Goal: Task Accomplishment & Management: Complete application form

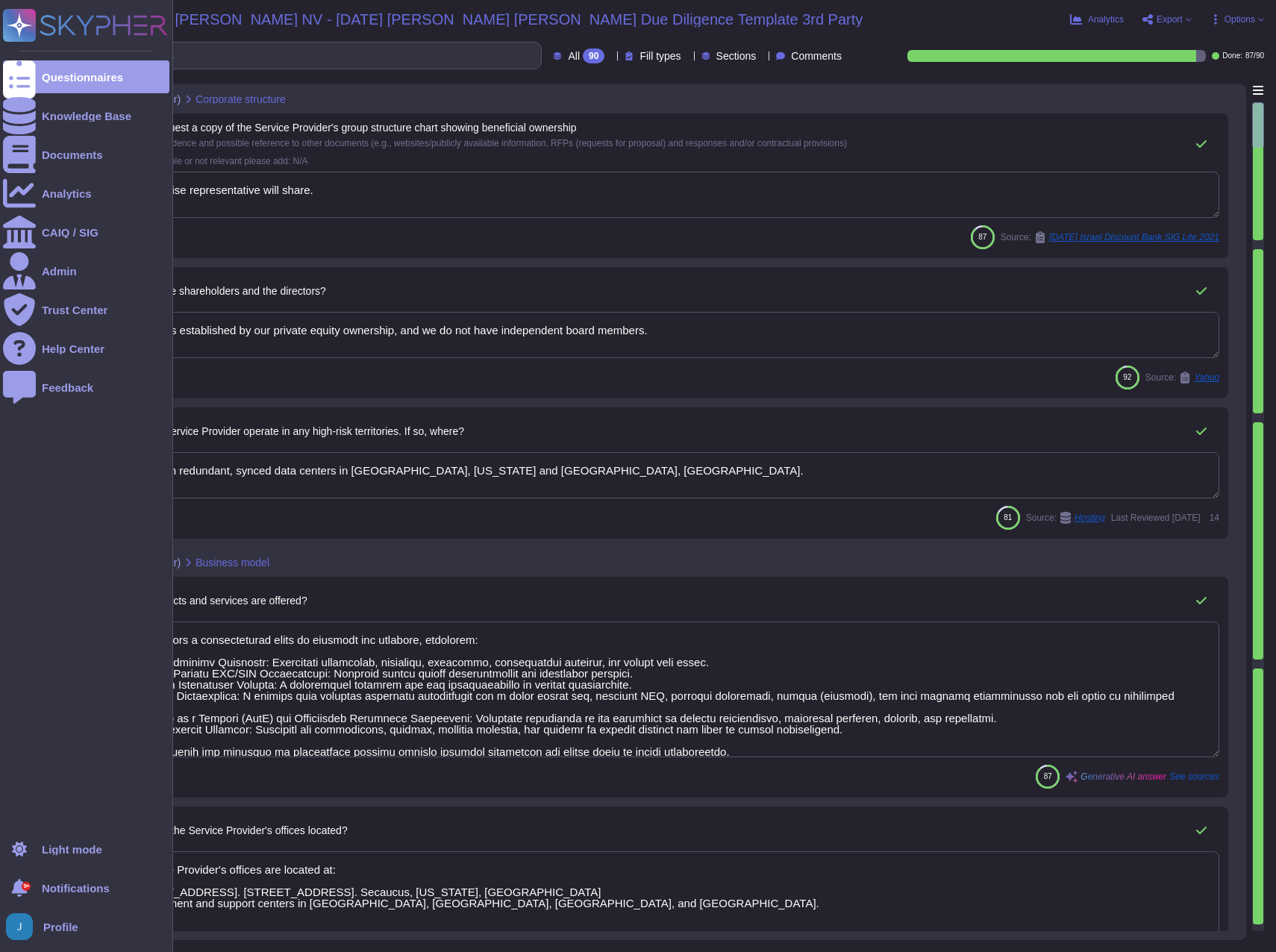
type textarea "The enterprise representative will share."
type textarea "The board is established by our private equity ownership, and we do not have in…"
type textarea "We maintain redundant, synced data centers in [GEOGRAPHIC_DATA], [US_STATE] and…"
type textarea "Sectigo offers a comprehensive range of products and services, including: 1. Di…"
type textarea "The Service Provider's offices are located at: 1. [STREET_ADDRESS]. [STREET_ADD…"
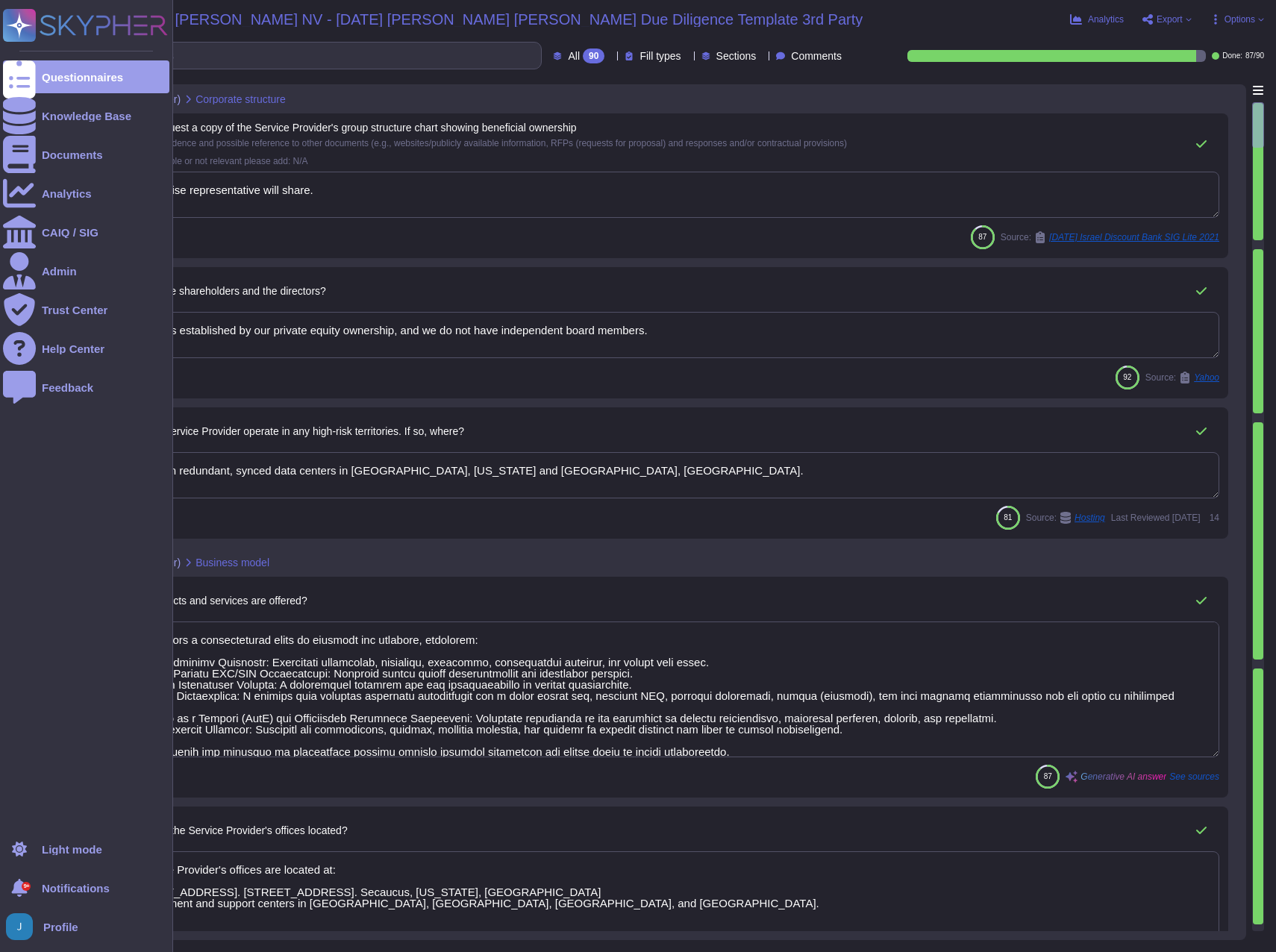
type textarea "The ICT service procured is a core part of Sectigo's activities, as the provisi…"
type textarea "No, the Service Provider does not intend to subcontract a part or all of the se…"
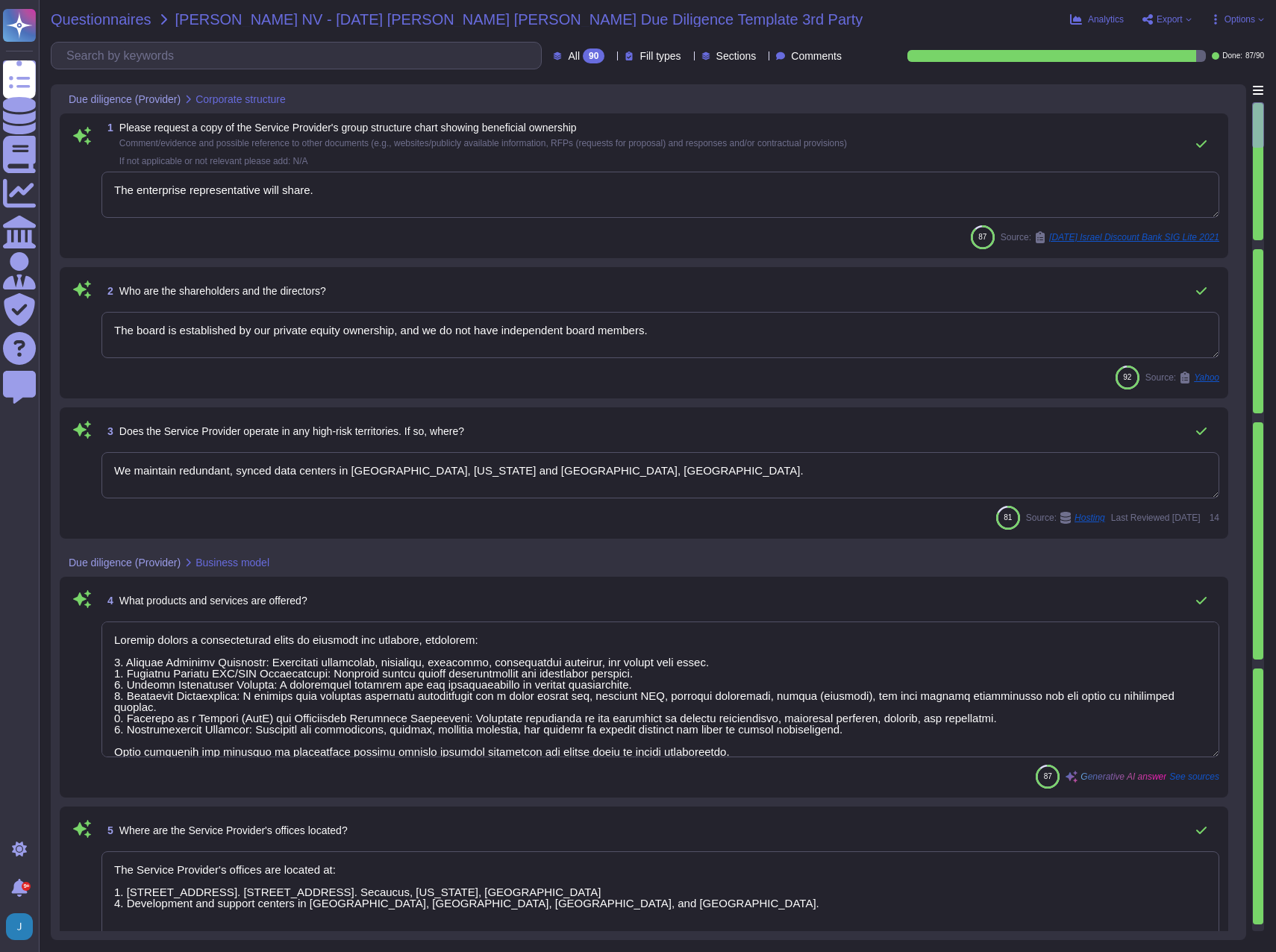
click at [72, 17] on span "Questionnaires" at bounding box center [101, 19] width 101 height 15
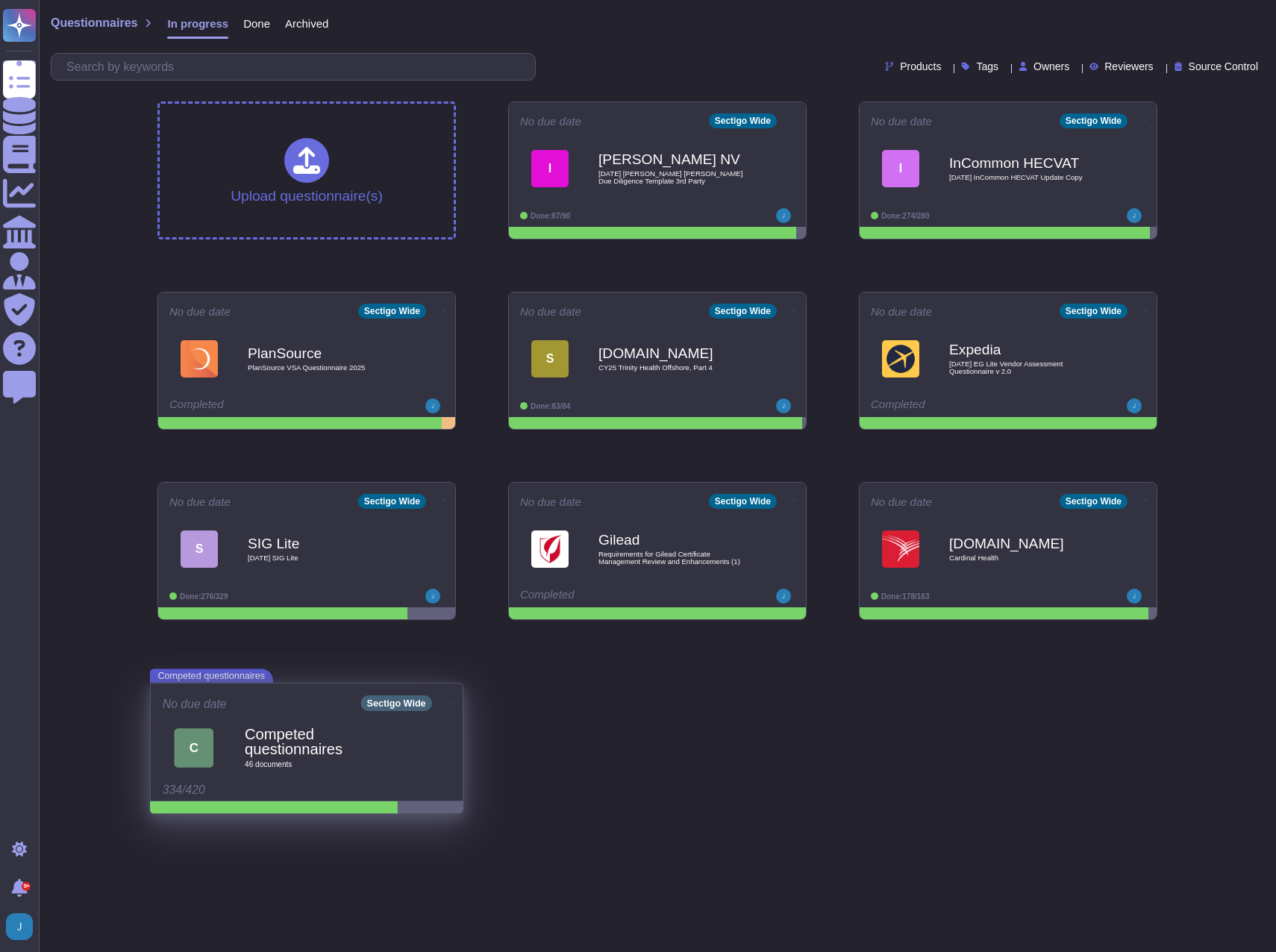
click at [319, 741] on b "Competed questionnaires" at bounding box center [323, 741] width 157 height 30
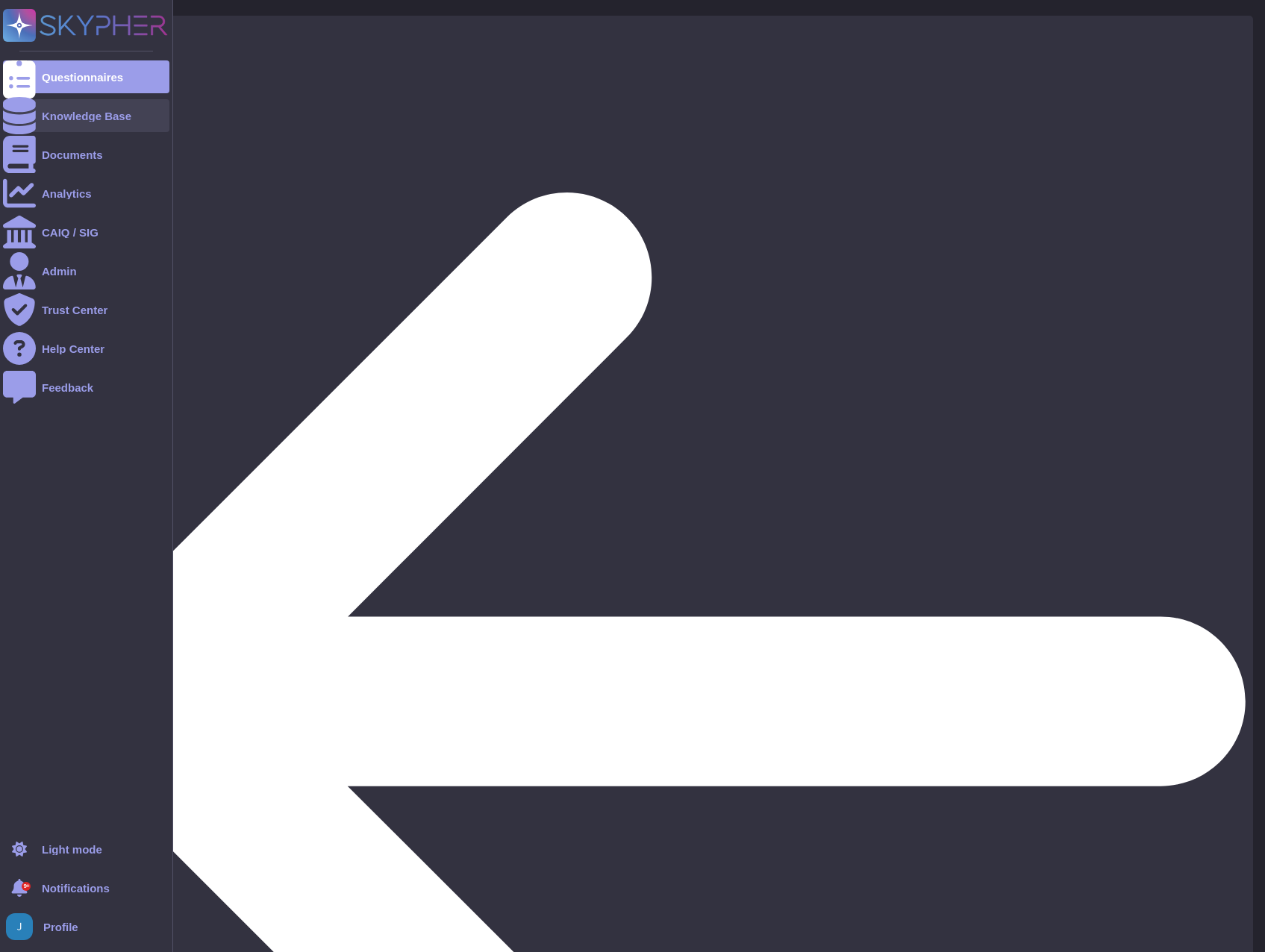
click at [51, 121] on div "Knowledge Base" at bounding box center [86, 116] width 90 height 11
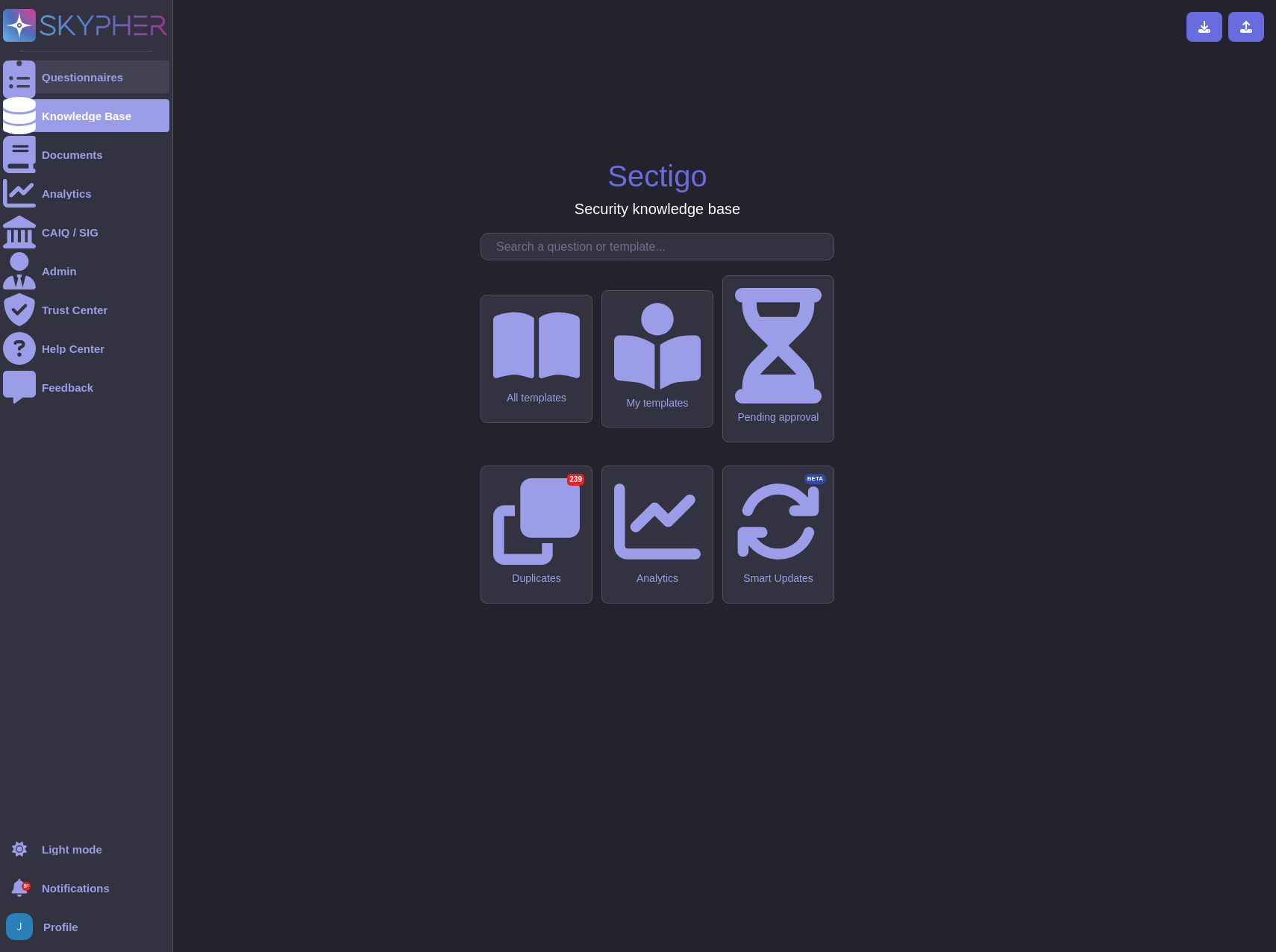
click at [22, 67] on div at bounding box center [19, 76] width 33 height 33
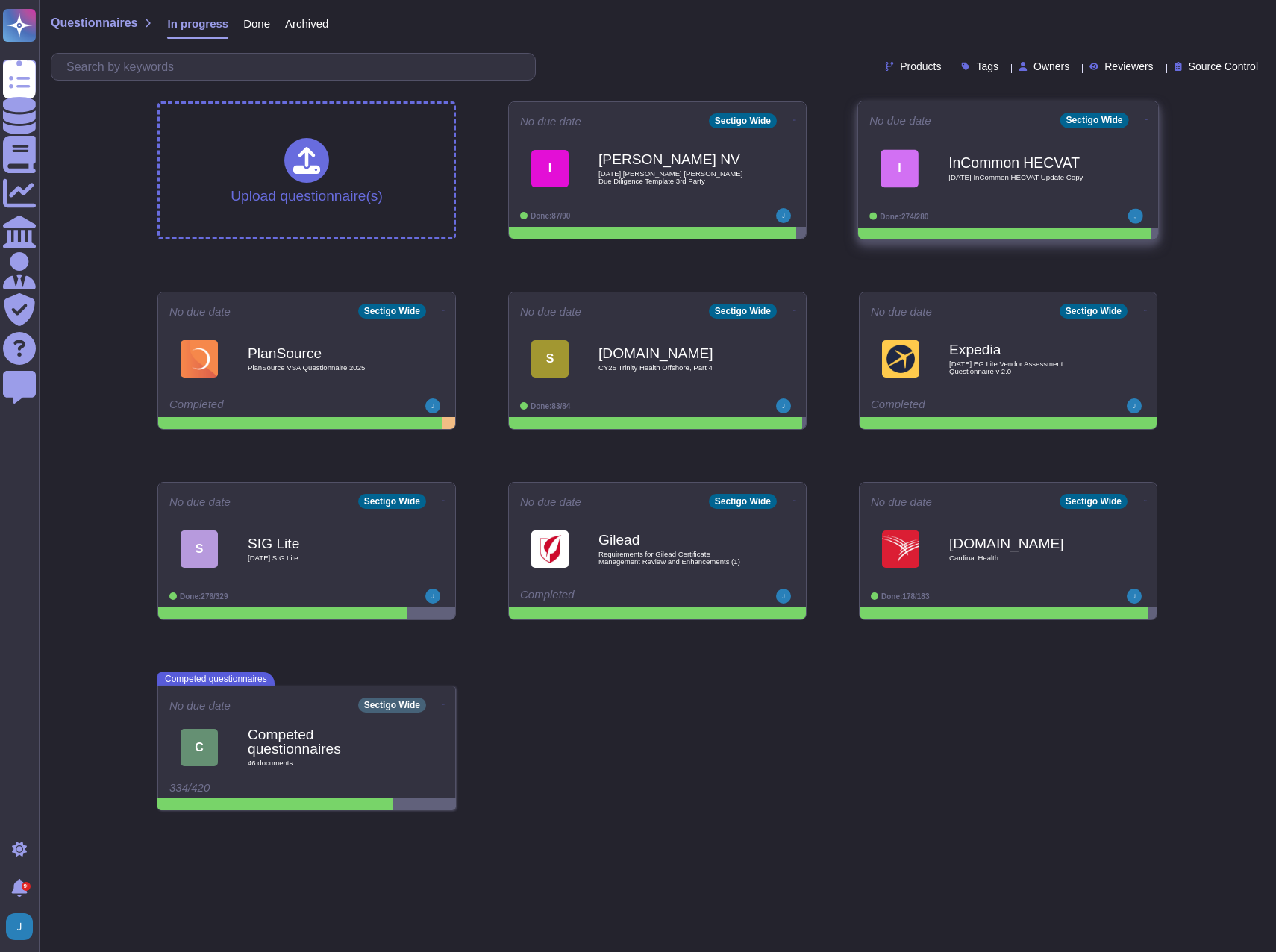
click at [975, 163] on b "InCommon HECVAT" at bounding box center [1024, 163] width 150 height 14
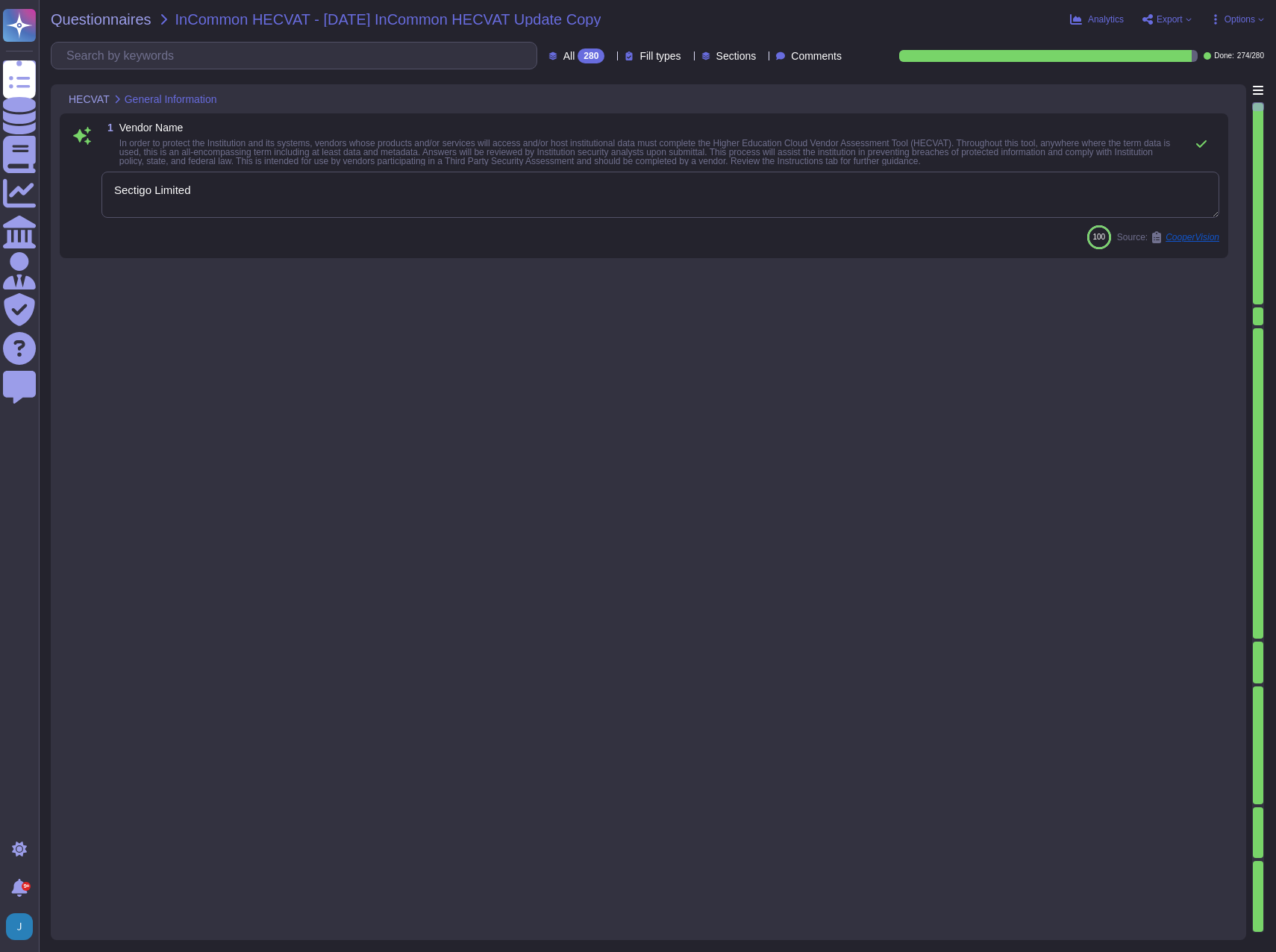
type textarea "Sectigo Limited"
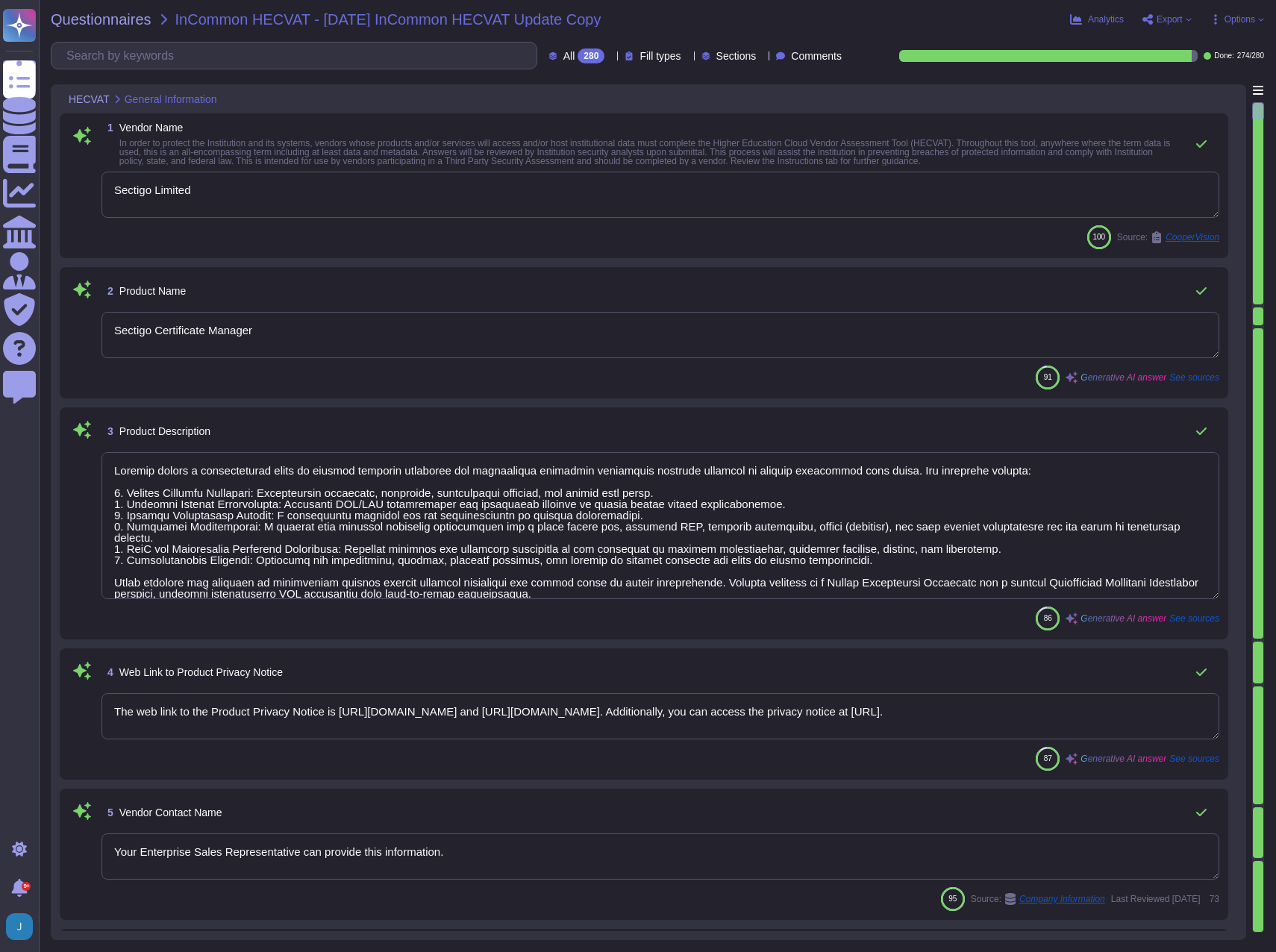
type textarea "Sectigo Certificate Manager"
type textarea "Sectigo offers a comprehensive range of digital identity solutions and certific…"
type textarea "The web link to the Product Privacy Notice is [URL][DOMAIN_NAME] and [URL][DOMA…"
type textarea "Your Enterprise Sales Representative can provide this information."
type textarea "Sectigo Limited"
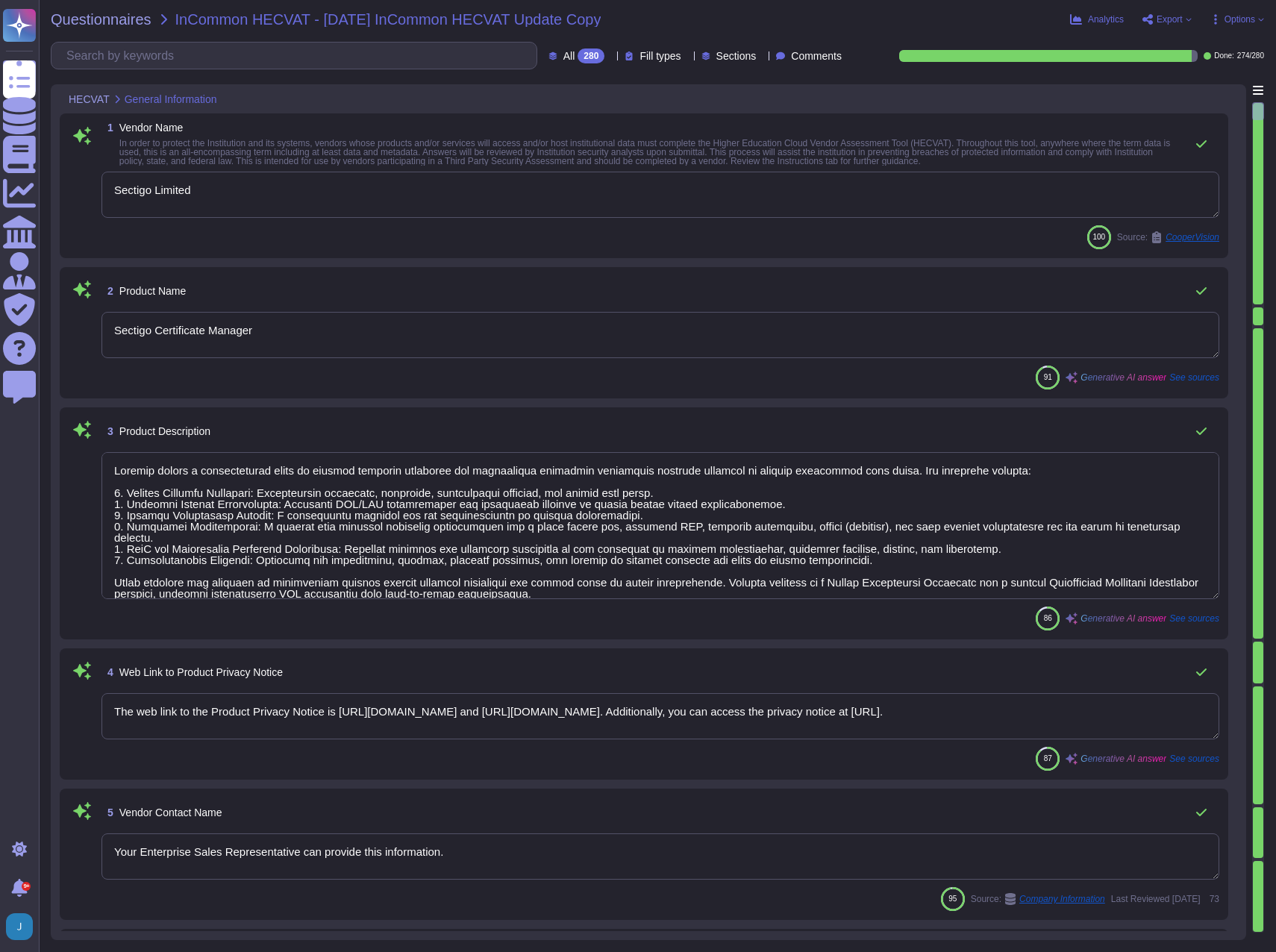
type textarea "[EMAIL_ADDRESS][DOMAIN_NAME]"
type textarea "The contact telephone number for Sectigo is [PHONE_NUMBER]."
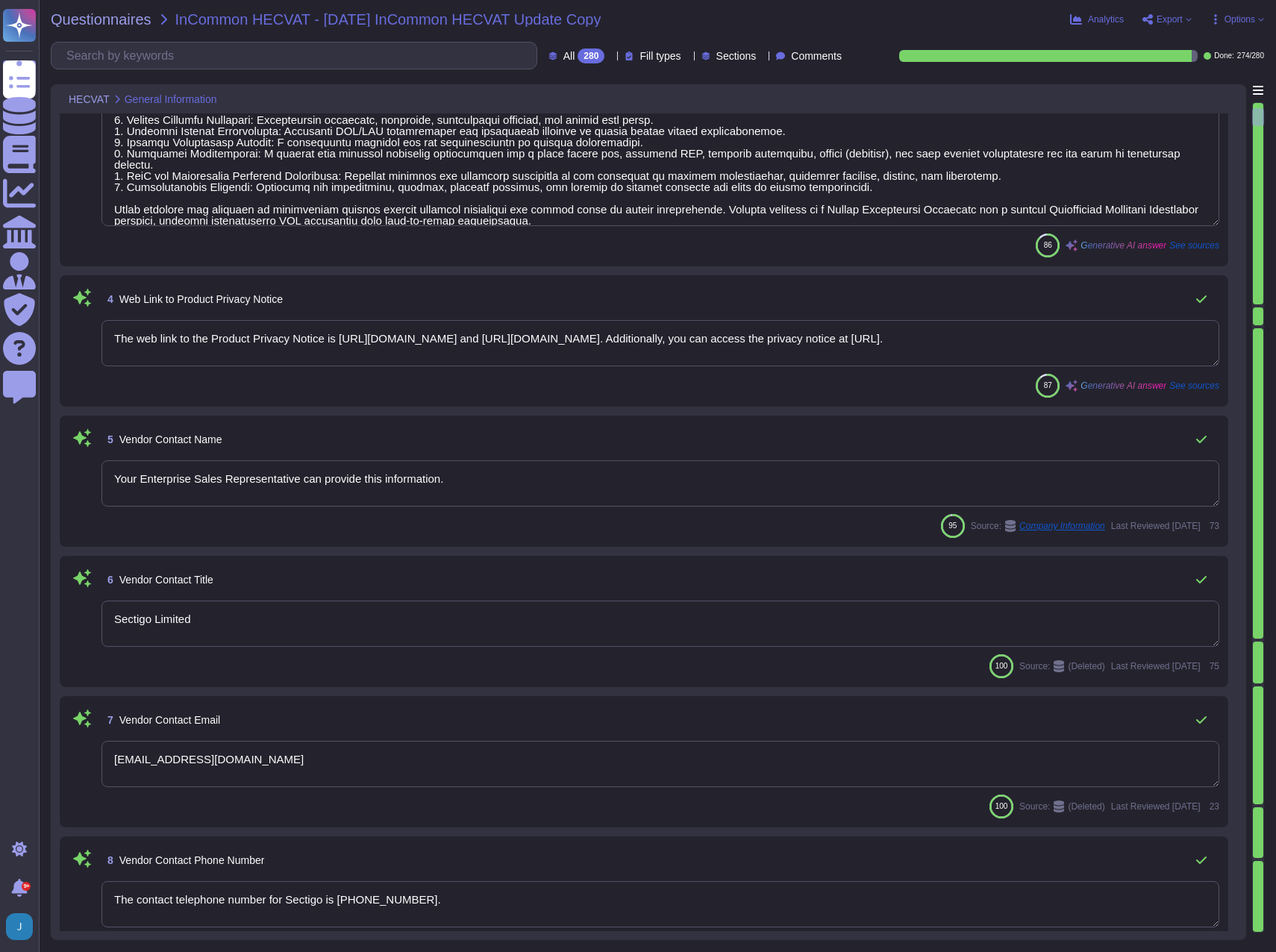
type textarea "Sectigo Limited"
type textarea "Yes. Systems are located in [GEOGRAPHIC_DATA], [US_STATE] and [GEOGRAPHIC_DATA]…"
type textarea "Yes. The Chief Information Security Officer (CISO) oversees and implements the …"
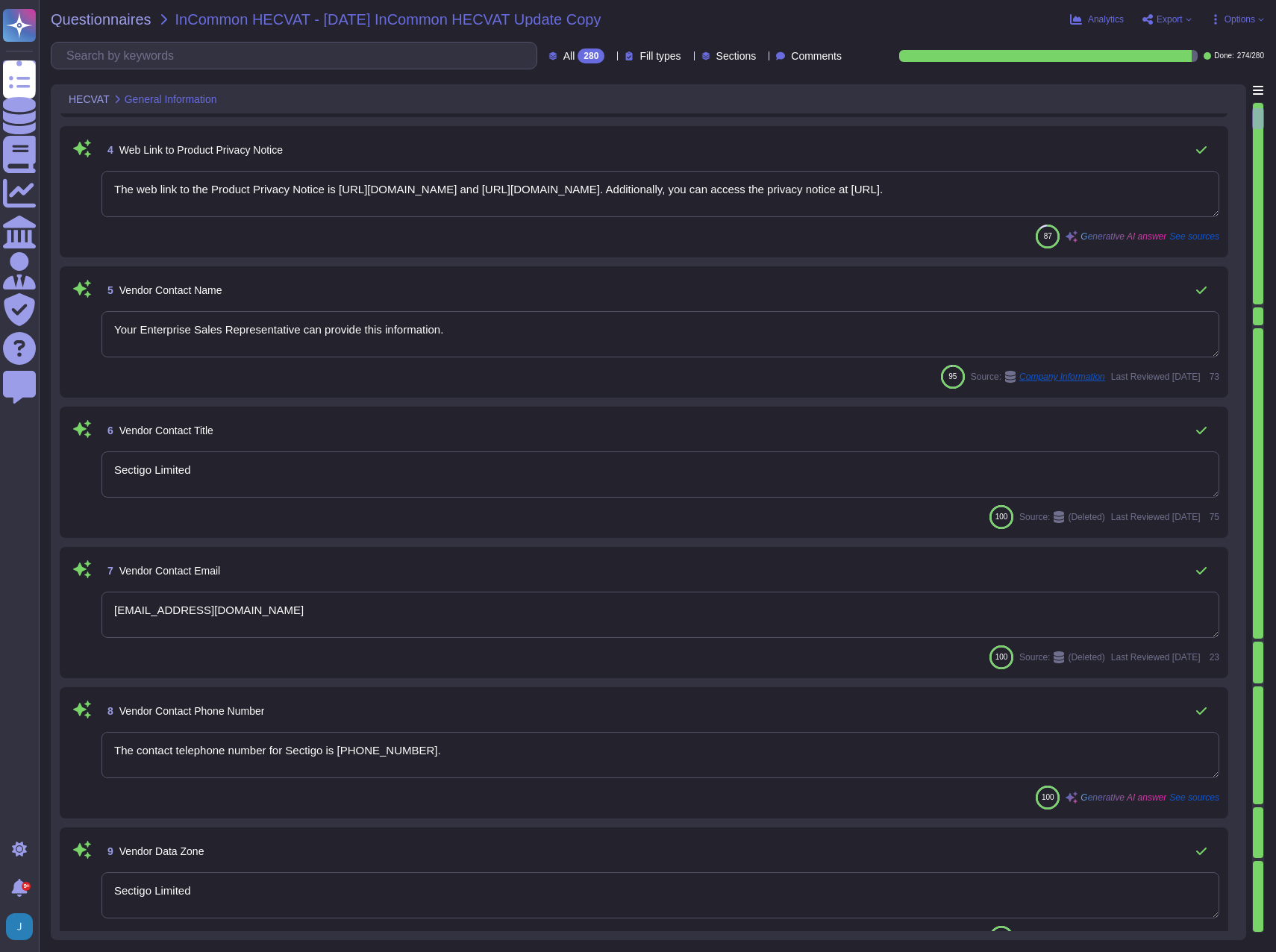
type textarea "Your enterprise sales representative will share the details."
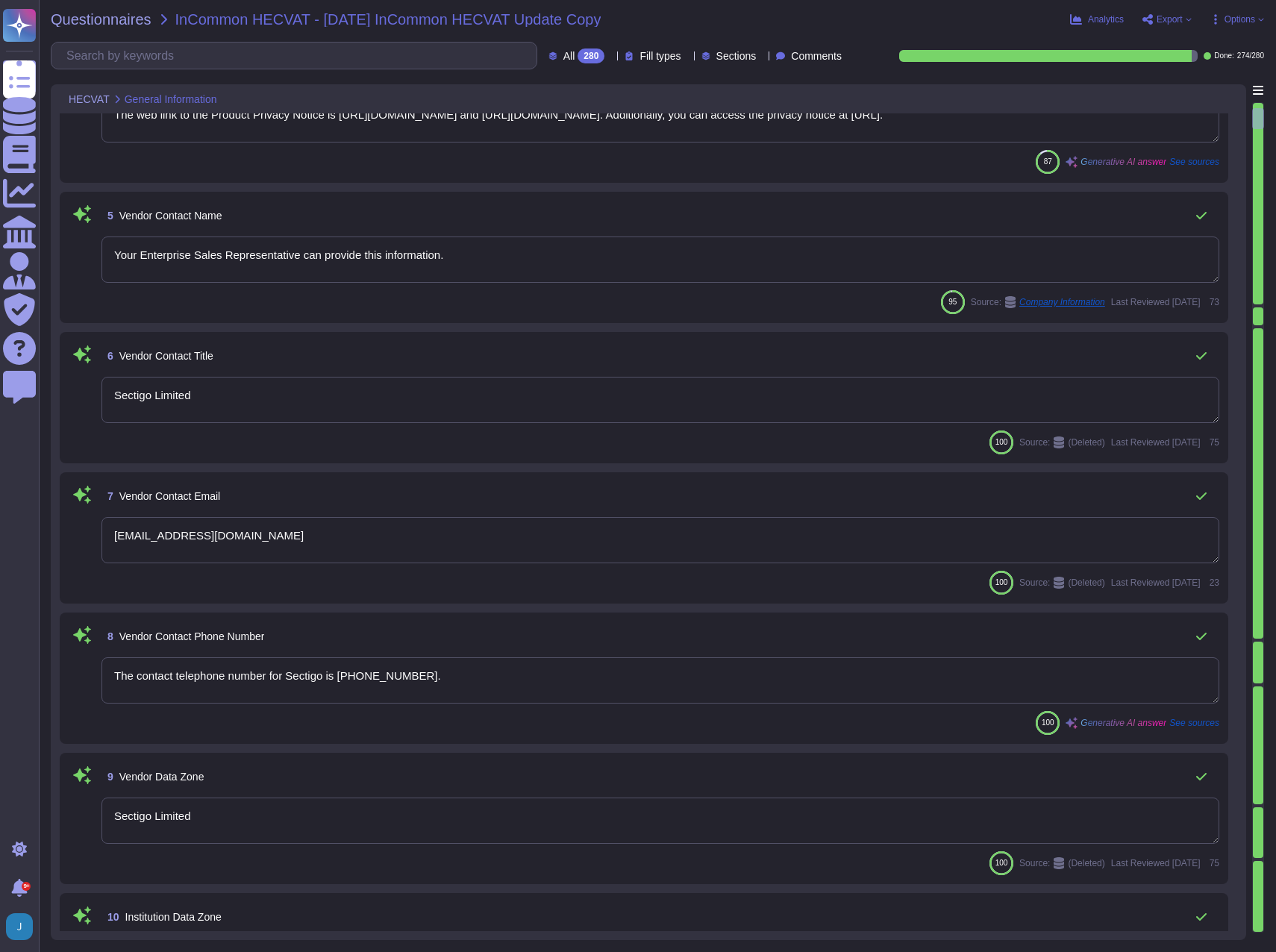
scroll to position [746, 0]
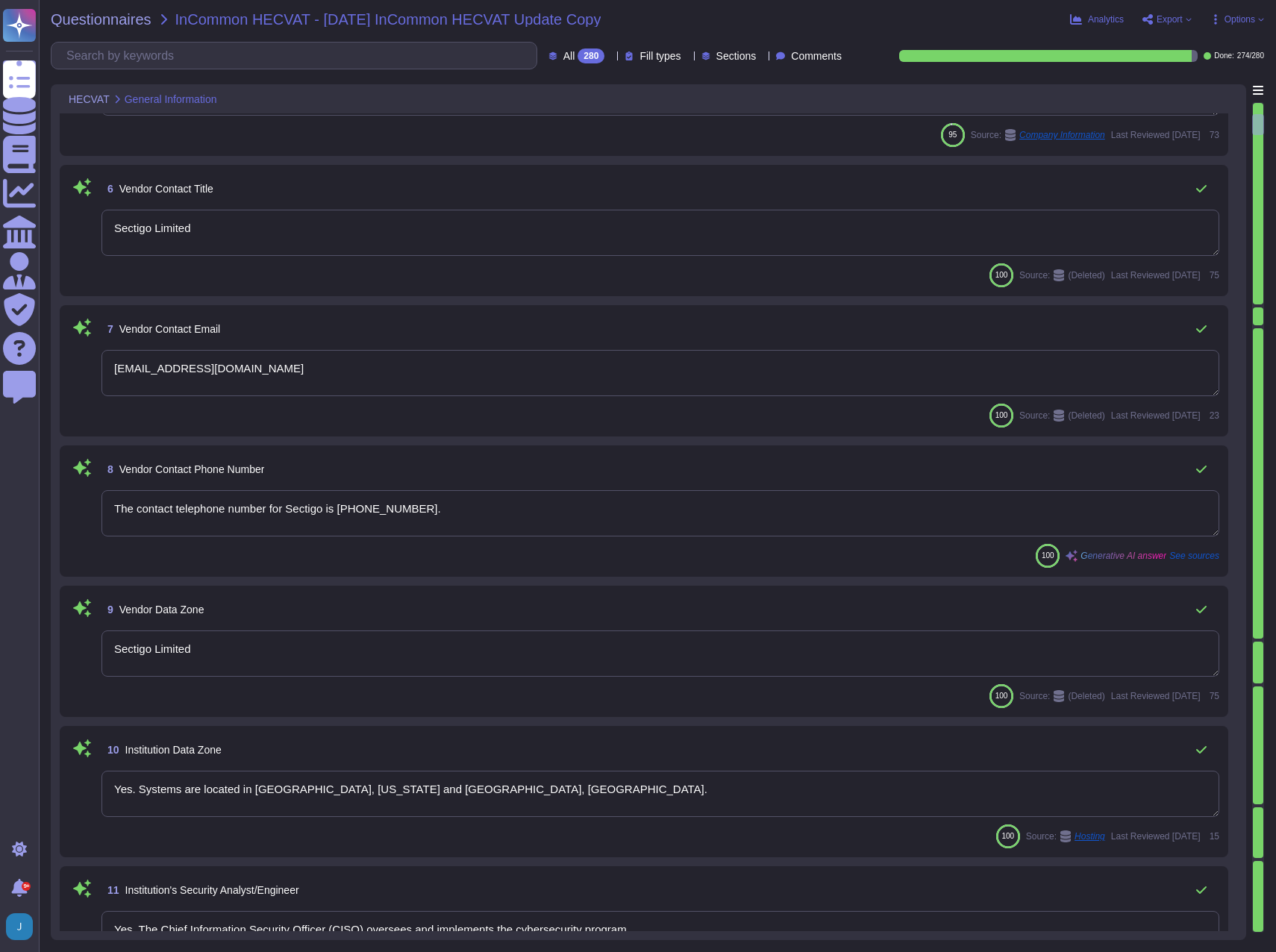
type textarea "No, our product does not process protected health information (PHI) or any data…"
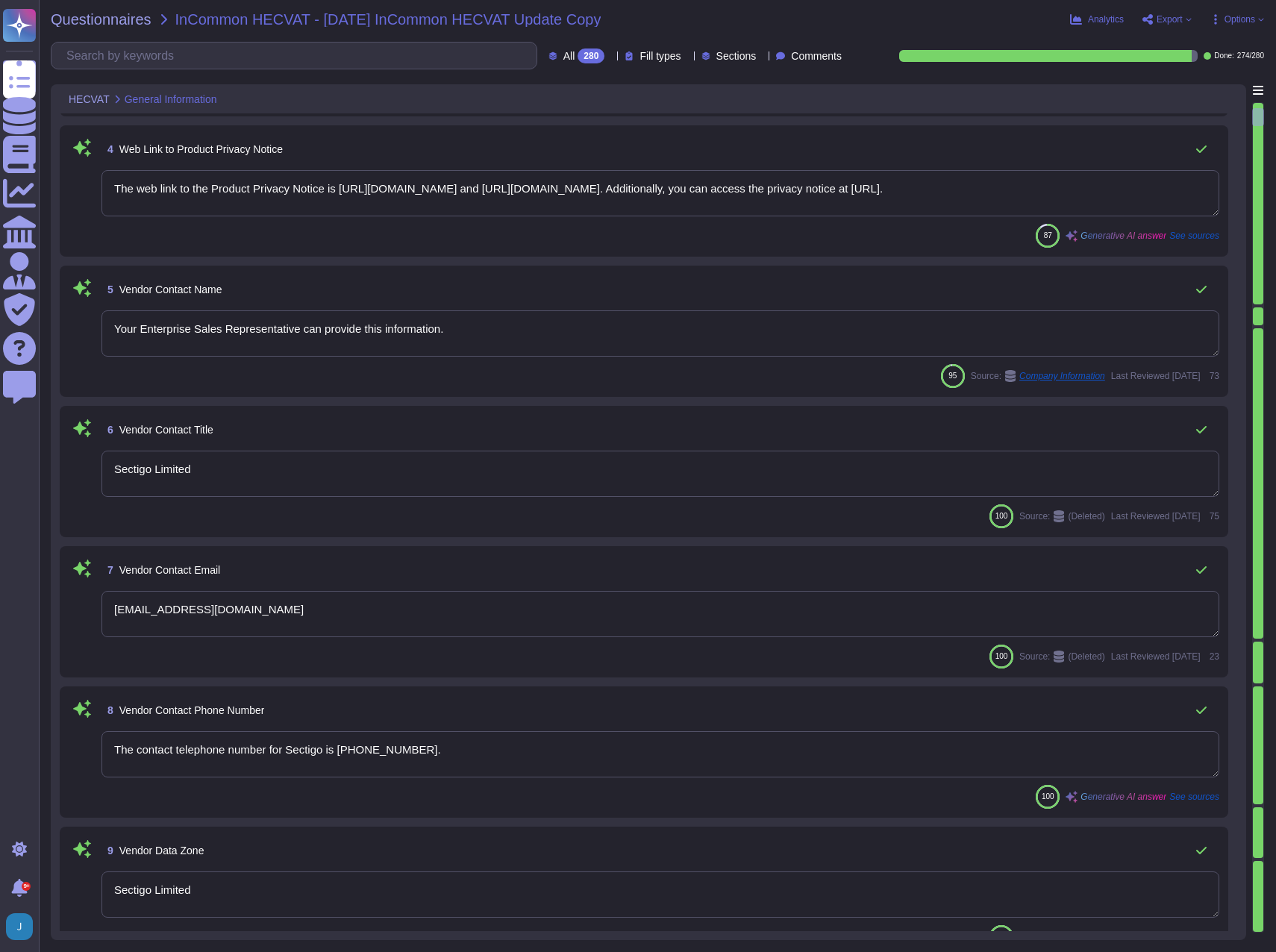
scroll to position [373, 0]
type textarea "Sectigo Limited"
type textarea "Sectigo Certificate Manager"
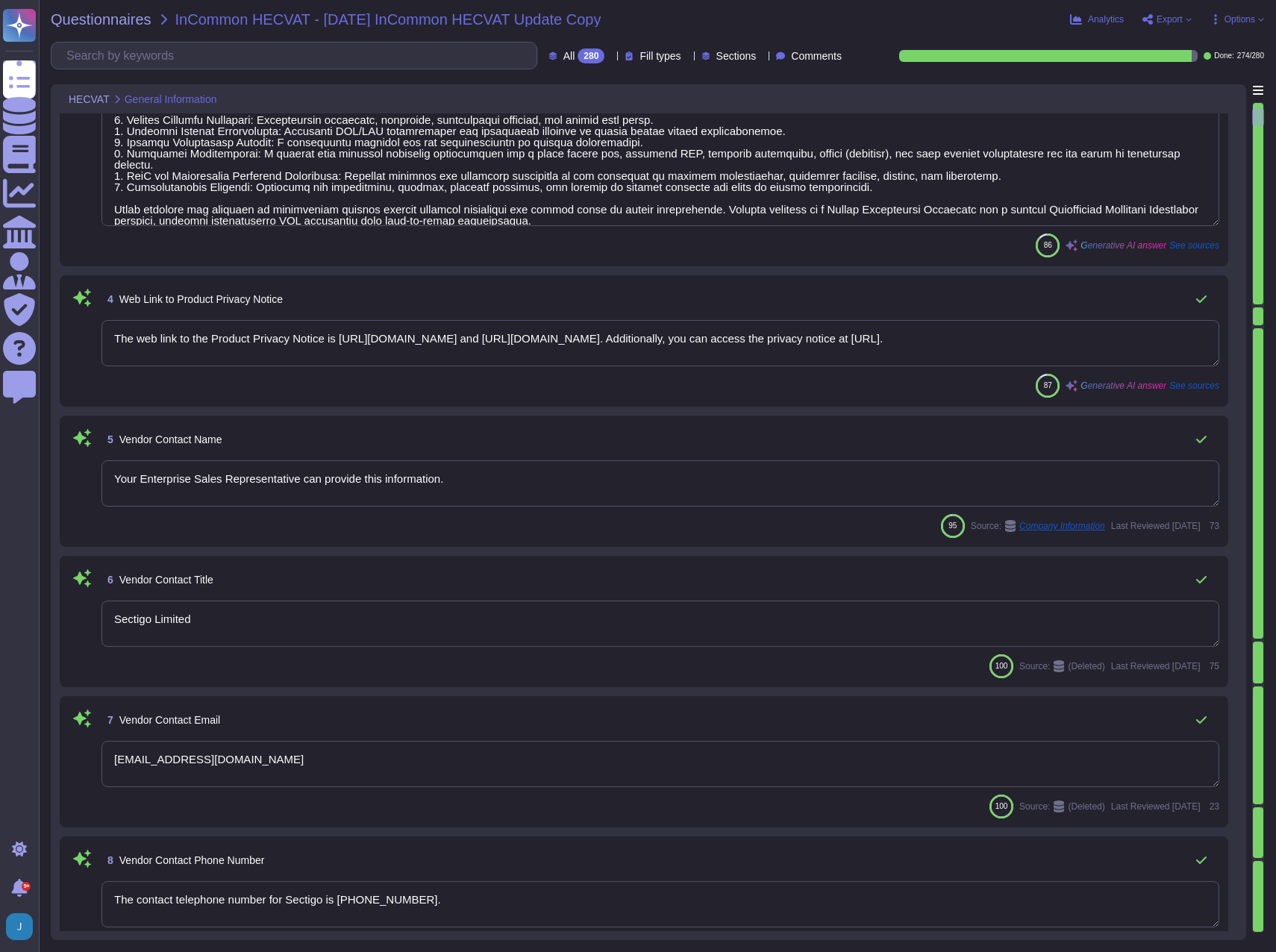
scroll to position [0, 0]
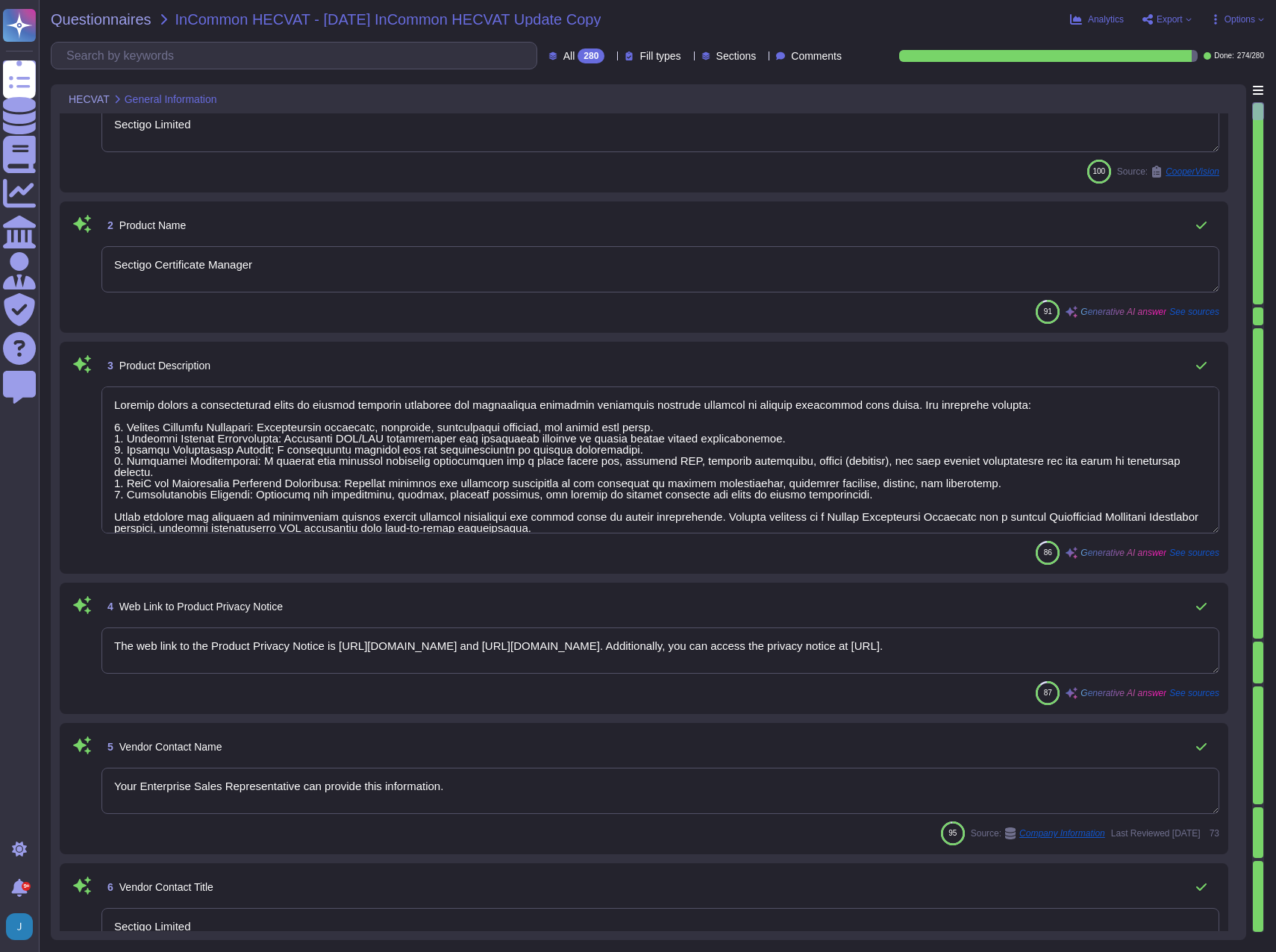
type textarea "Sectigo Limited"
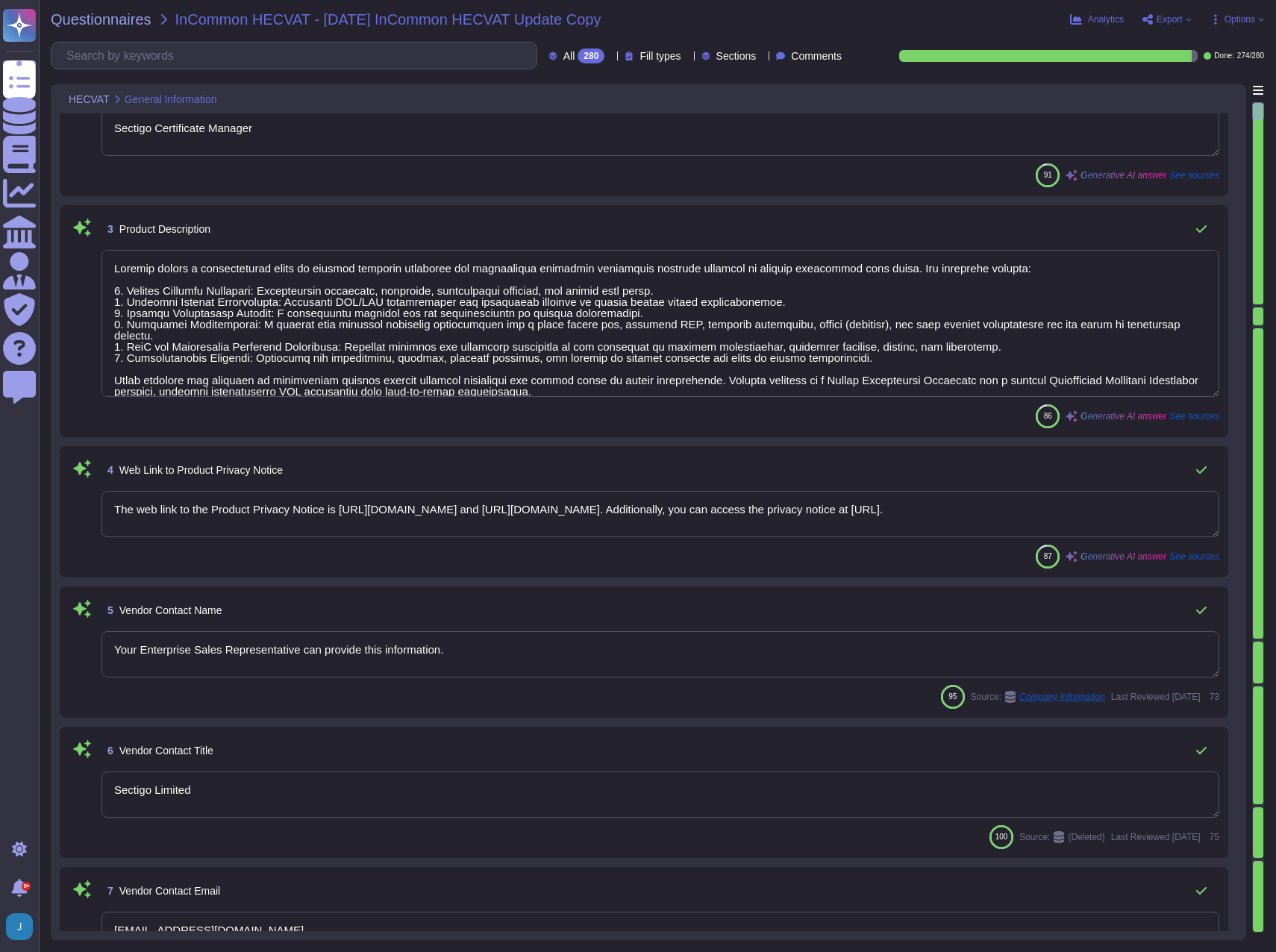
scroll to position [299, 0]
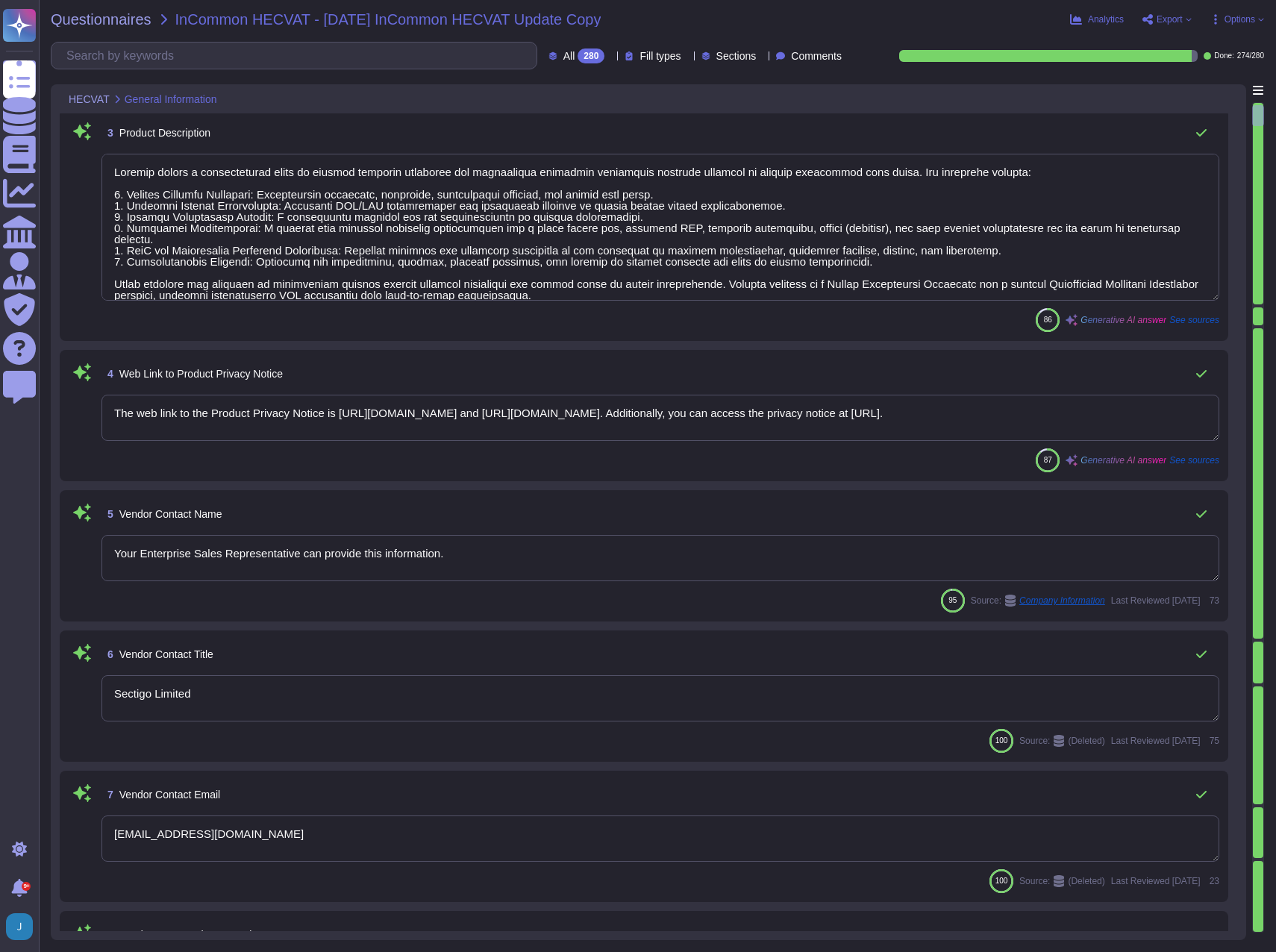
type textarea "Yes. Systems are located in [GEOGRAPHIC_DATA], [US_STATE] and [GEOGRAPHIC_DATA]…"
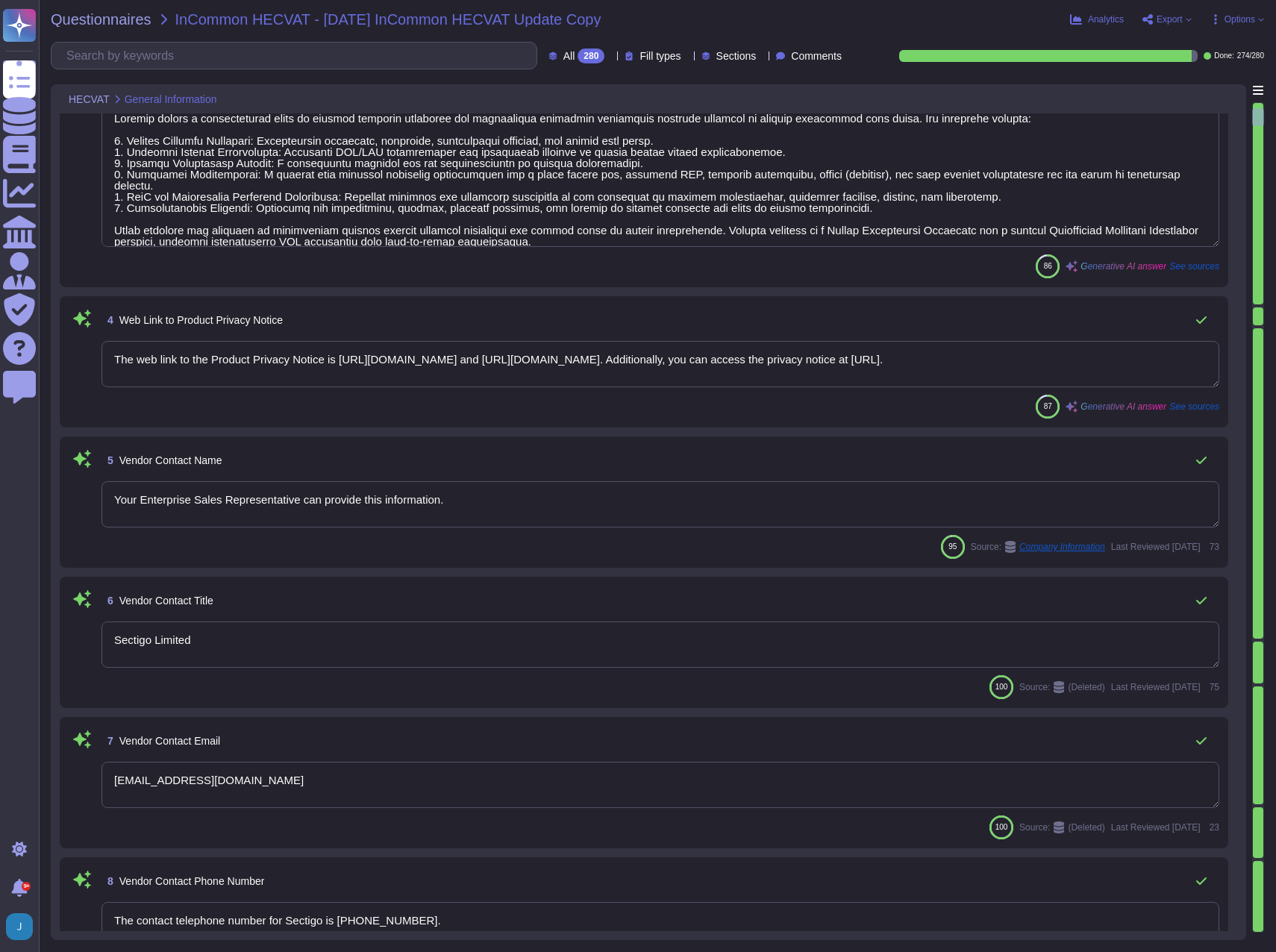
type textarea "Yes. The Chief Information Security Officer (CISO) oversees and implements the …"
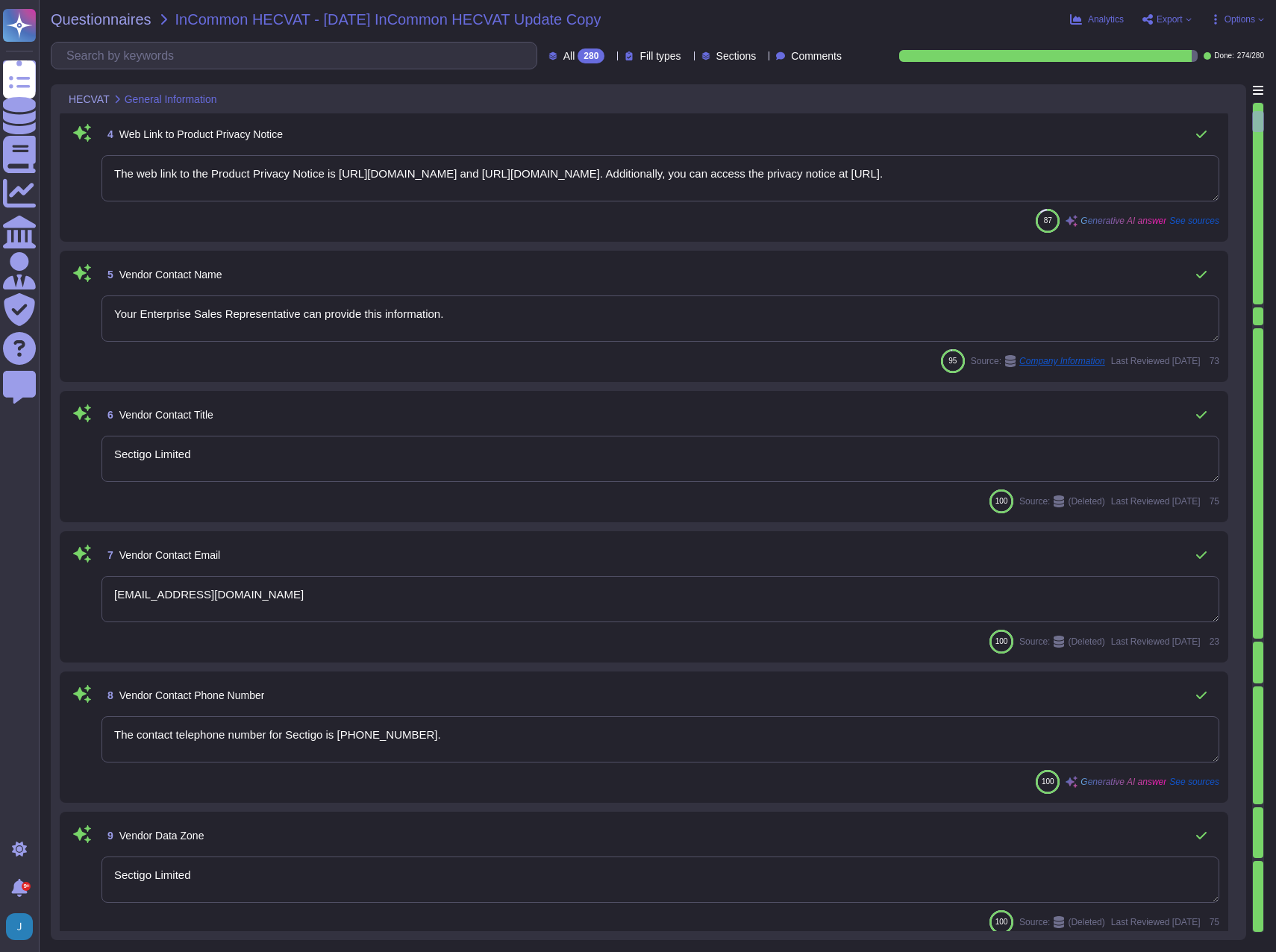
type textarea "Your enterprise sales representative will share the details."
type textarea "No, our product does not process protected health information (PHI) or any data…"
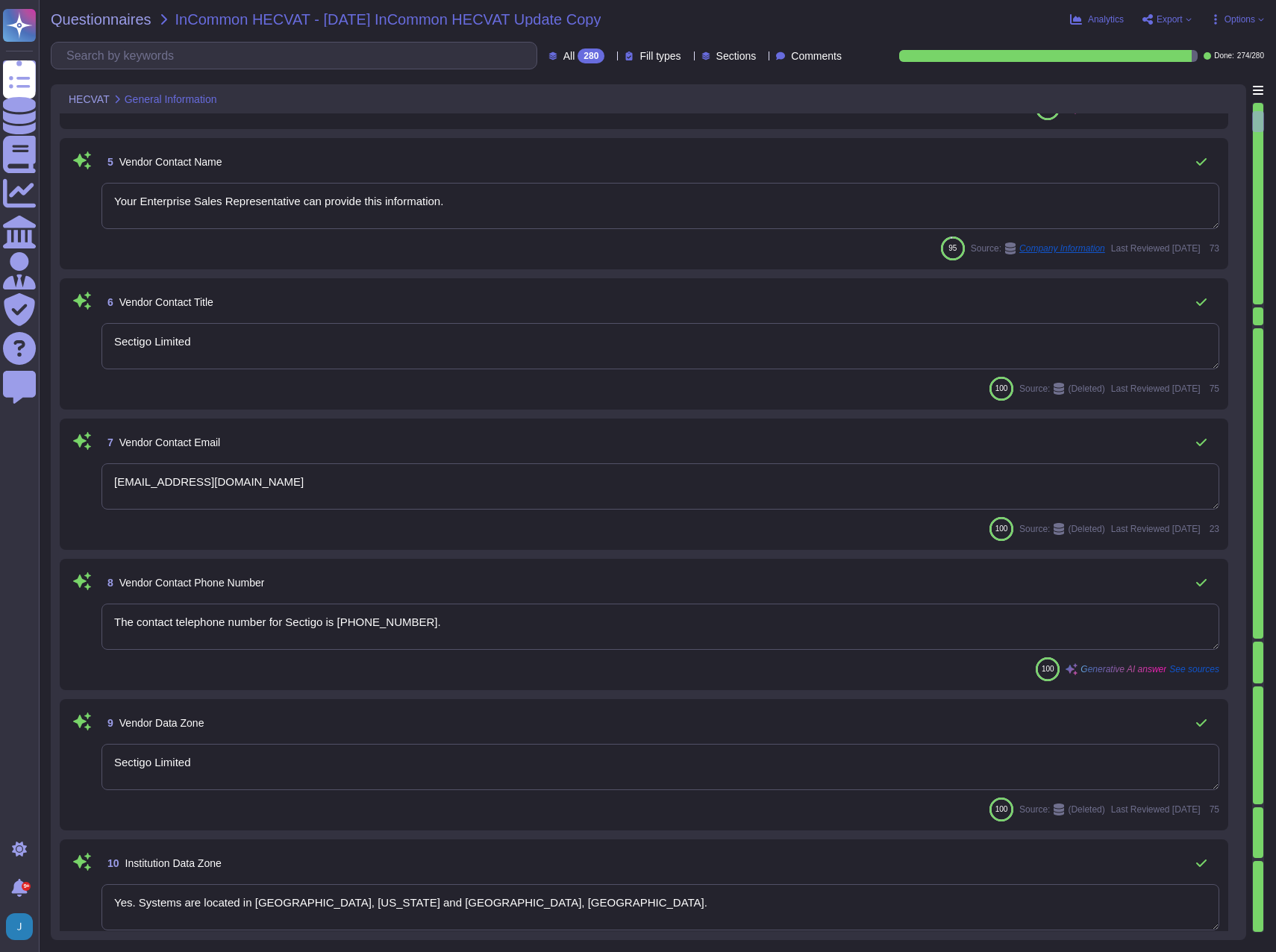
scroll to position [672, 0]
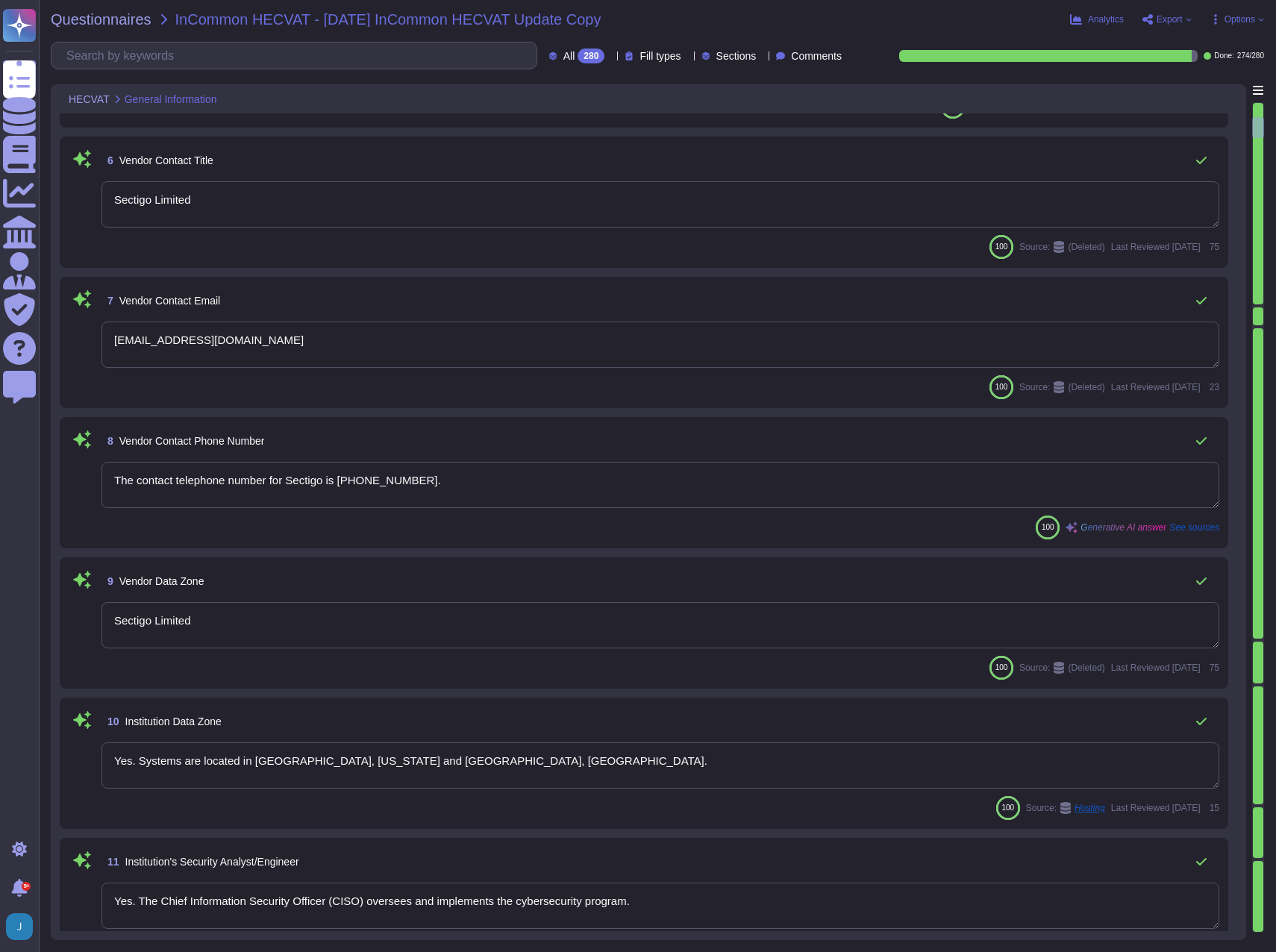
type textarea "No, the service does not have a mobile app/access component. It is a SaaS offer…"
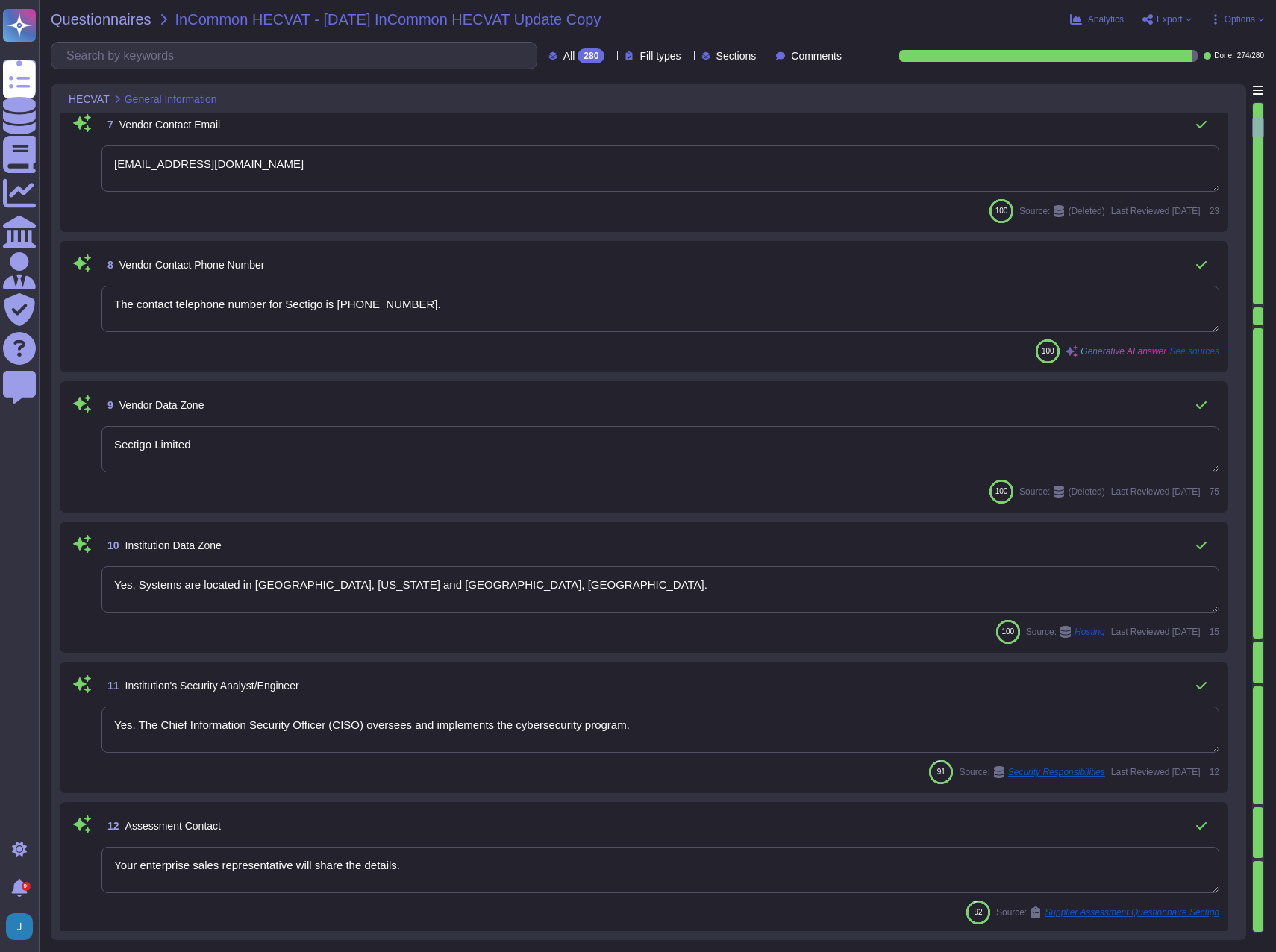
scroll to position [970, 0]
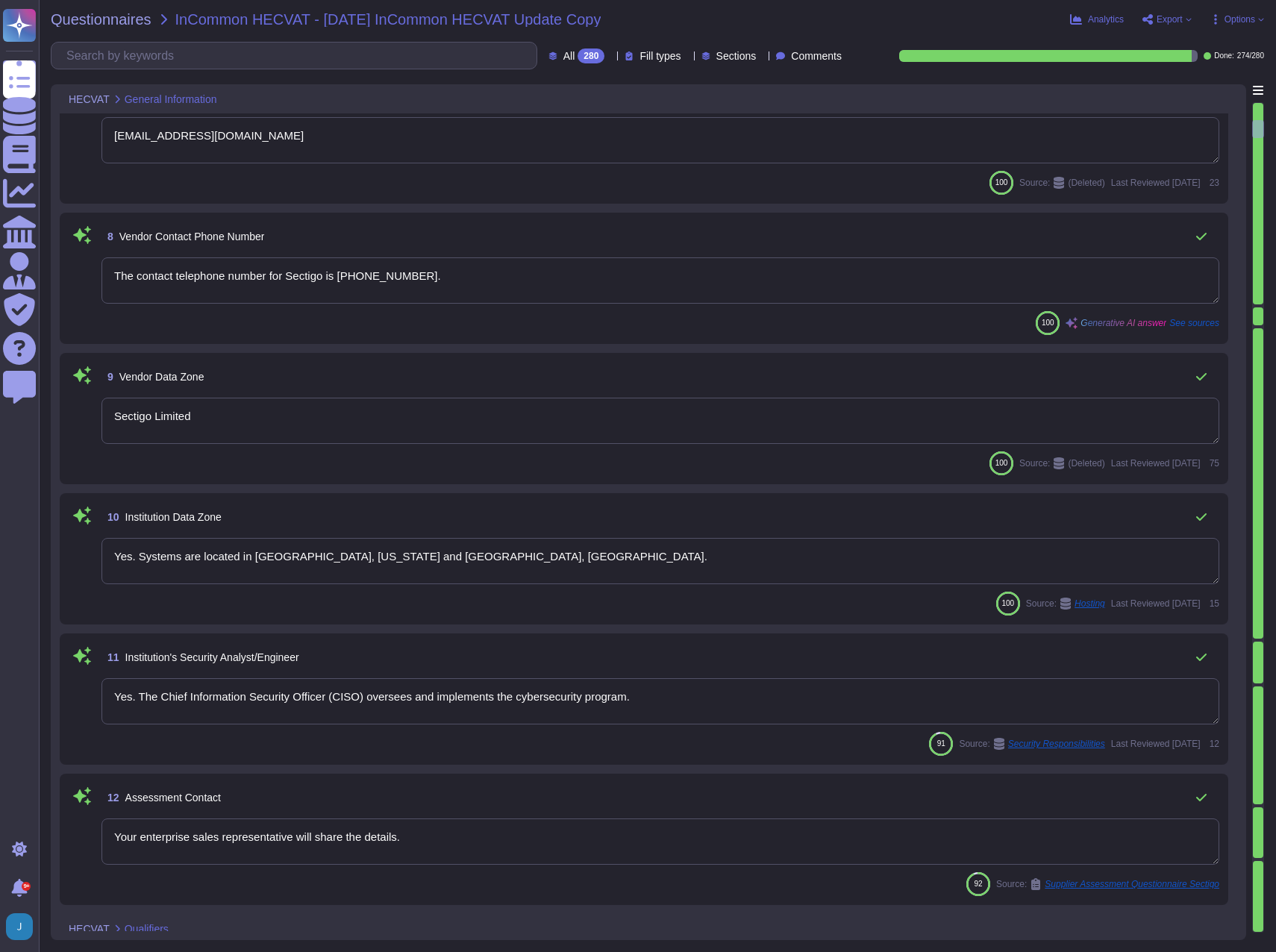
type textarea "No, Sectigo does not disclose customer data to any third parties, and the infor…"
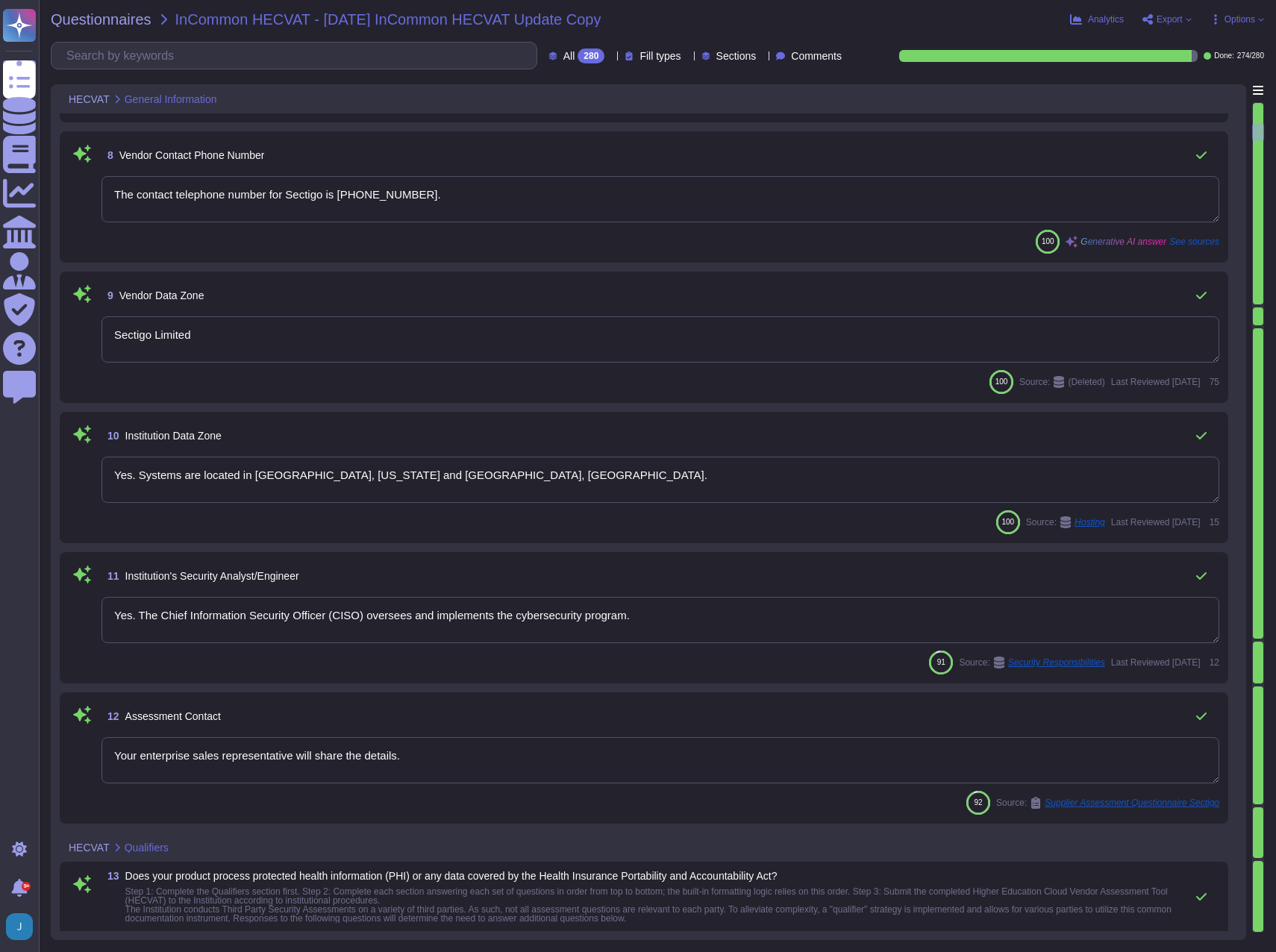
type textarea "Yes, we have a well-documented Business Continuity Plan (BCP) in place that is …"
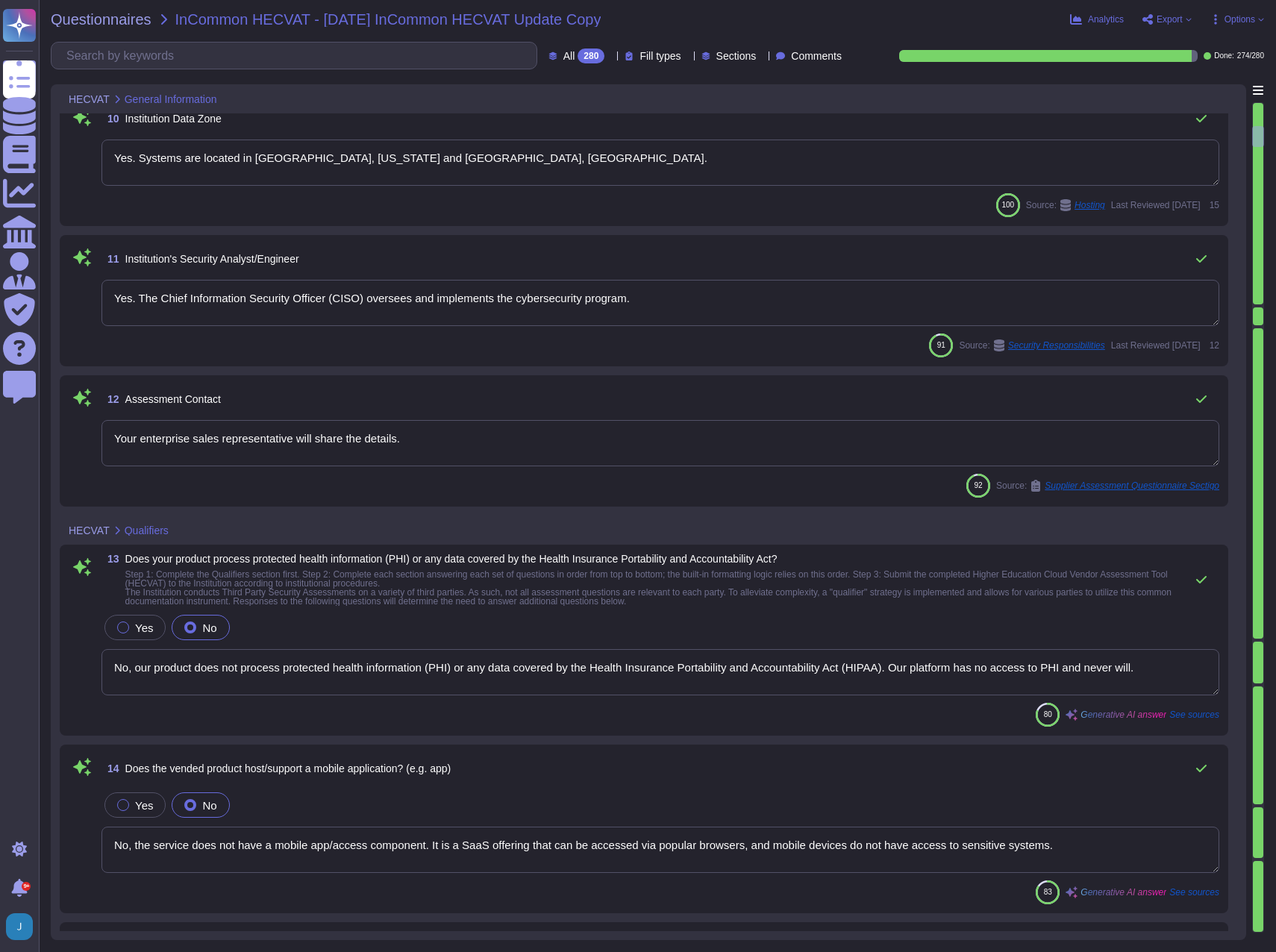
scroll to position [1344, 0]
type textarea "Yes, we have a well-documented Disaster Recovery Plan (DRP) in place, which is …"
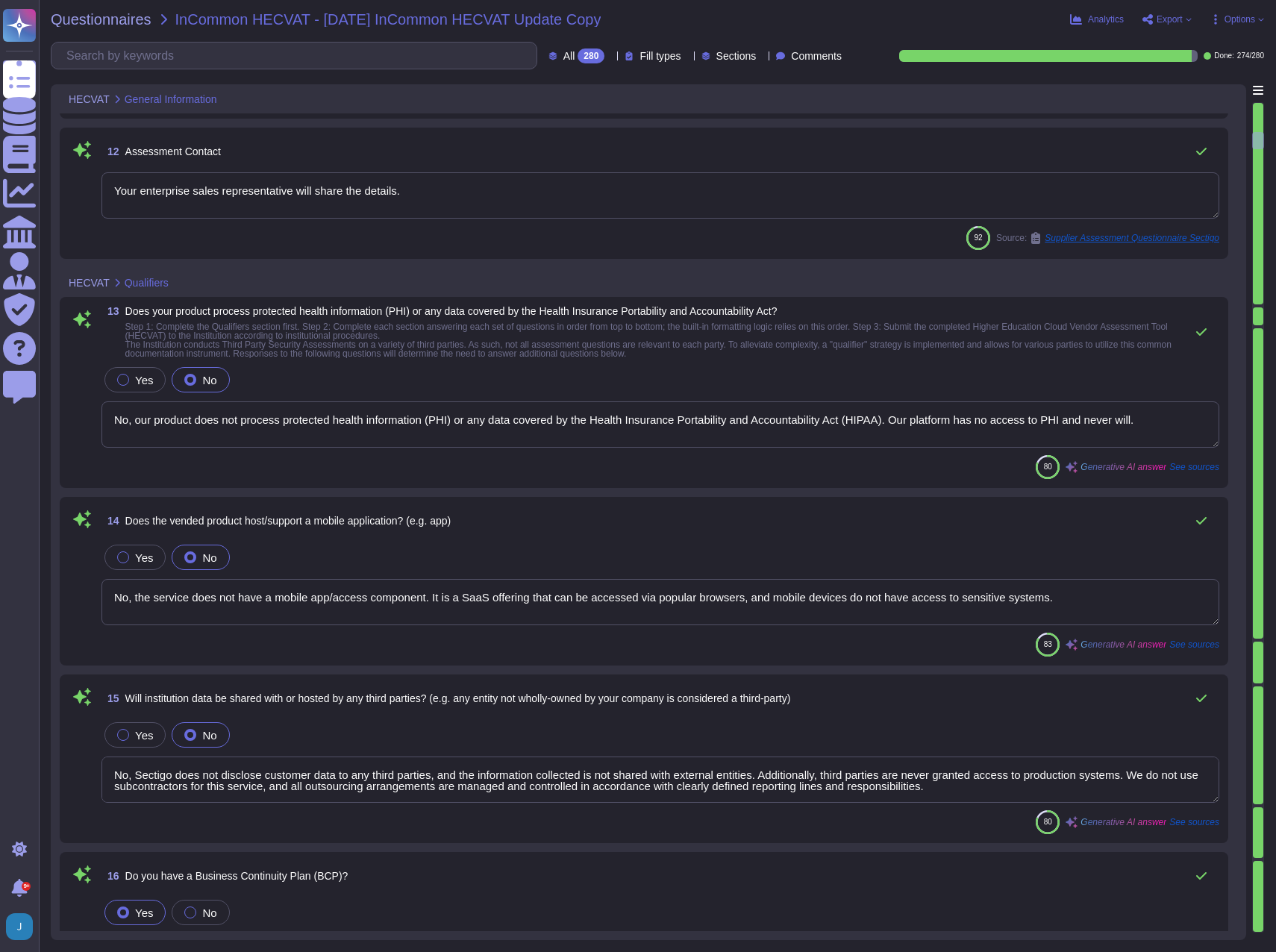
type textarea "No, data regulated by PCI DSS will not reside in the vended product. The organi…"
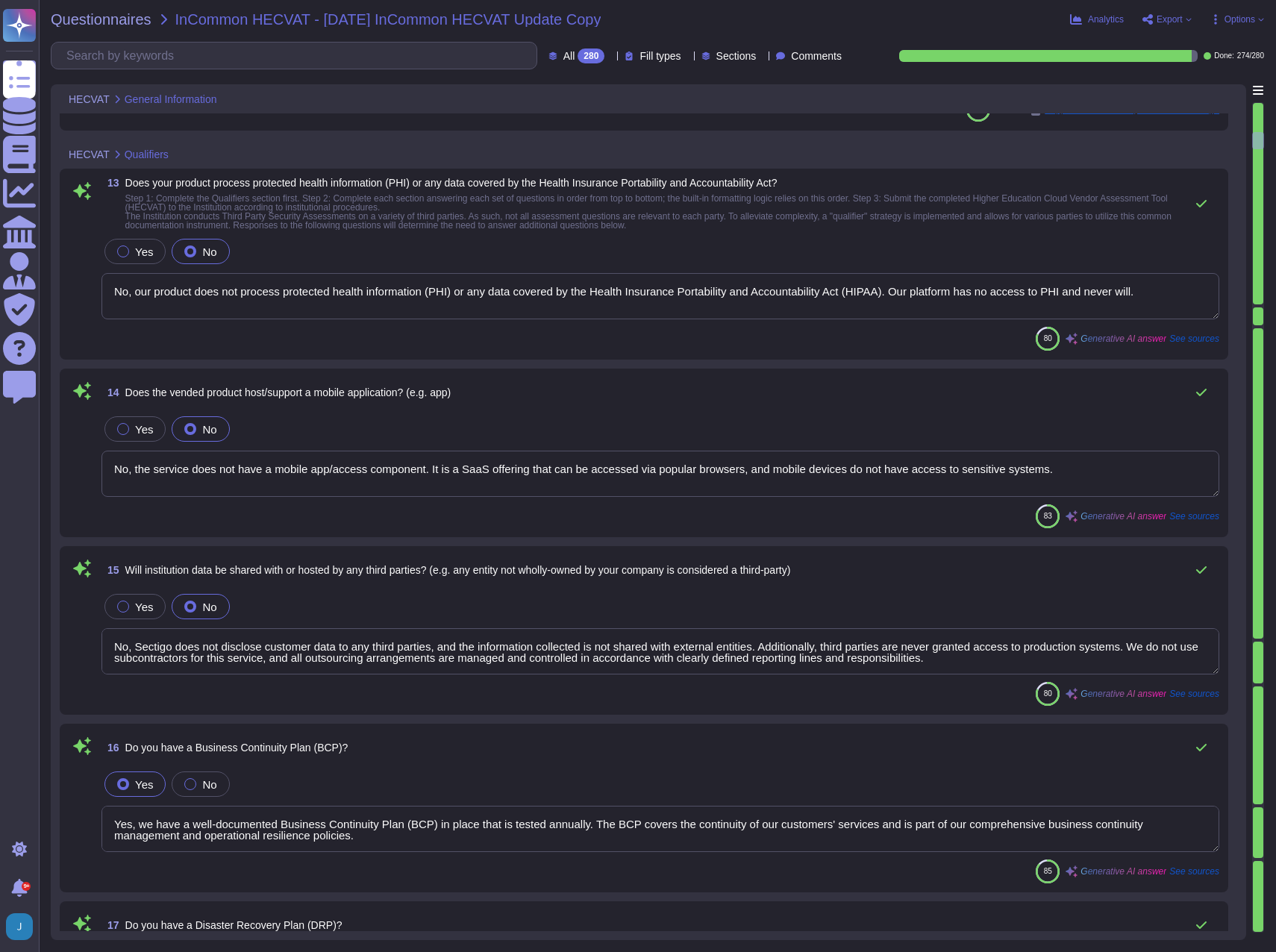
scroll to position [1717, 0]
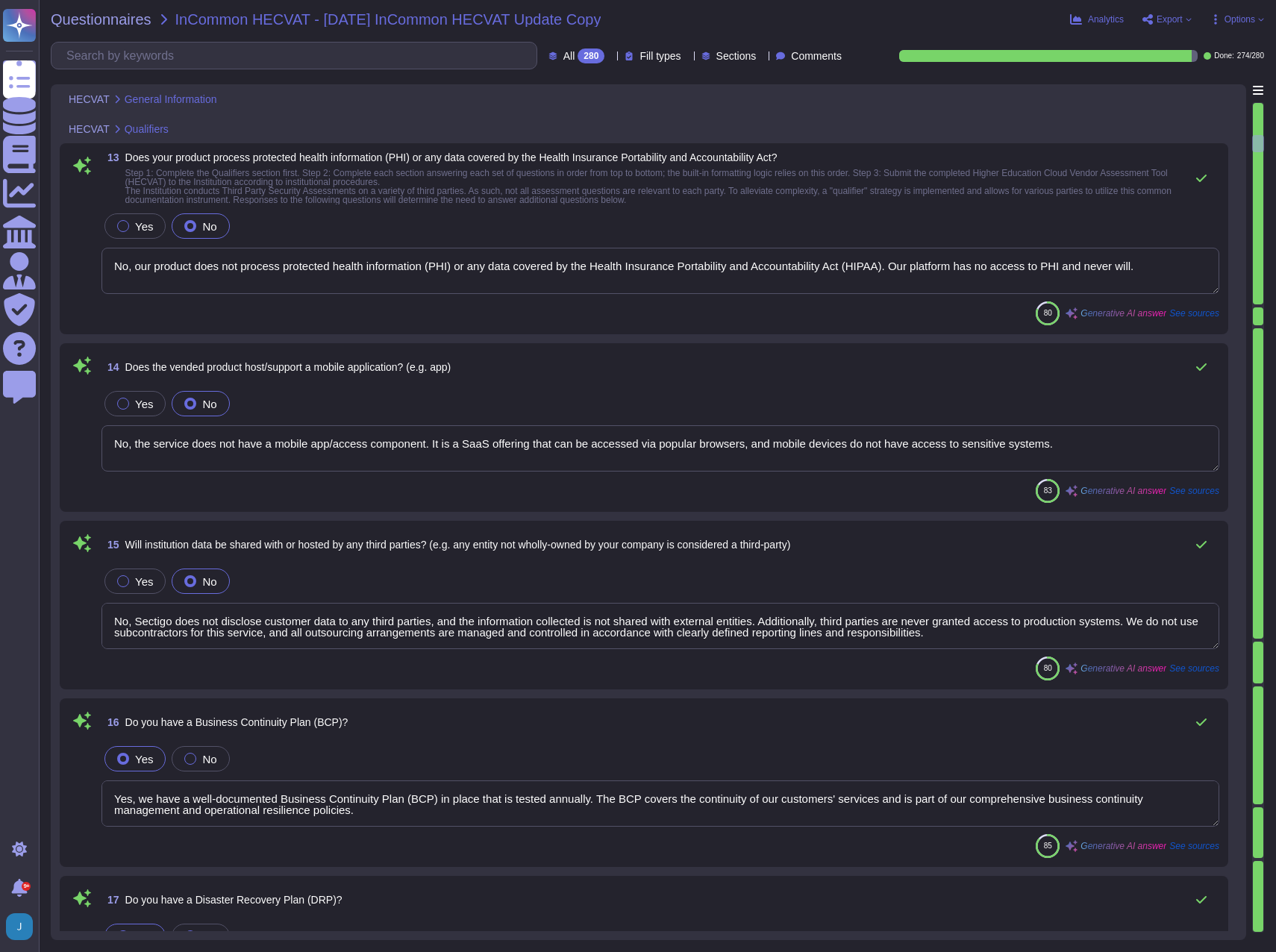
type textarea "No. Sectigo is a leading provider of digital certificates and automated Certifi…"
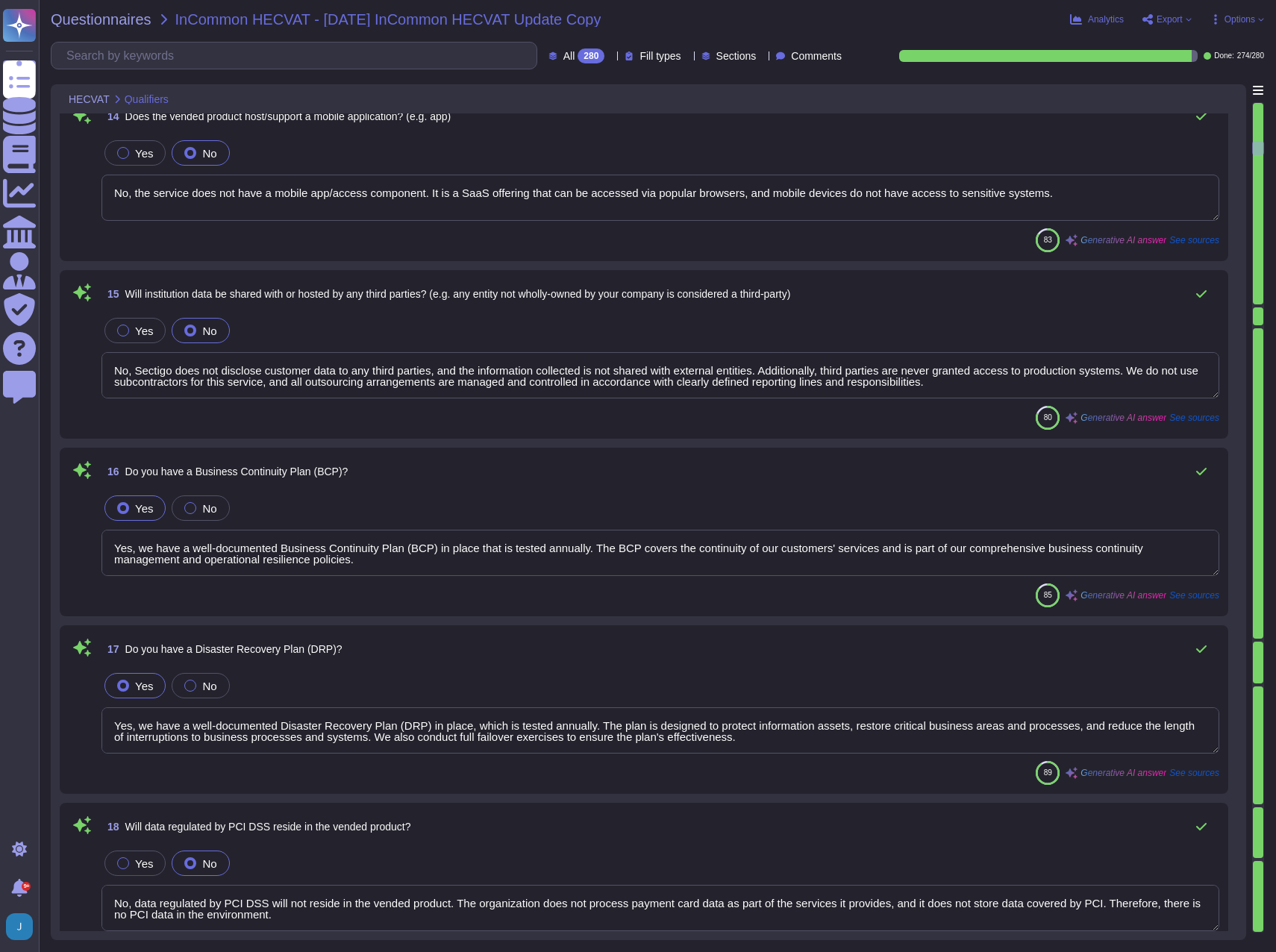
scroll to position [2, 0]
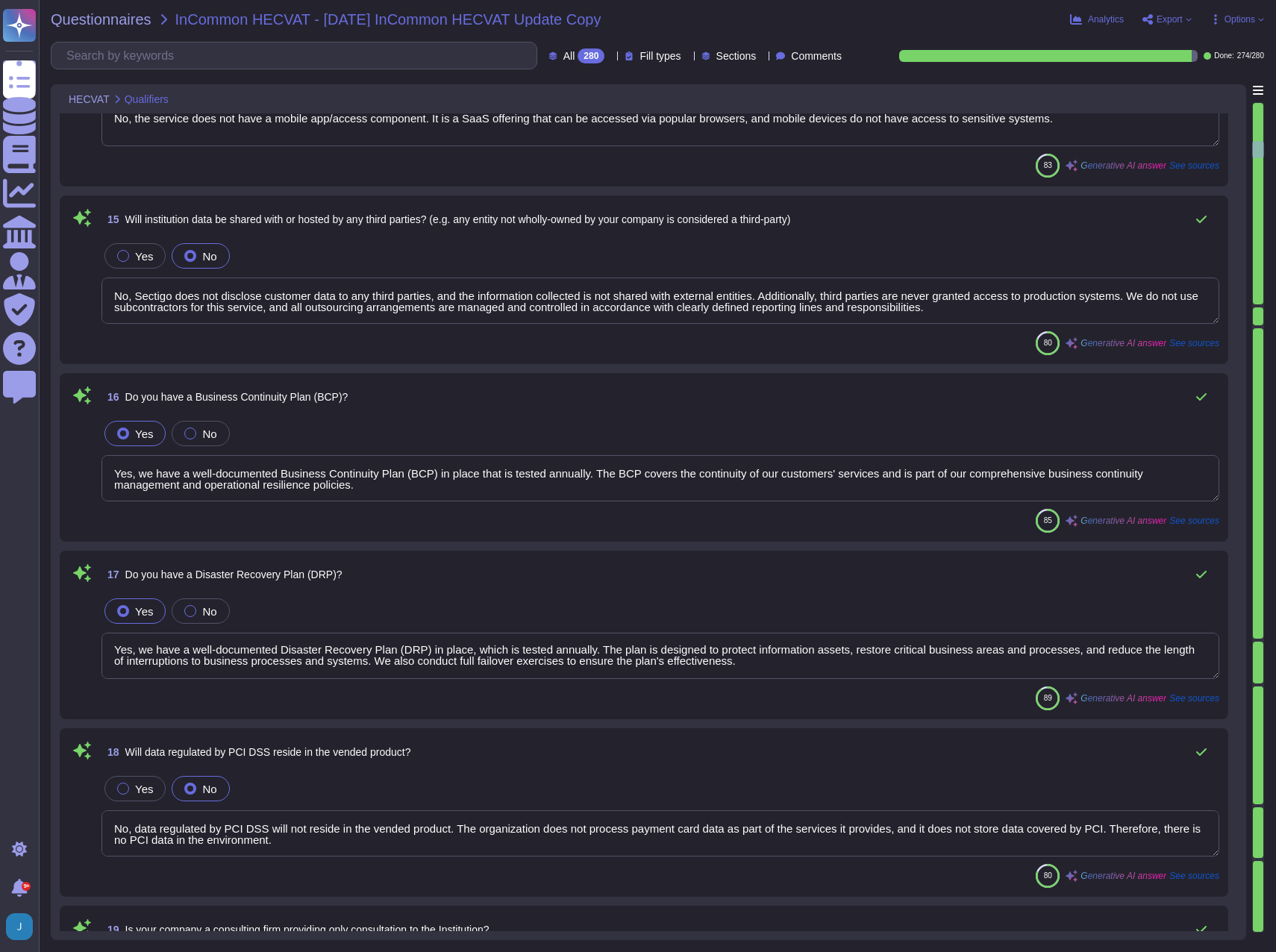
type textarea "Yes. We have a SOC 2 Type 2 report available."
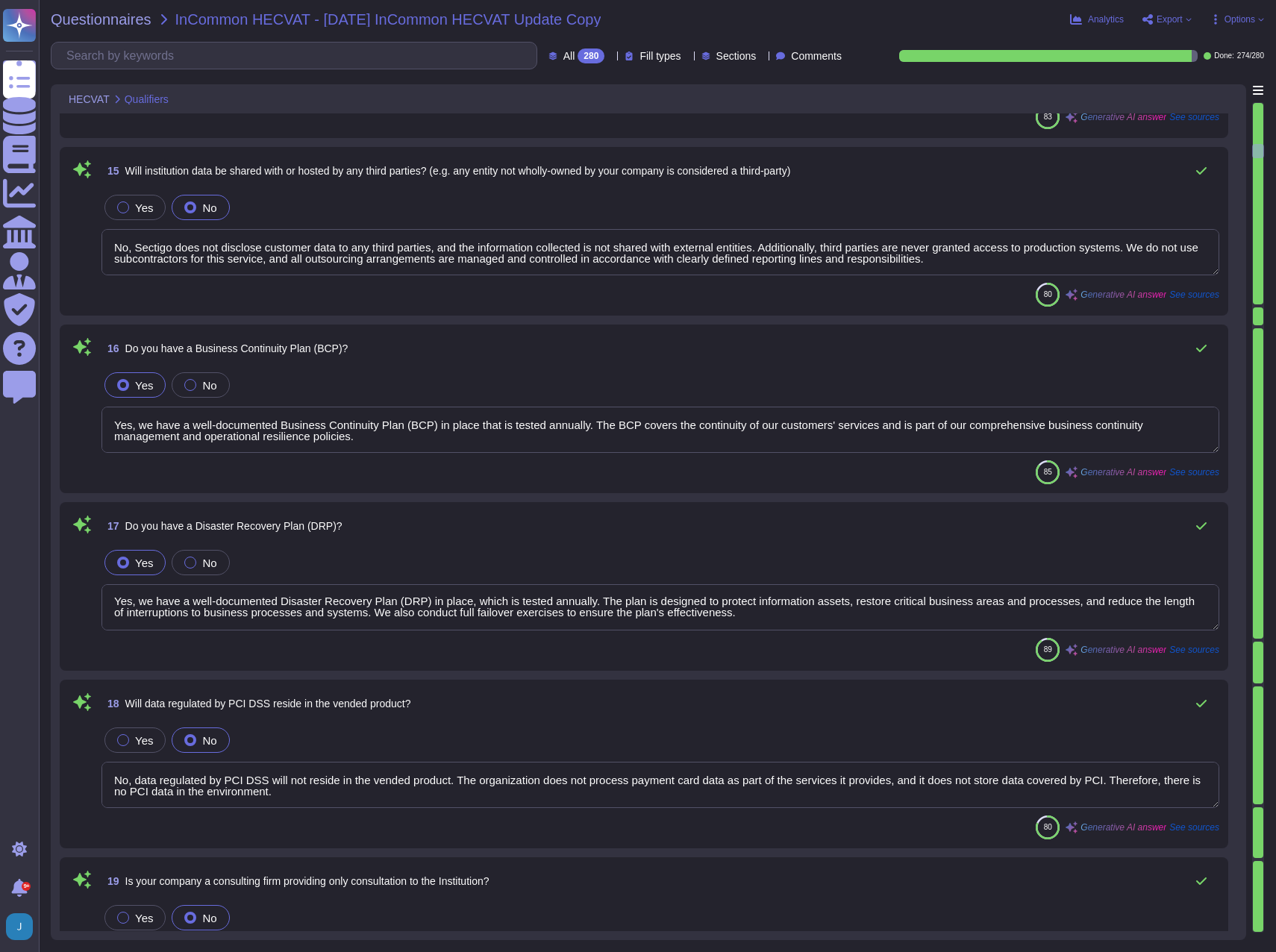
type textarea "Sectigo conducts the overall certification management within the Sectigo PKI; e…"
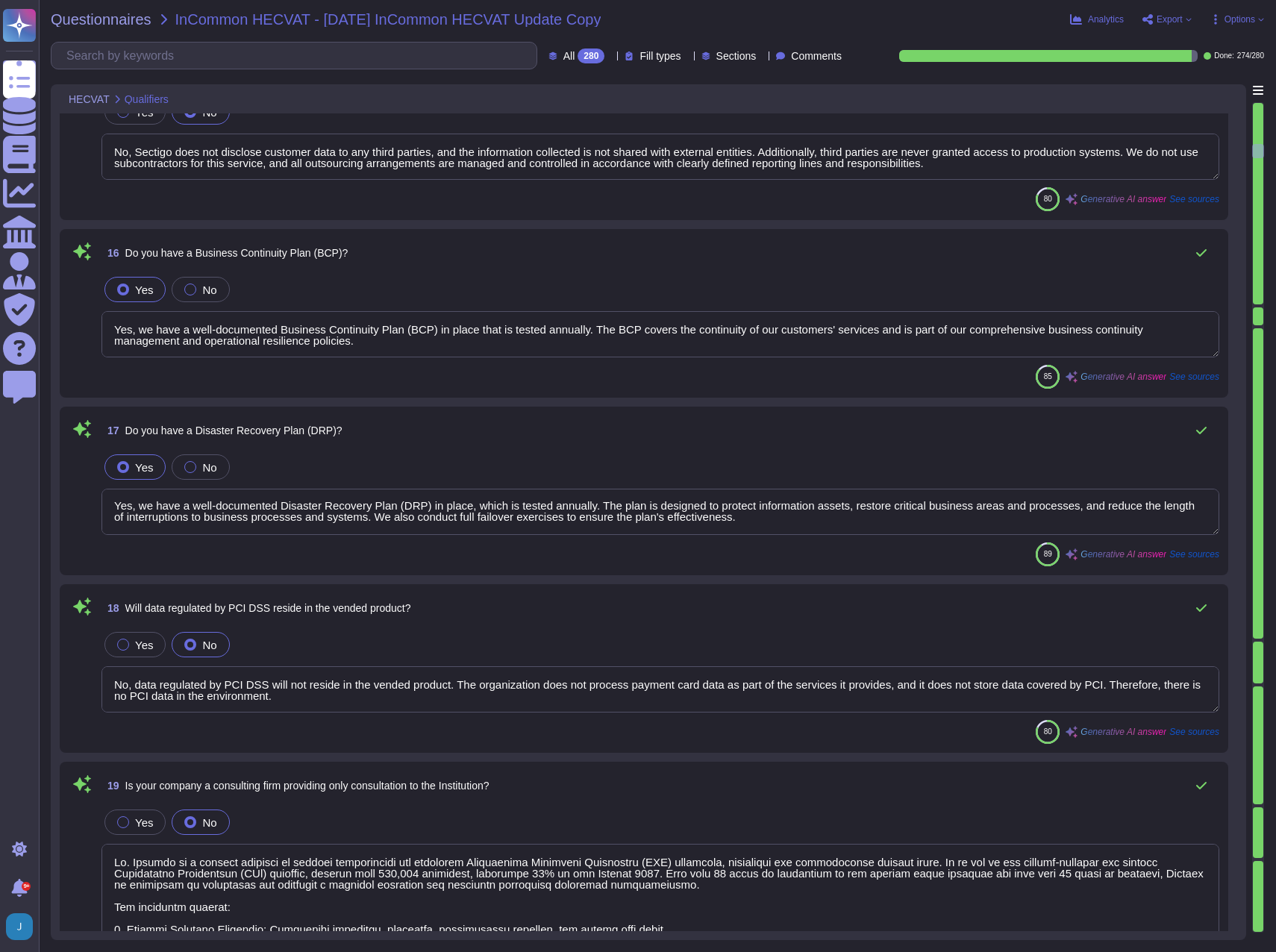
scroll to position [2164, 0]
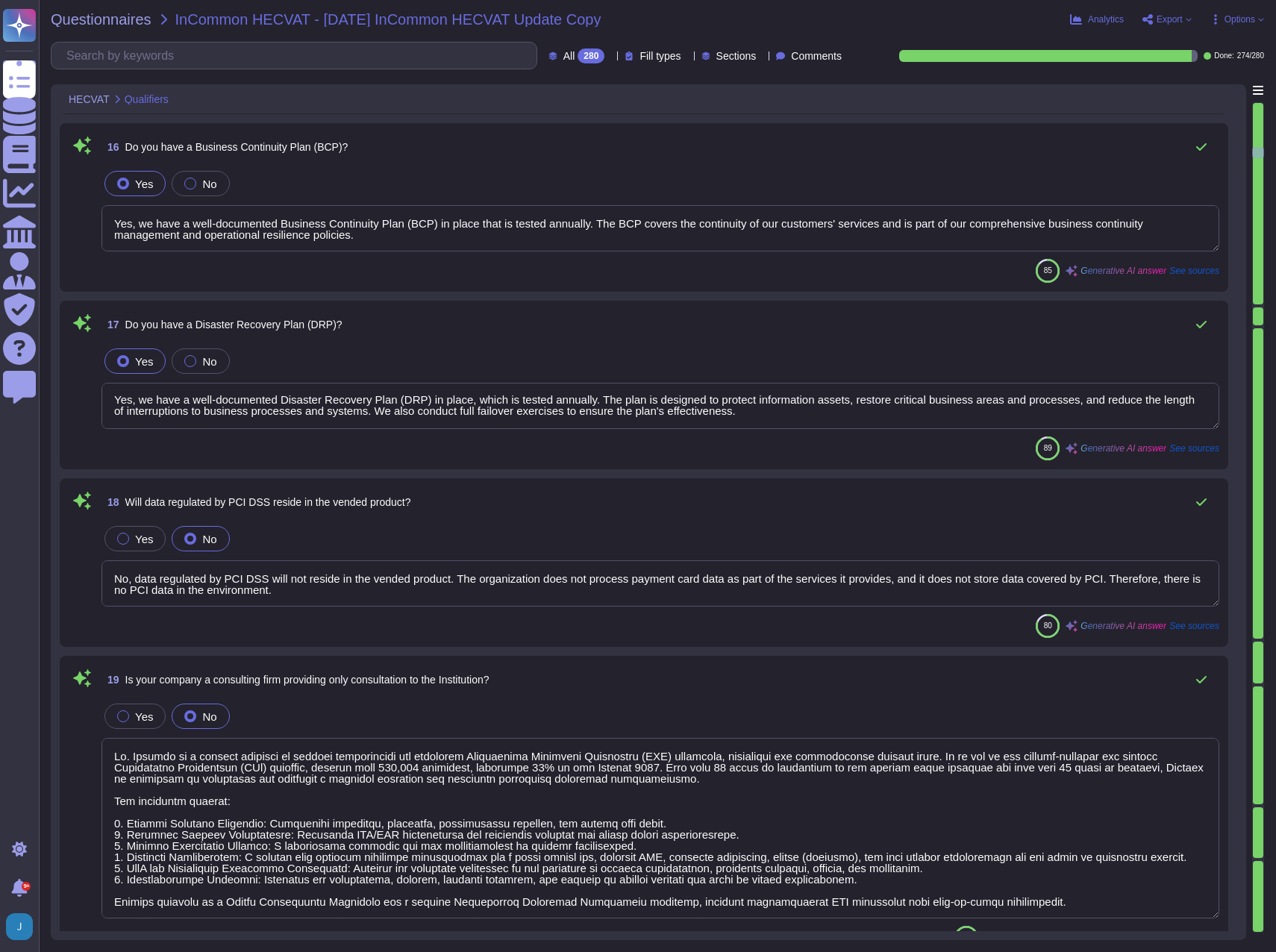
type textarea "We maintain WebTrust, SOC 2, and ISO 27001 certifications."
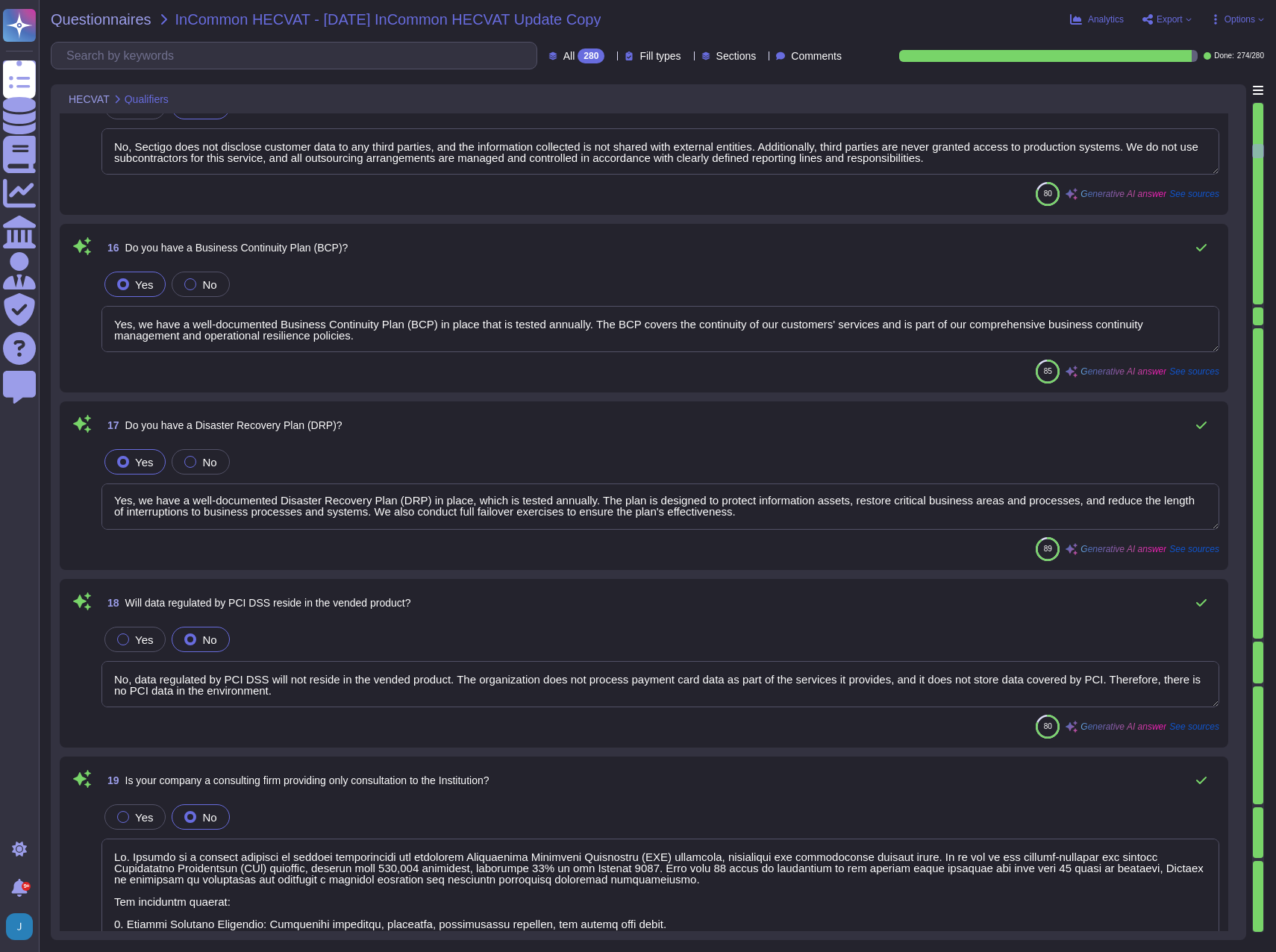
type textarea "No, our product does not process protected health information (PHI) or any data…"
click at [403, 372] on div "85 Generative AI answer See sources" at bounding box center [660, 372] width 1118 height 24
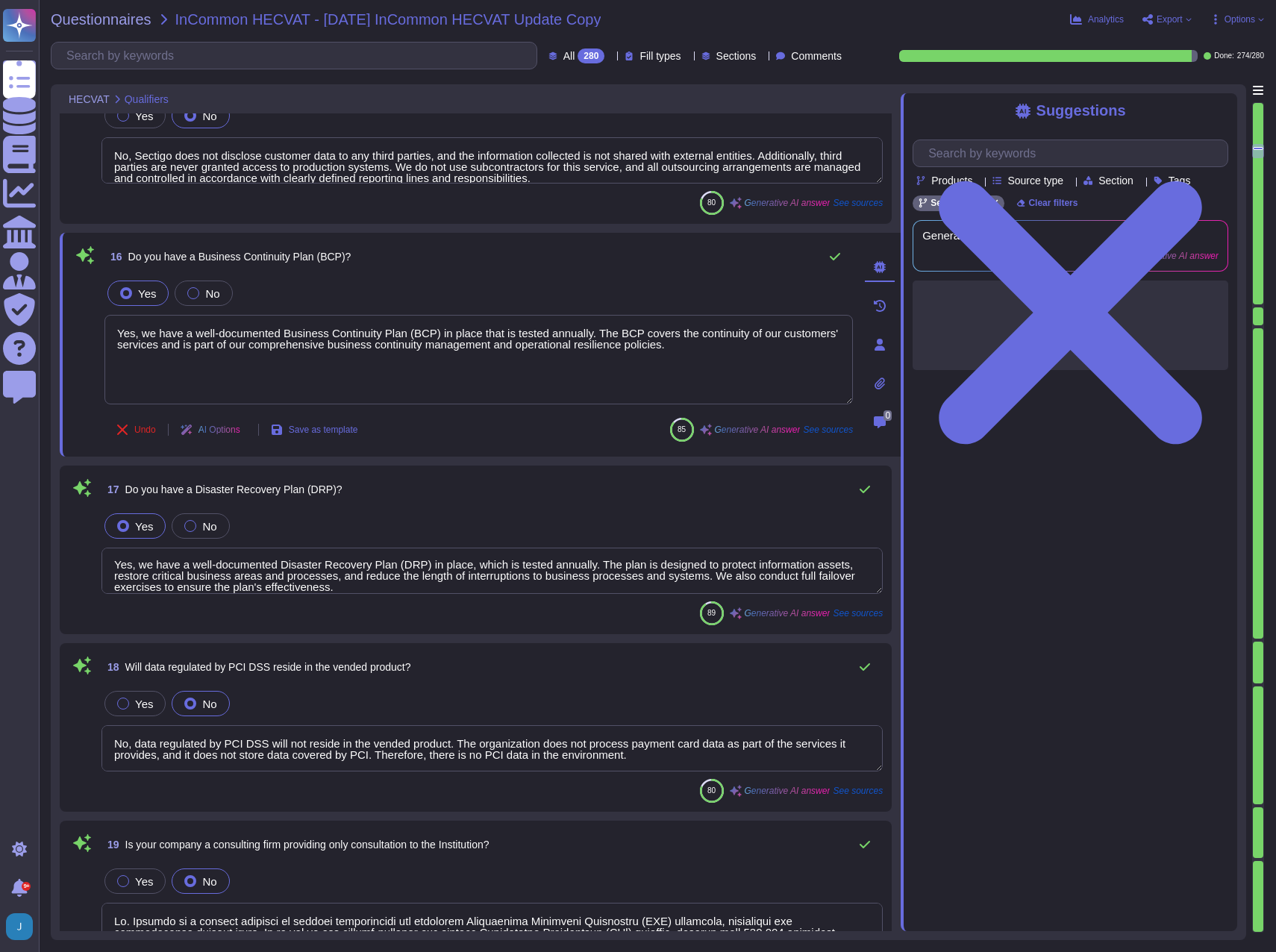
click at [467, 259] on div "16 Do you have a Business Continuity Plan (BCP)?" at bounding box center [478, 256] width 748 height 30
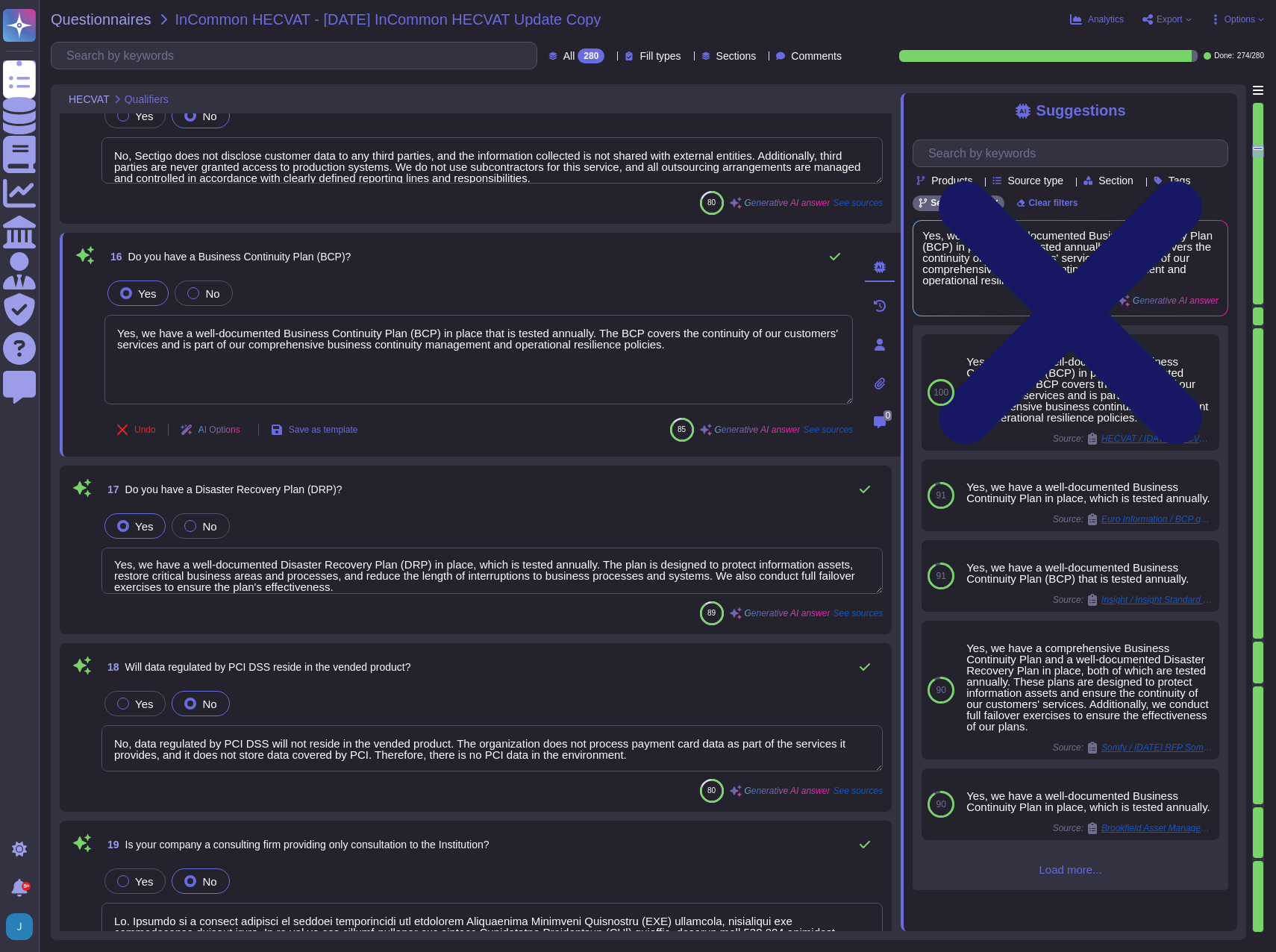
click at [1218, 113] on icon at bounding box center [1070, 313] width 315 height 421
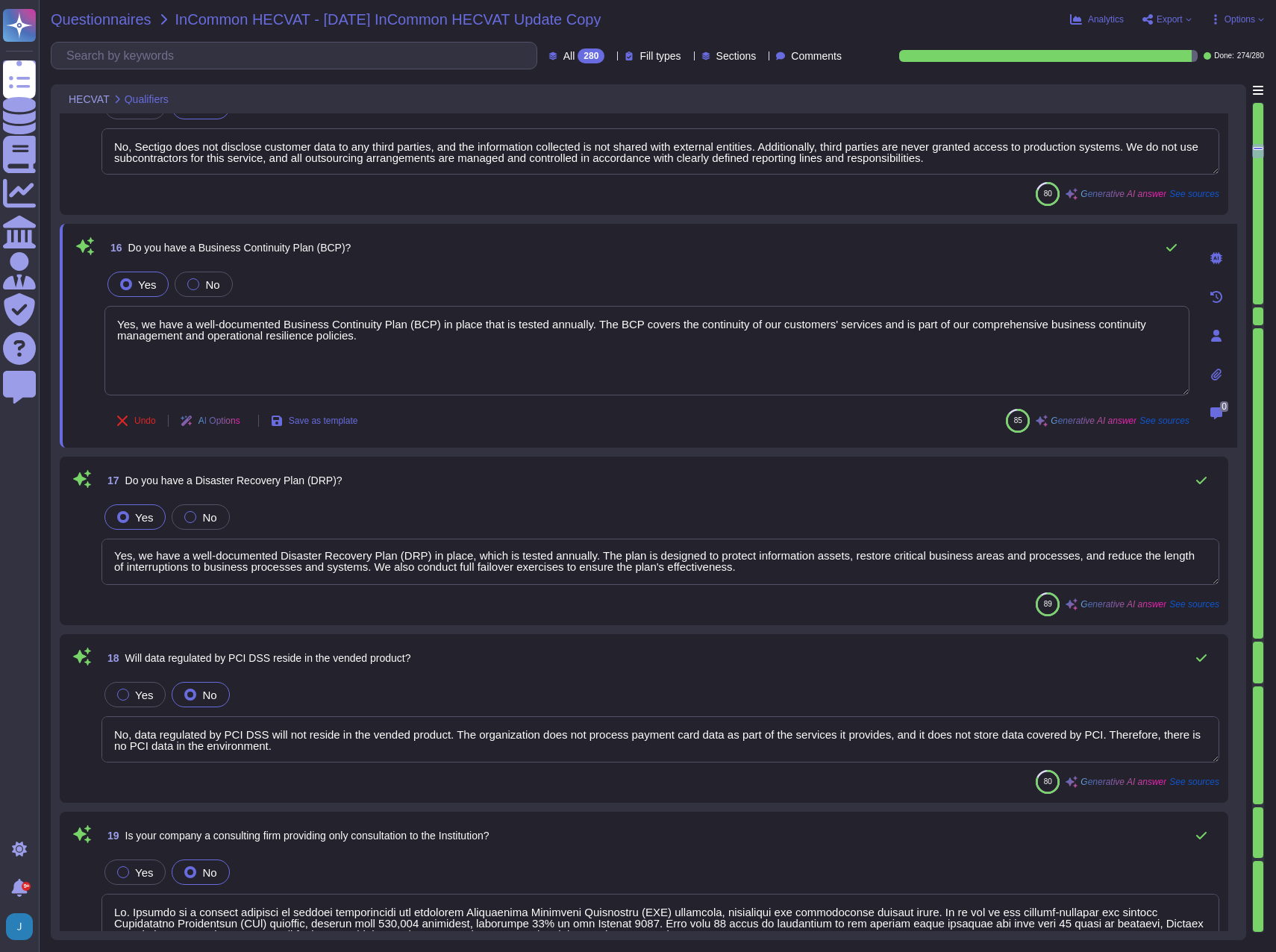
click at [123, 18] on span "Questionnaires" at bounding box center [101, 19] width 101 height 15
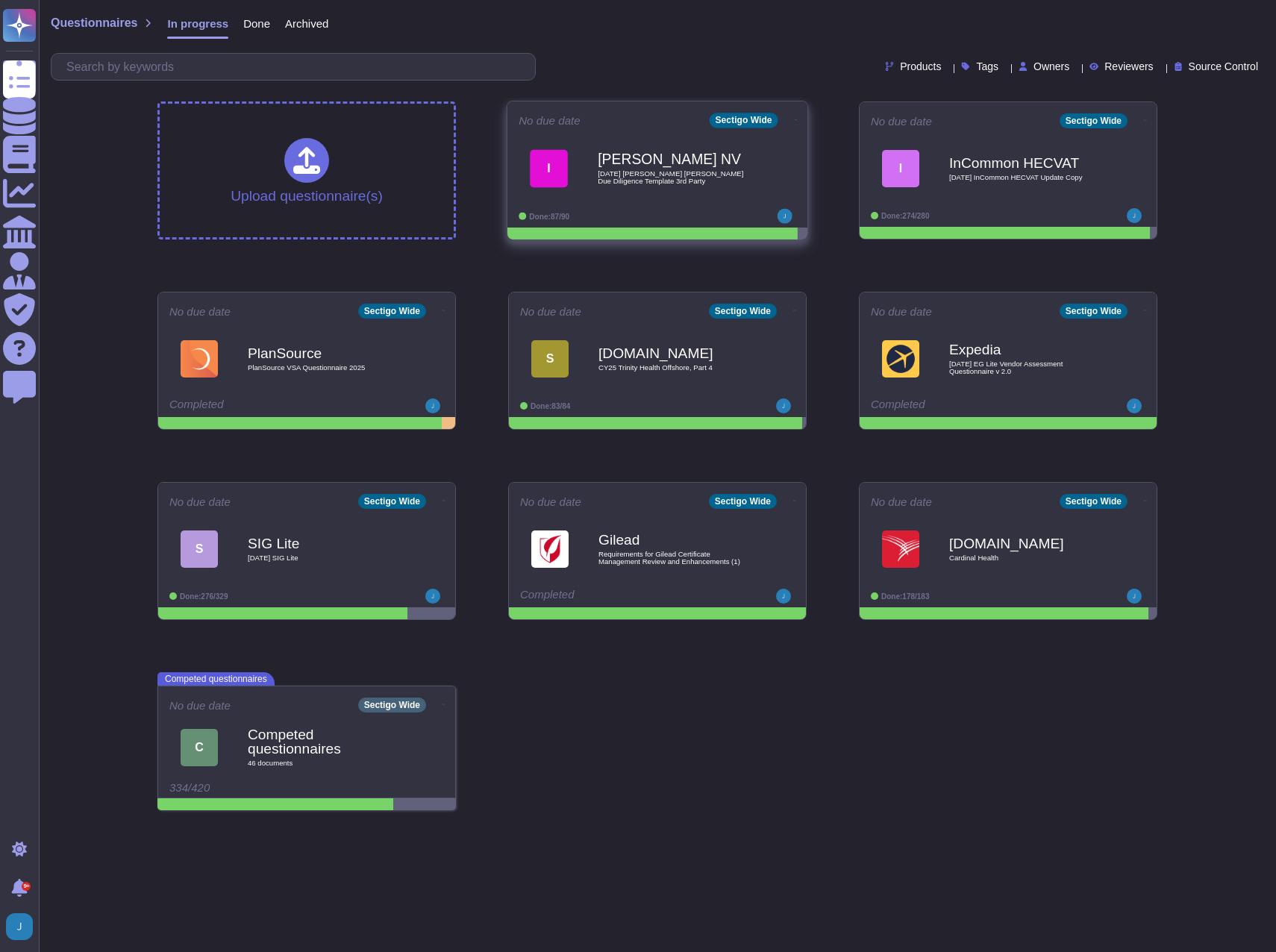
click at [684, 194] on div "[PERSON_NAME] NV [DATE] [PERSON_NAME] [PERSON_NAME] Due Diligence Template 3rd …" at bounding box center [673, 167] width 150 height 60
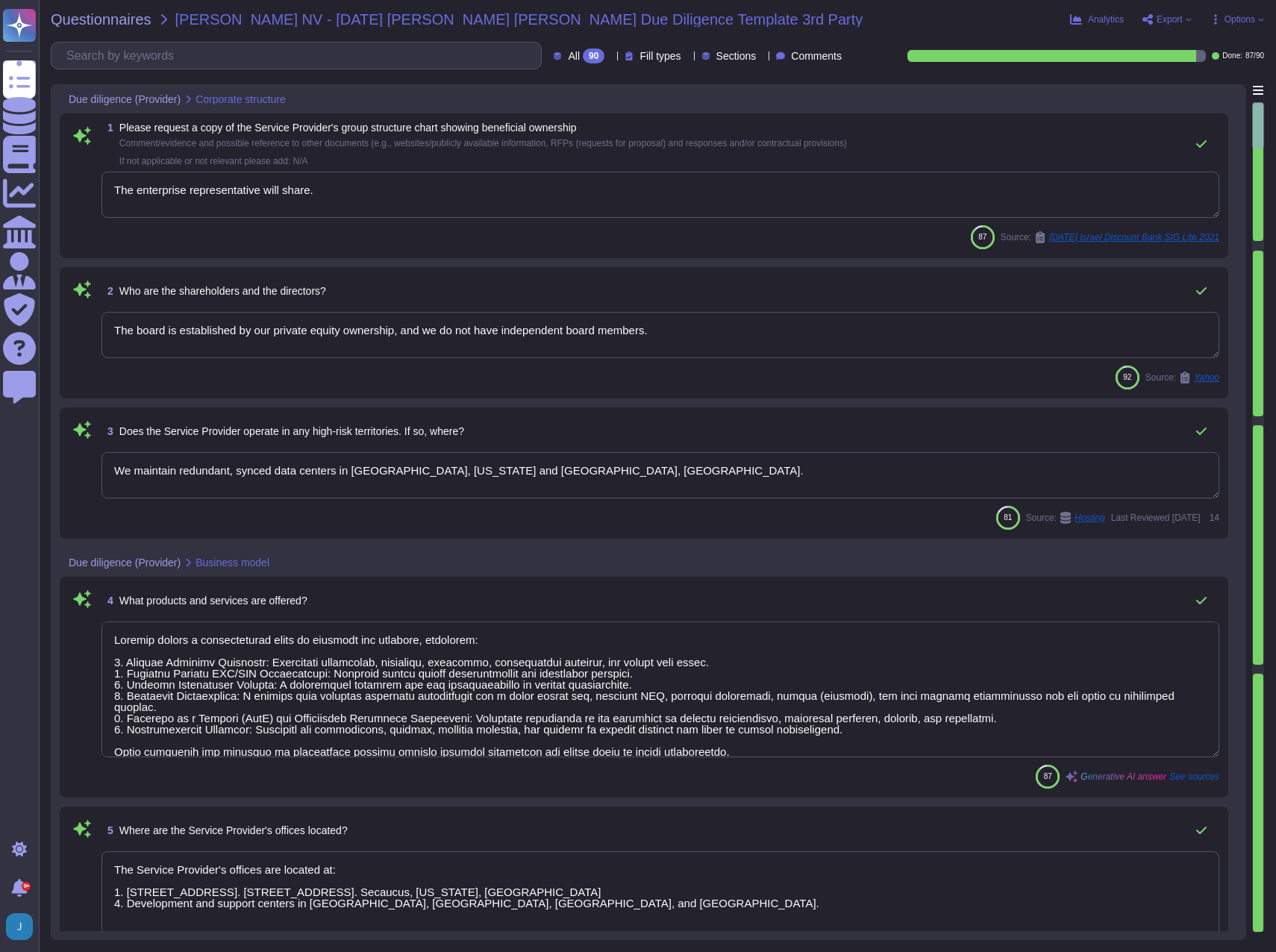
type textarea "The enterprise representative will share."
type textarea "The board is established by our private equity ownership, and we do not have in…"
type textarea "We maintain redundant, synced data centers in [GEOGRAPHIC_DATA], [US_STATE] and…"
type textarea "Sectigo offers a comprehensive range of products and services, including: 1. Di…"
type textarea "The Service Provider's offices are located at: 1. [STREET_ADDRESS]. [STREET_ADD…"
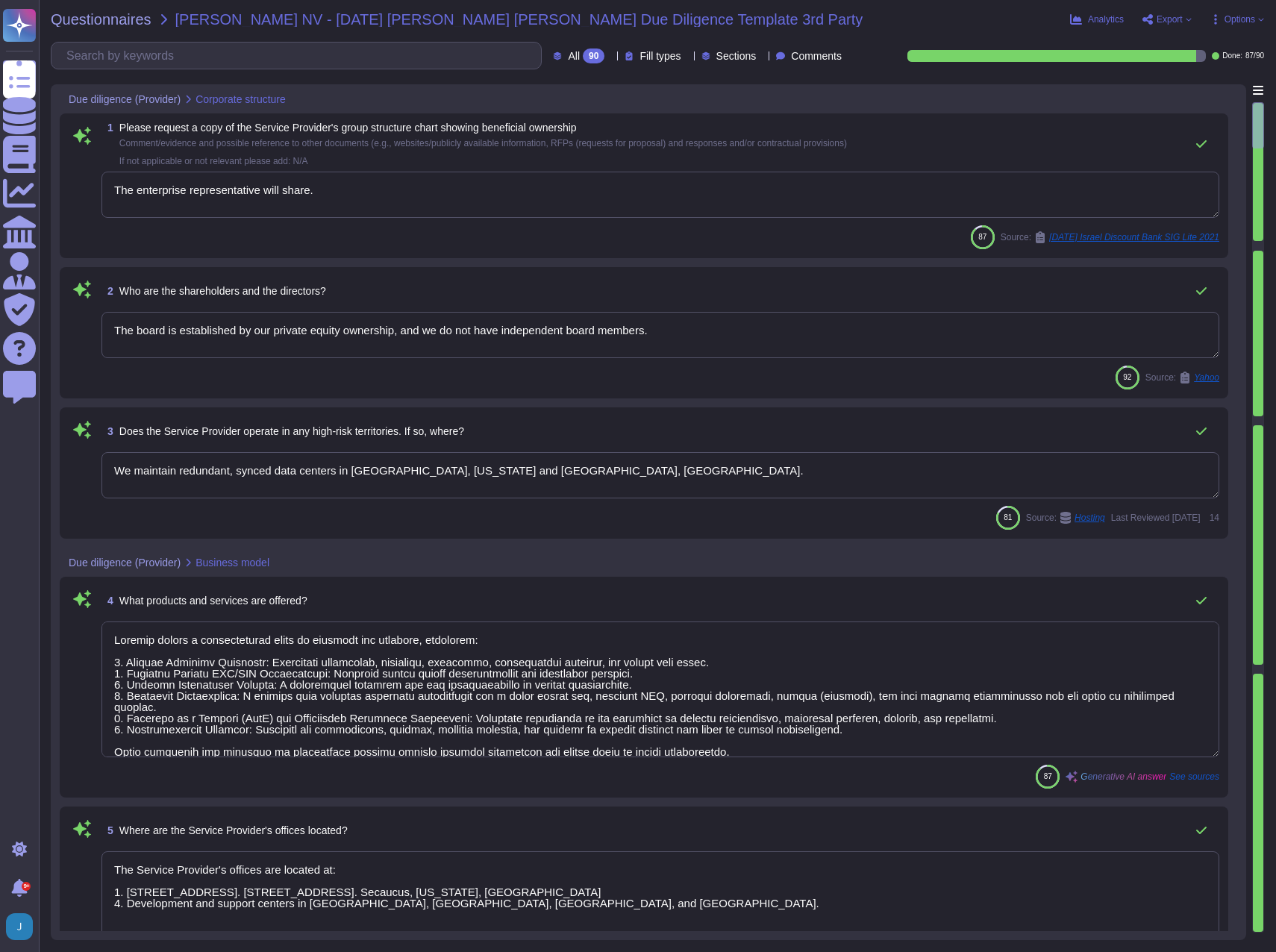
type textarea "The ICT service procured is a core part of Sectigo's activities, as the provisi…"
type textarea "No, the Service Provider does not intend to subcontract a part or all of the se…"
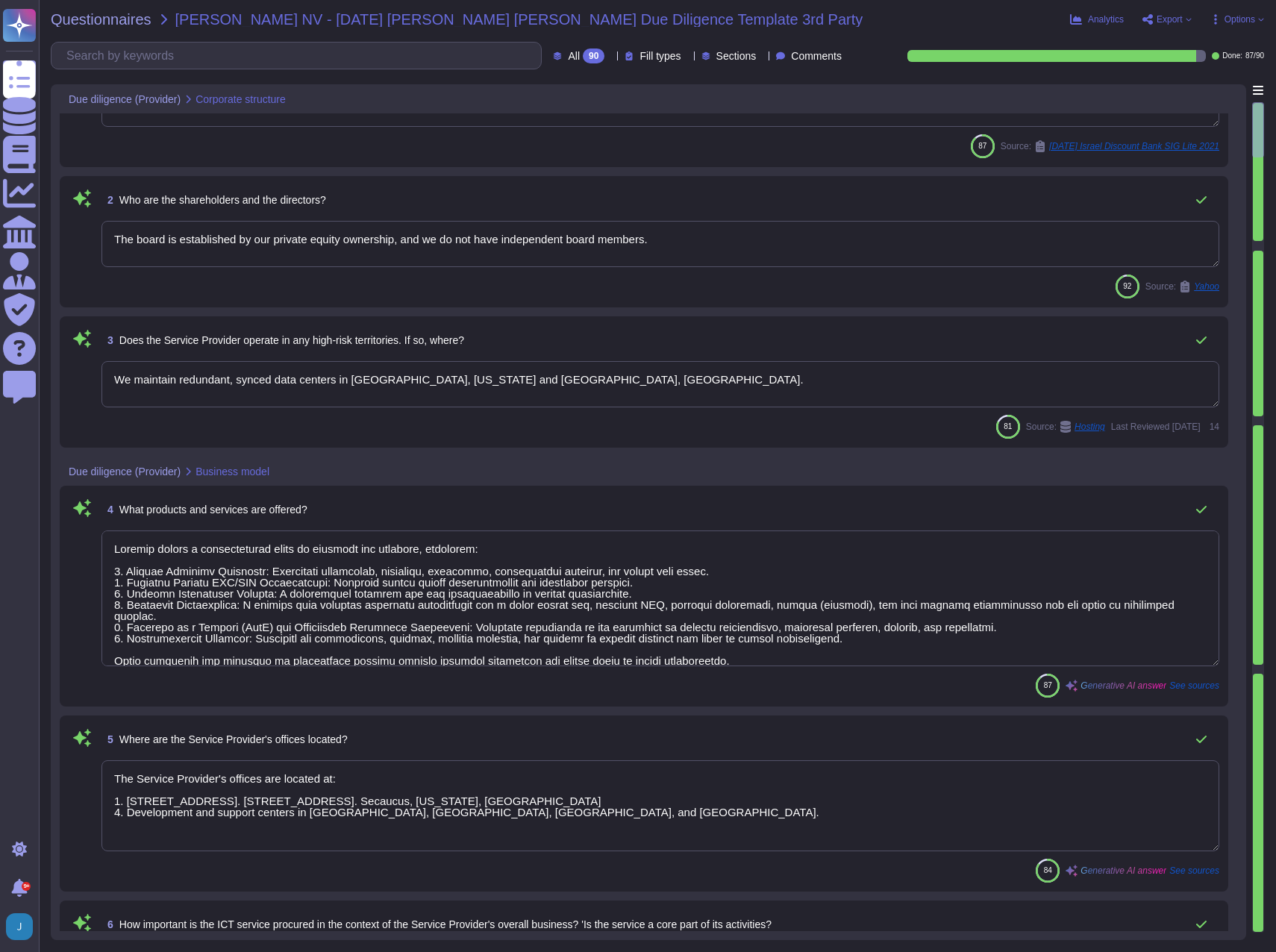
scroll to position [224, 0]
type textarea "Yes, our IT Security staff are well qualified and competent to perform their du…"
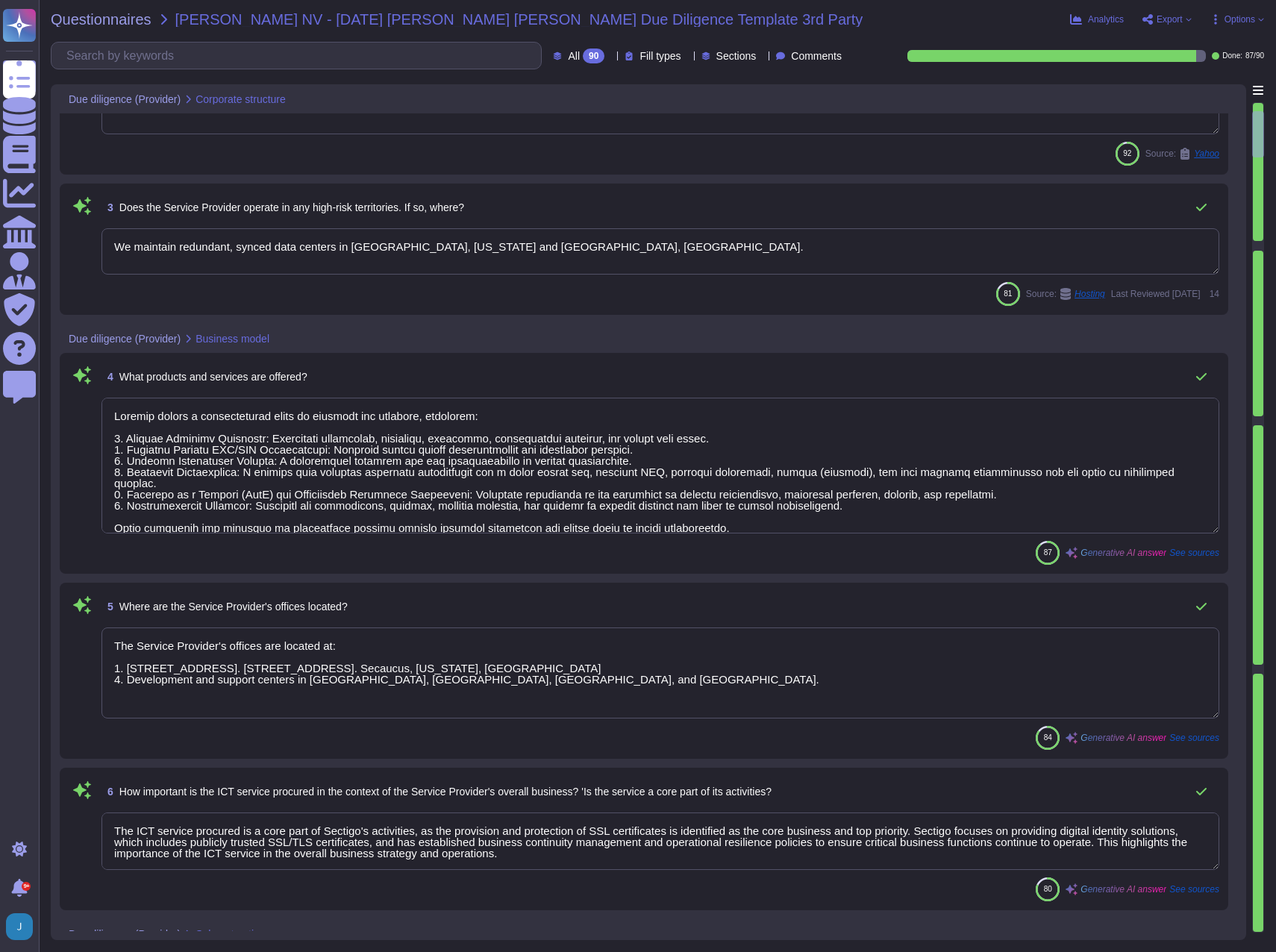
type textarea "Yes, Sectigo is responsible for its service commitments and system requirements…"
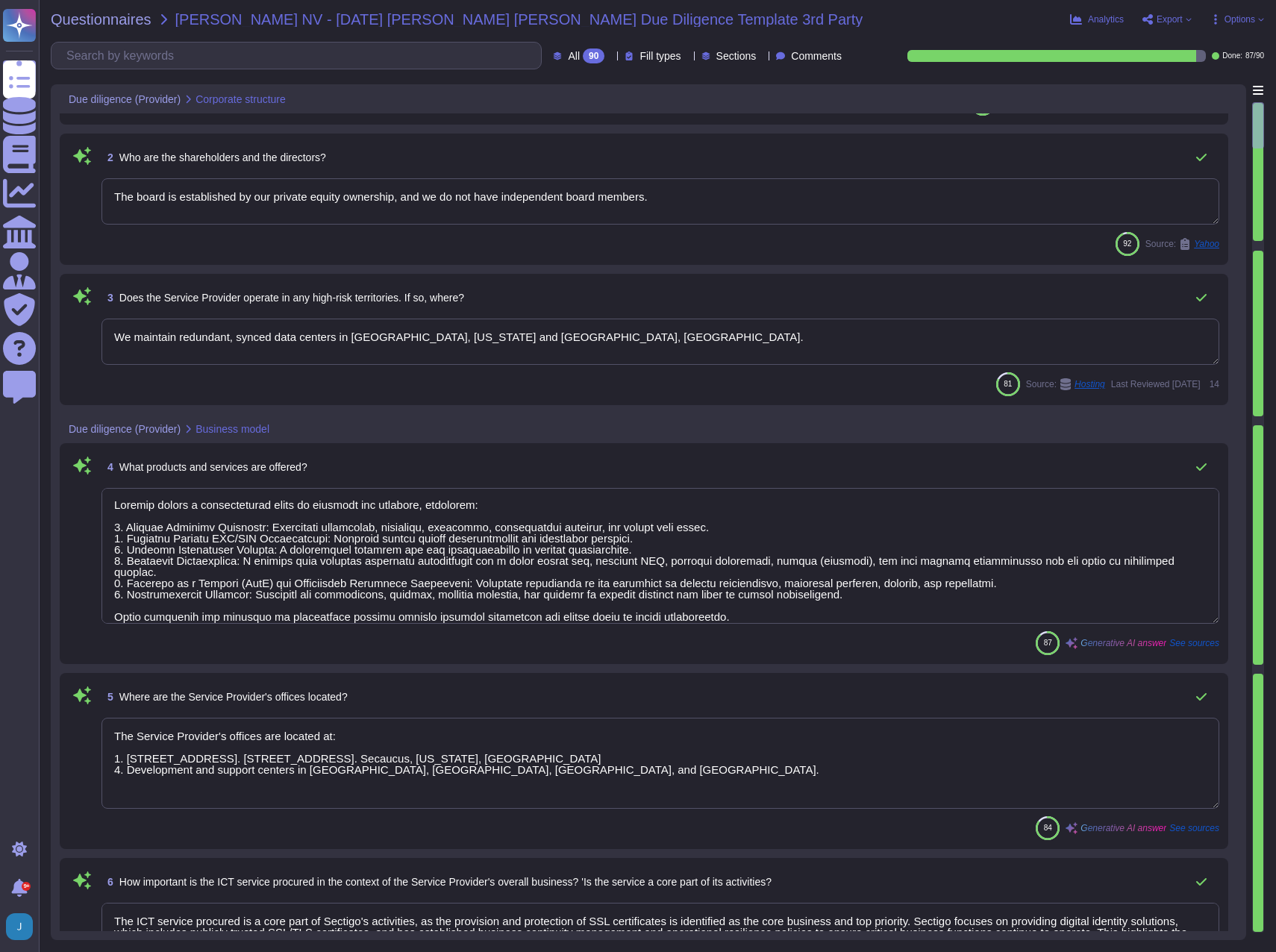
scroll to position [0, 0]
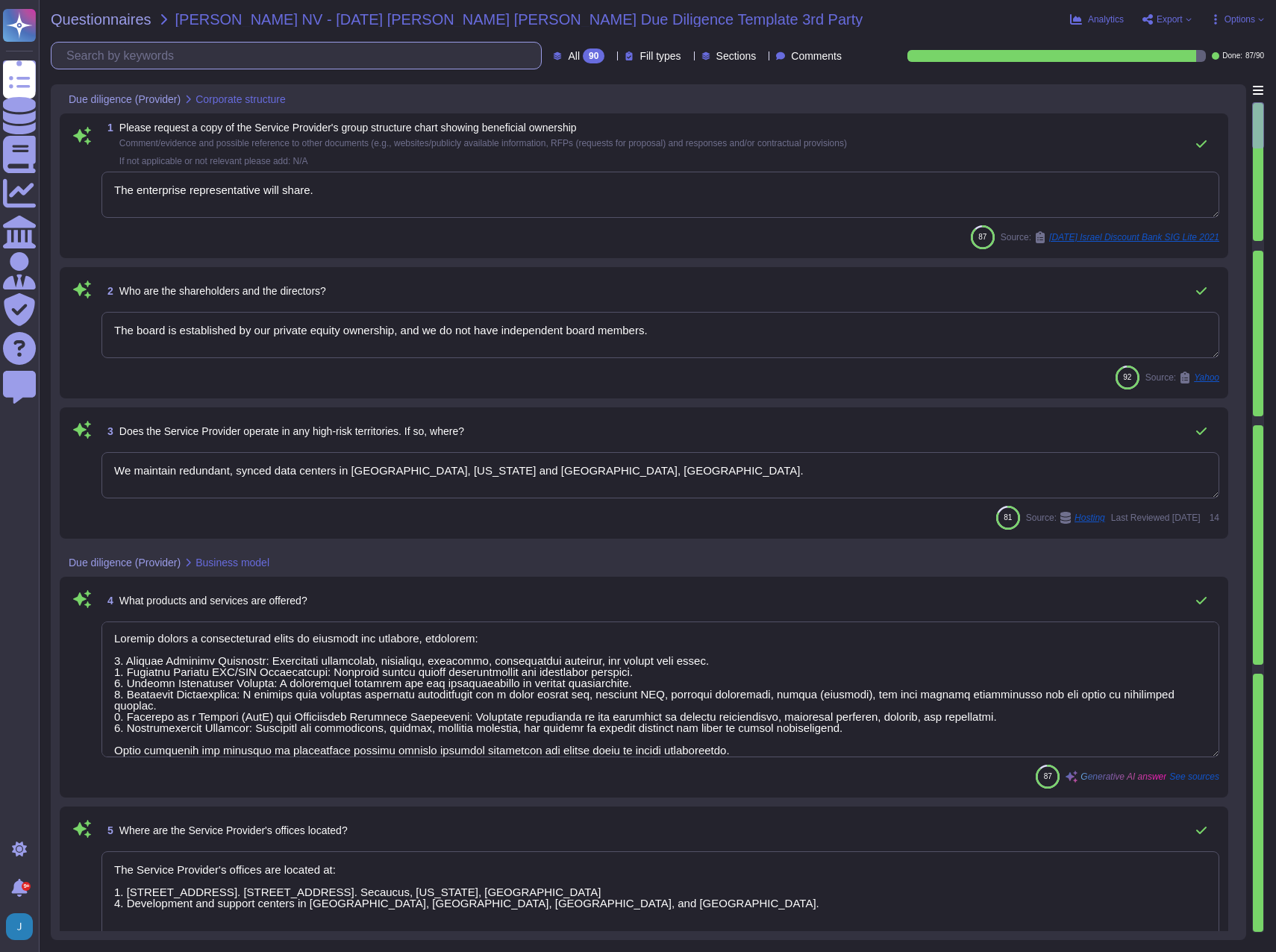
click at [216, 63] on input "text" at bounding box center [300, 55] width 482 height 26
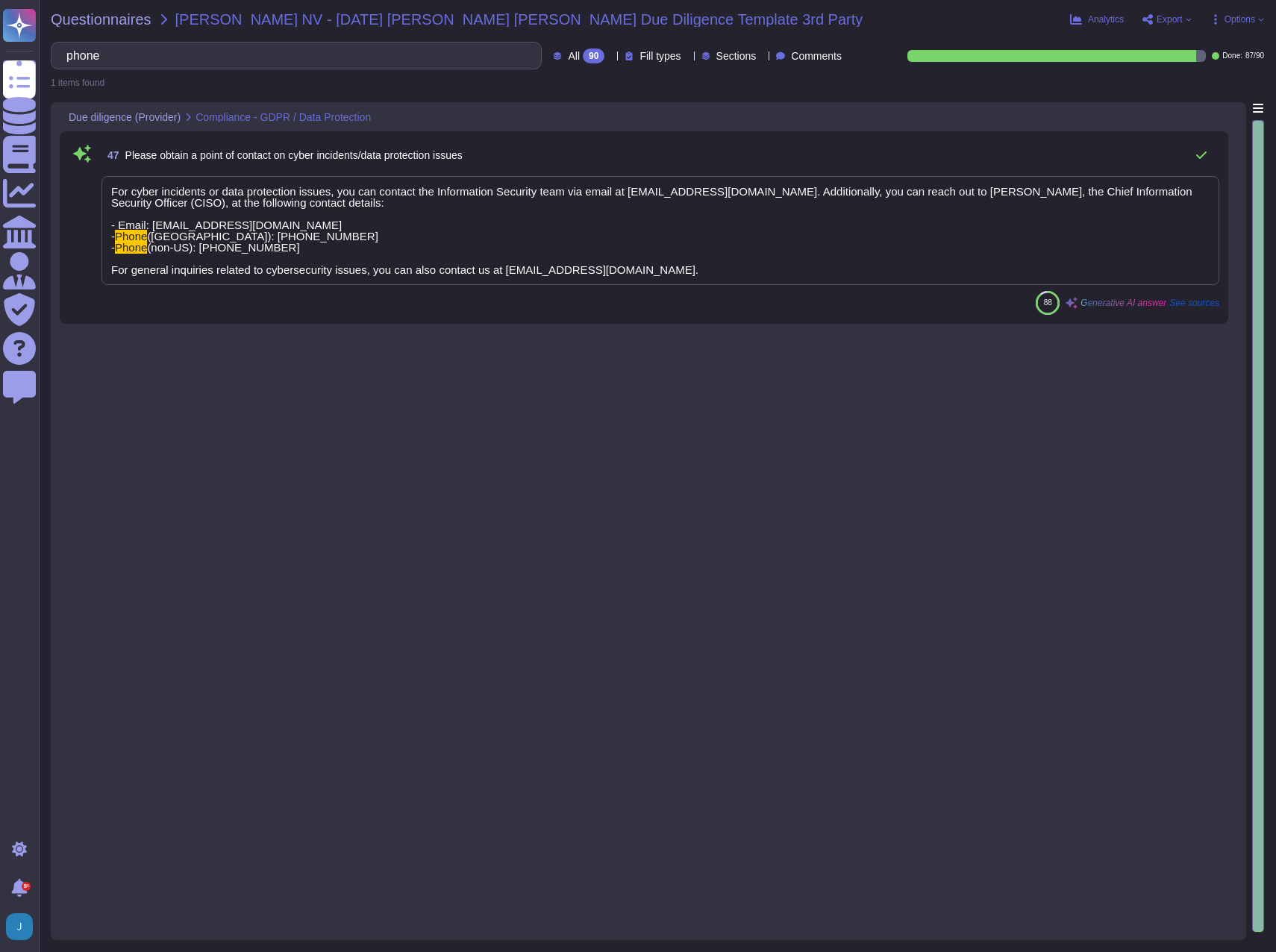
type input "phone"
drag, startPoint x: 267, startPoint y: 231, endPoint x: 183, endPoint y: 231, distance: 84.0
click at [183, 231] on span "For cyber incidents or data protection issues, you can contact the Information …" at bounding box center [652, 231] width 1081 height 91
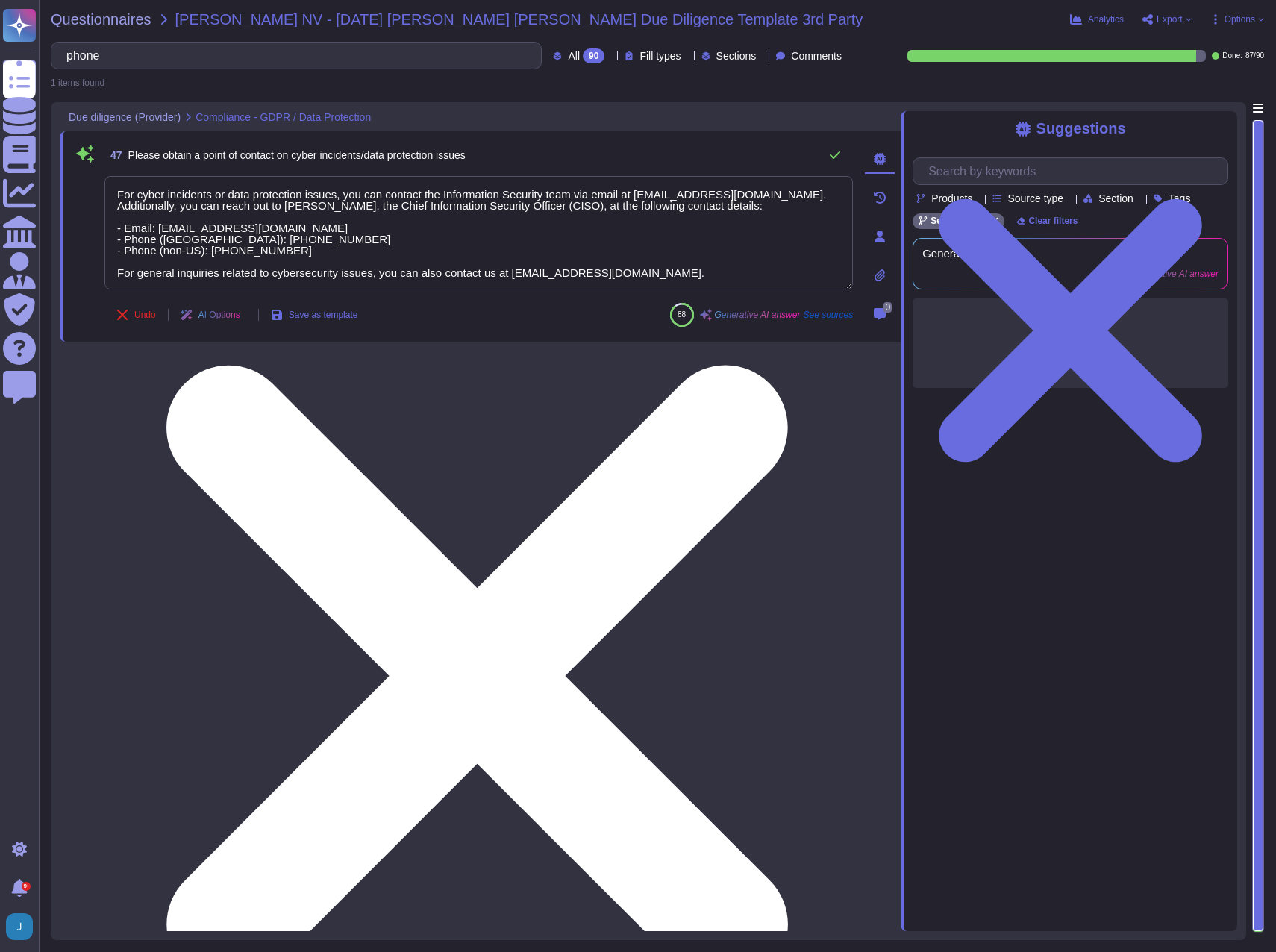
type textarea "For cyber incidents or data protection issues, you can contact the Information …"
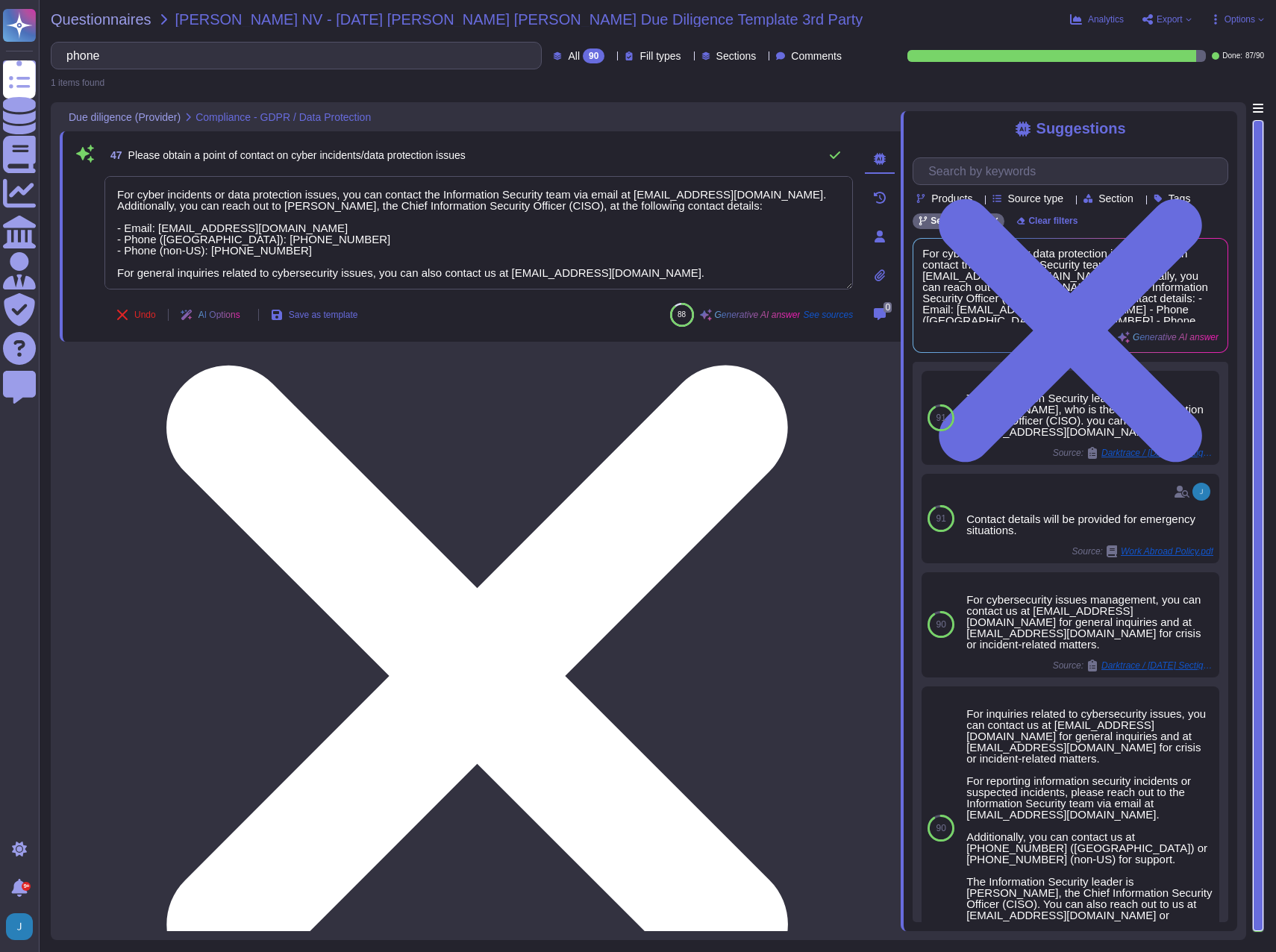
click at [402, 232] on textarea "For cyber incidents or data protection issues, you can contact the Information …" at bounding box center [478, 233] width 748 height 114
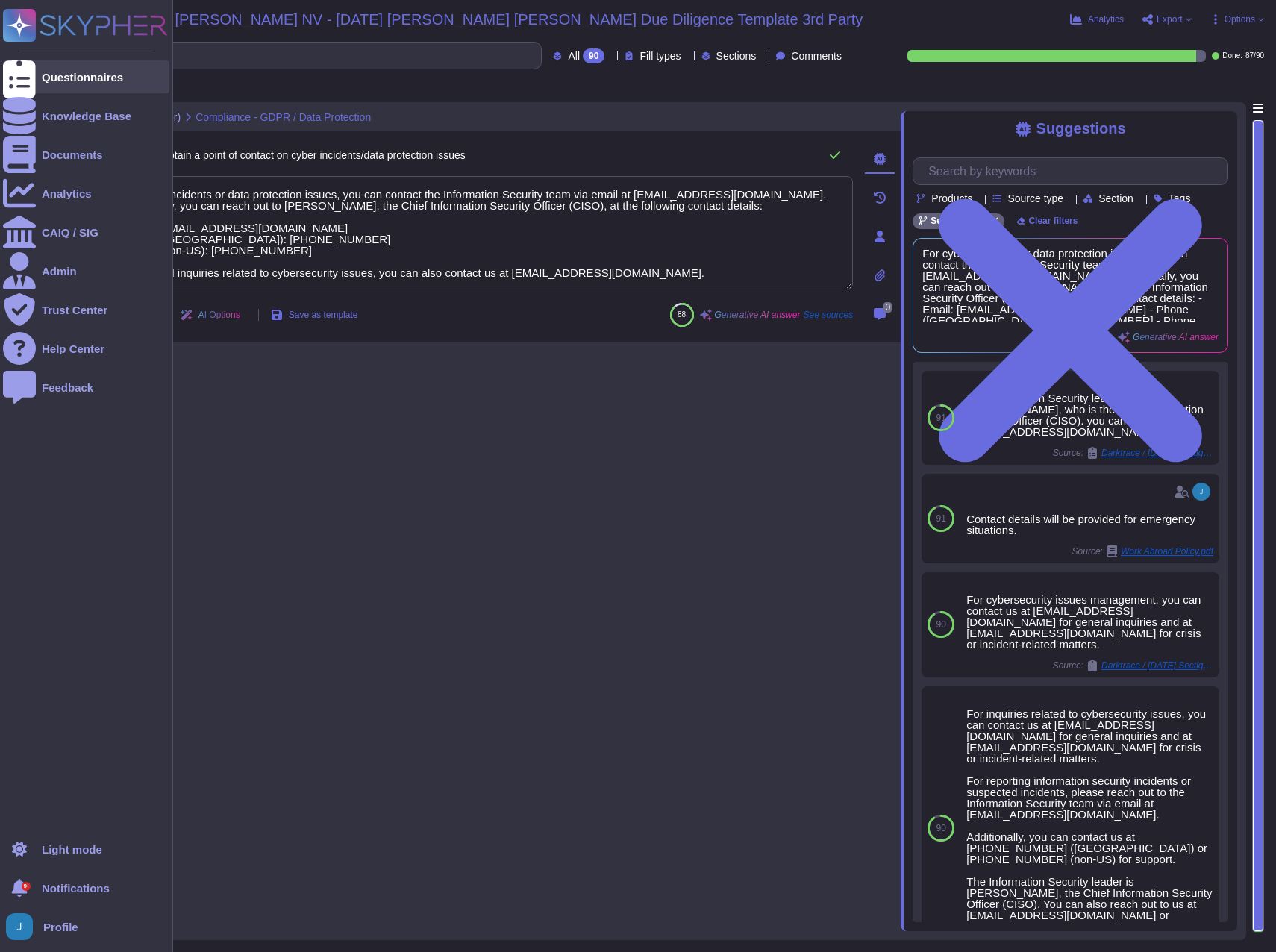
click at [32, 75] on div at bounding box center [19, 76] width 33 height 33
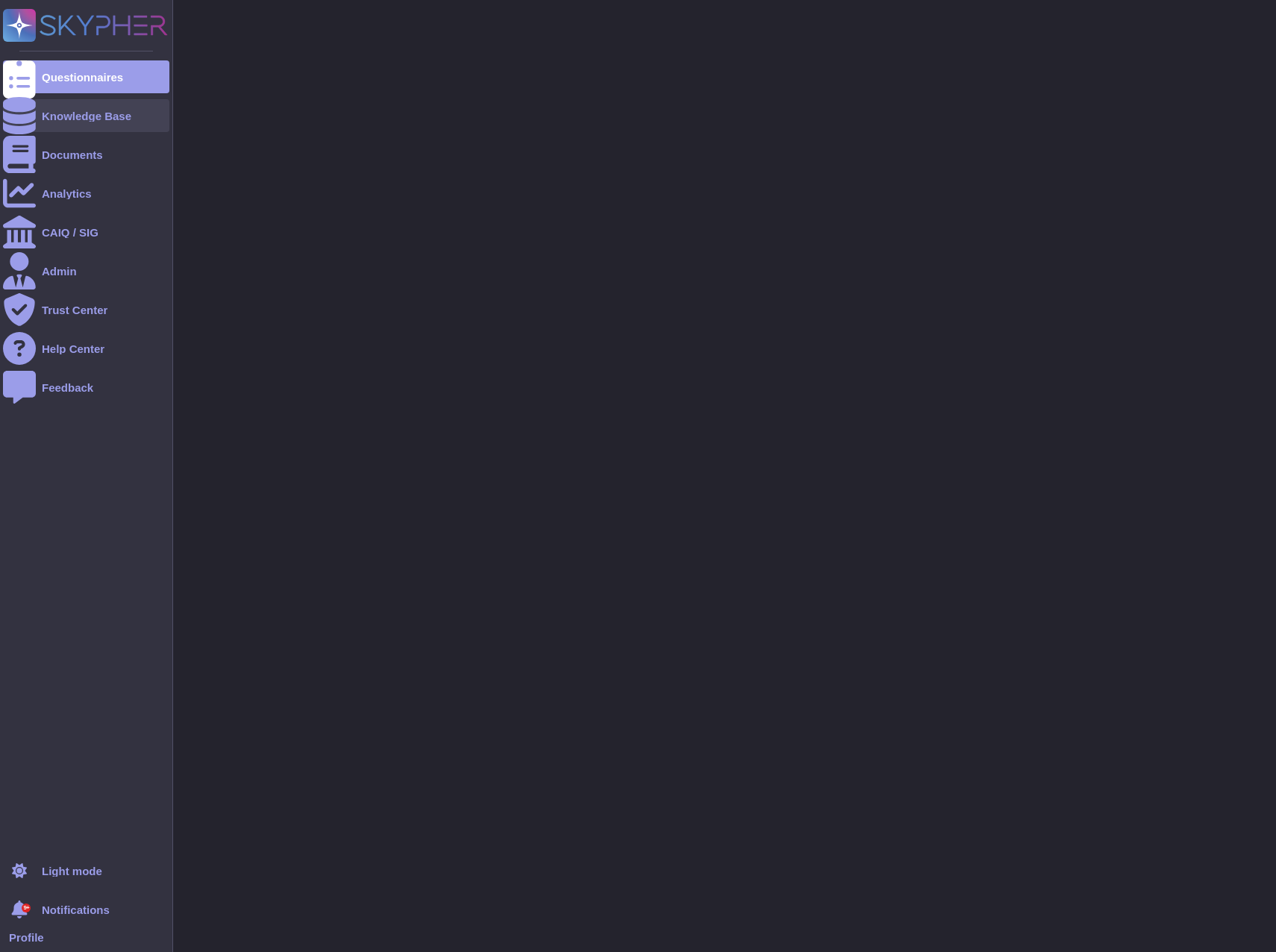
click at [81, 113] on div "Knowledge Base" at bounding box center [86, 116] width 90 height 11
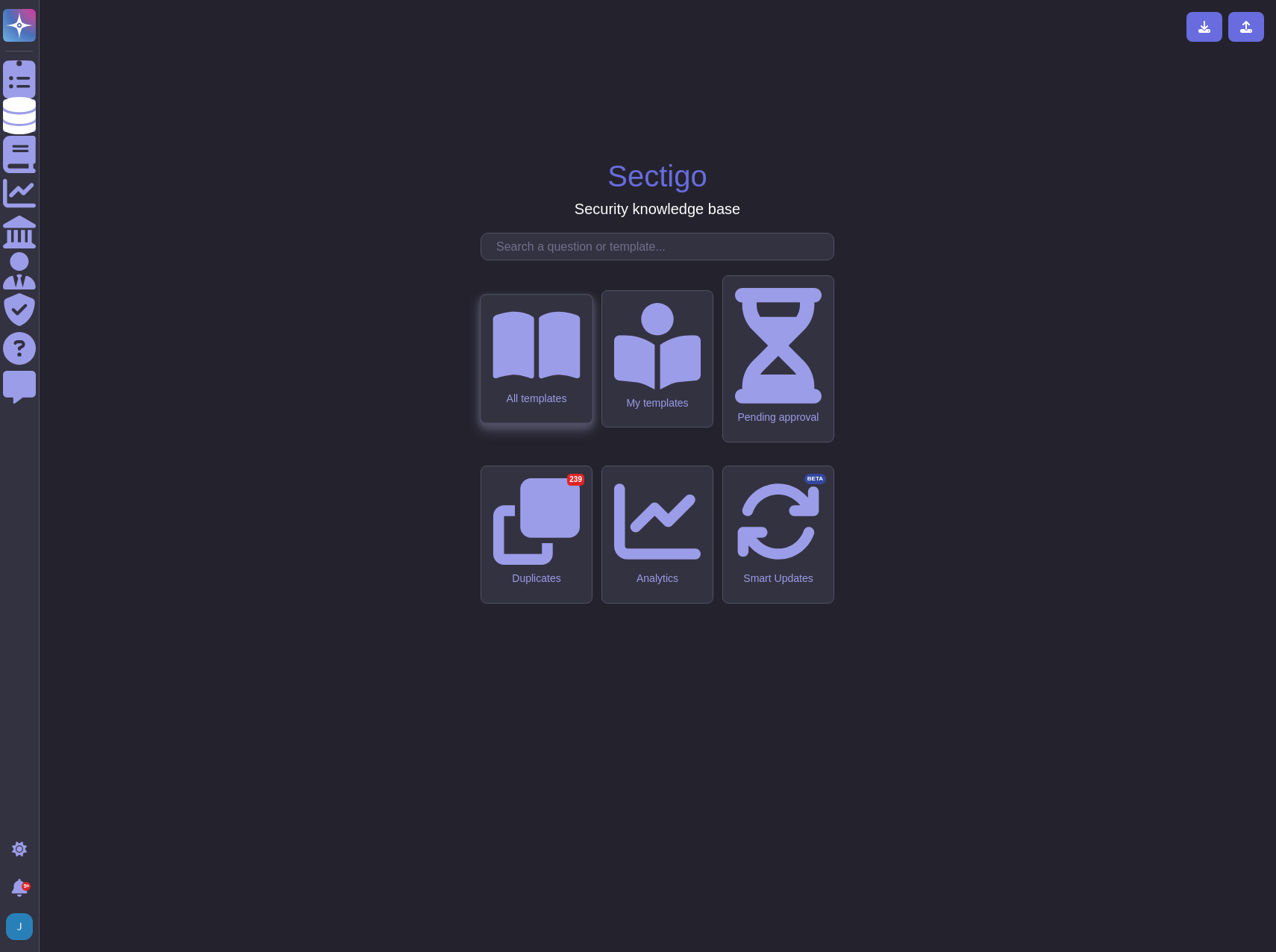
click at [520, 379] on icon at bounding box center [536, 346] width 87 height 67
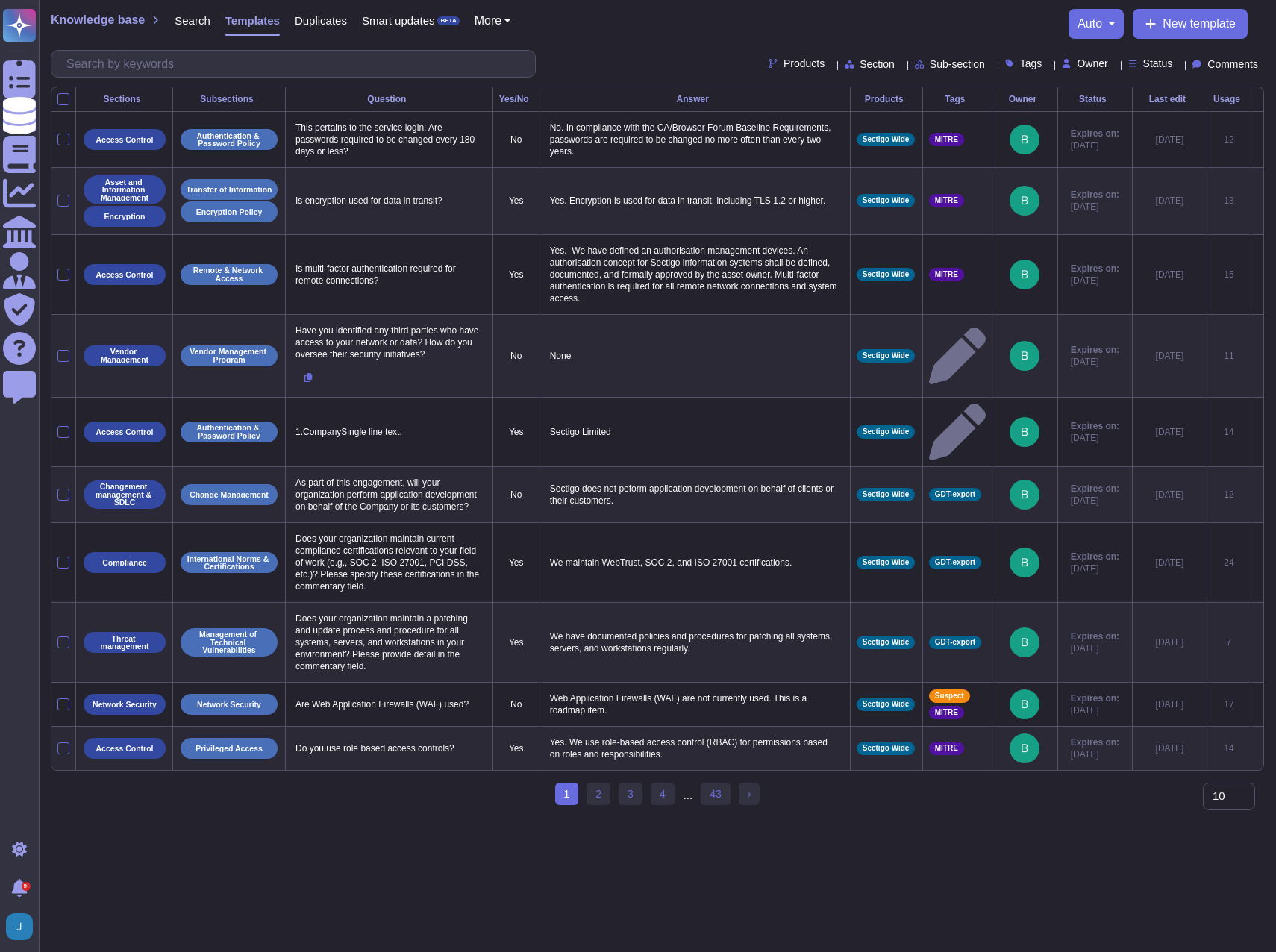
click at [239, 50] on div at bounding box center [293, 63] width 485 height 27
click at [233, 71] on input "text" at bounding box center [297, 63] width 476 height 26
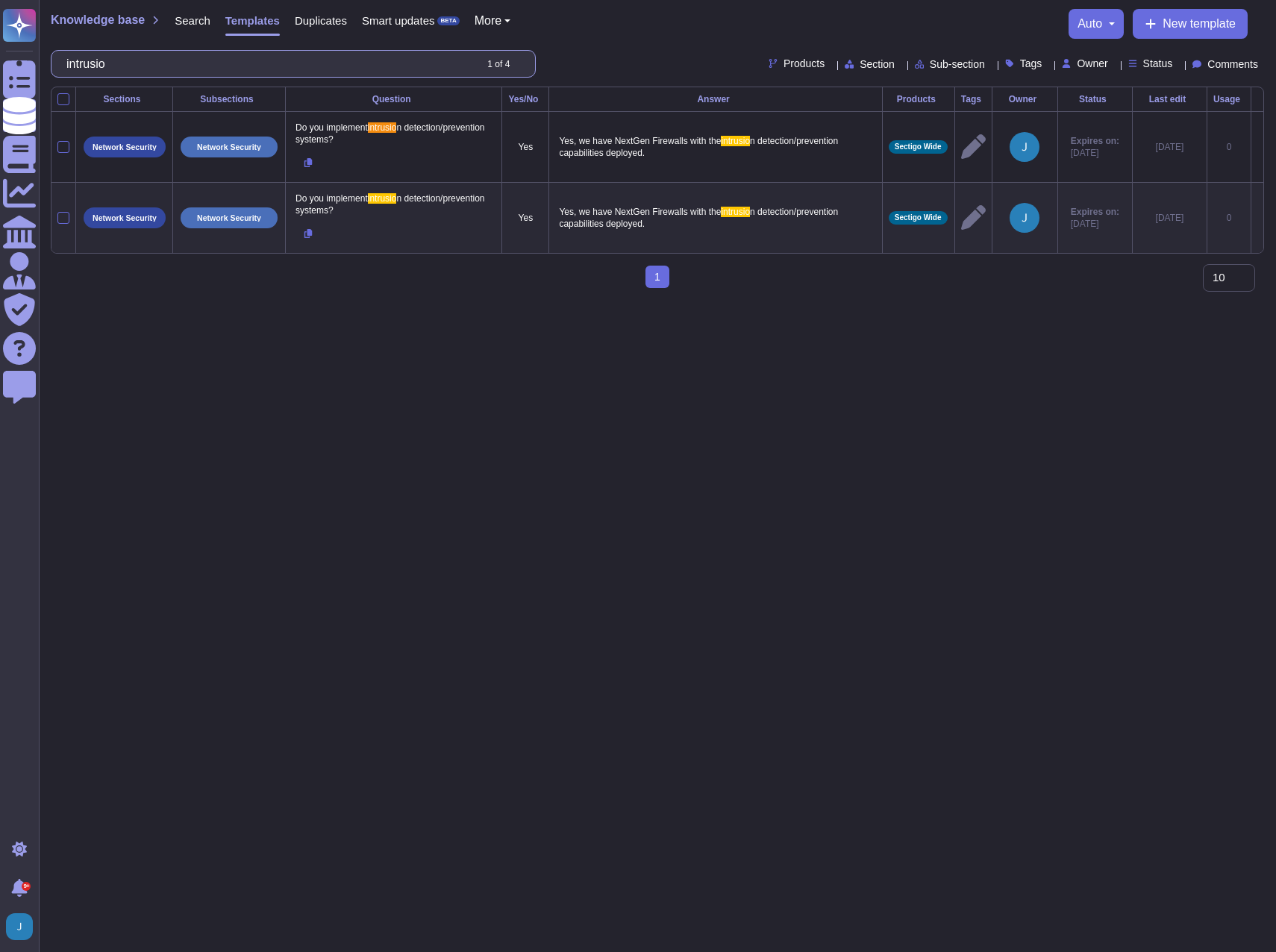
drag, startPoint x: 151, startPoint y: 61, endPoint x: -4, endPoint y: 29, distance: 158.3
click at [0, 29] on html "Questionnaires Knowledge Base Documents Analytics CAIQ / SIG Admin Trust Center…" at bounding box center [638, 150] width 1276 height 300
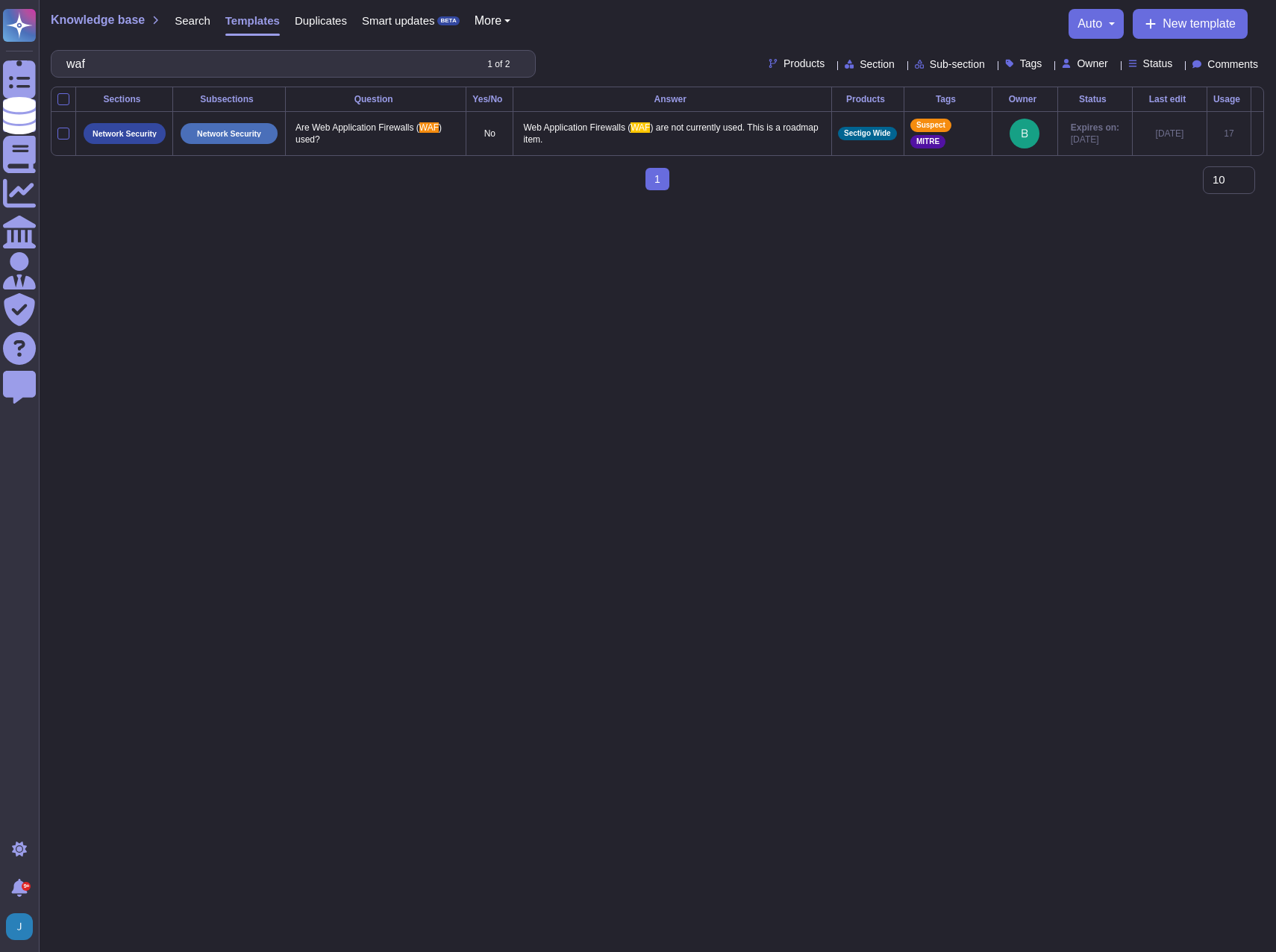
type input "waf"
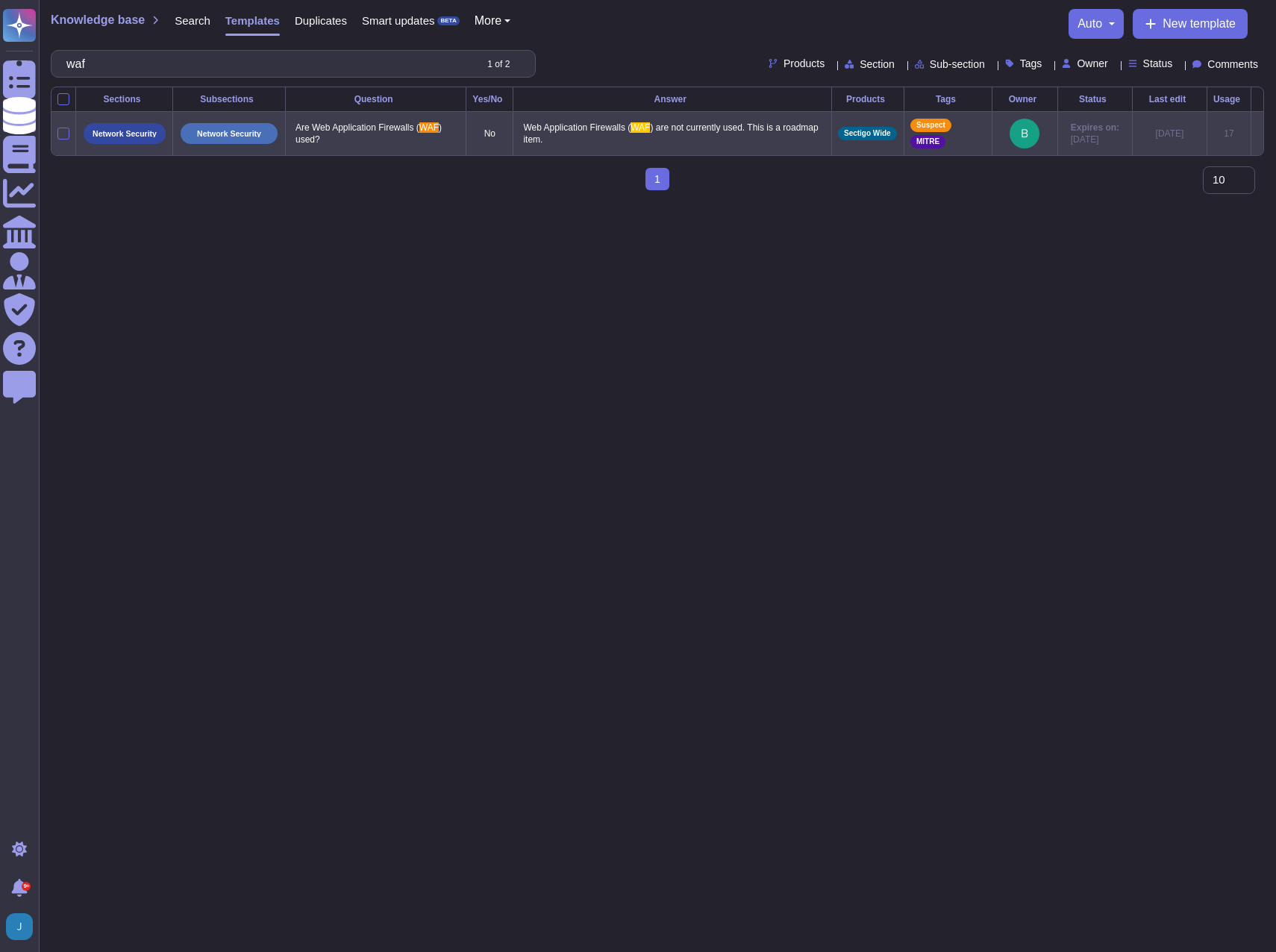
click at [647, 135] on p "Web Application Firewalls ( WAF ) are not currently used. This is a roadmap ite…" at bounding box center [672, 133] width 306 height 31
type textarea "Web Application Firewalls (WAF) are not currently used. This is a roadmap item."
click at [1250, 134] on td at bounding box center [1257, 134] width 13 height 44
click at [1258, 131] on td at bounding box center [1257, 134] width 13 height 44
click at [1257, 135] on icon at bounding box center [1257, 135] width 0 height 0
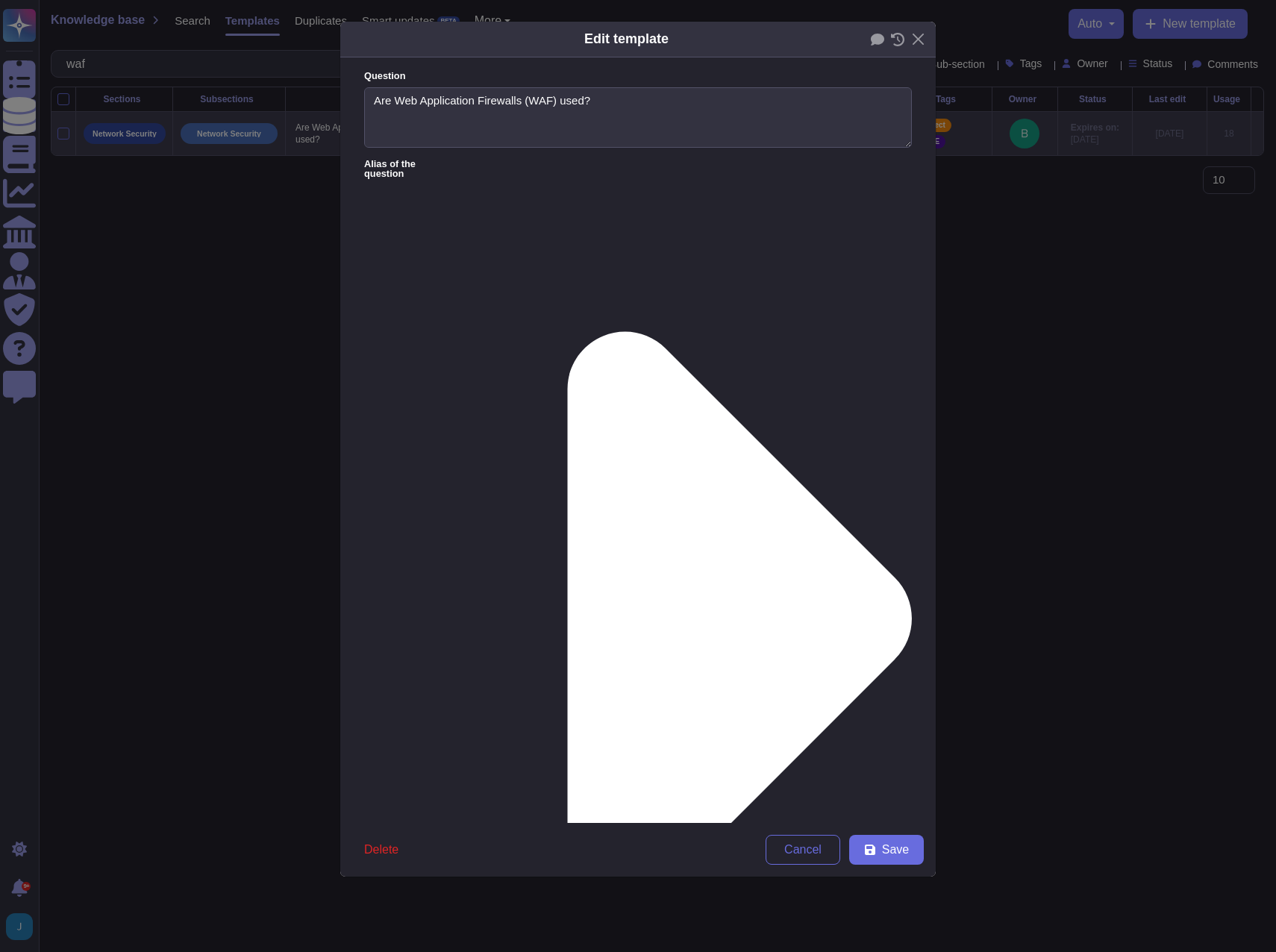
type textarea "Are Web Application Firewalls (WAF) used?"
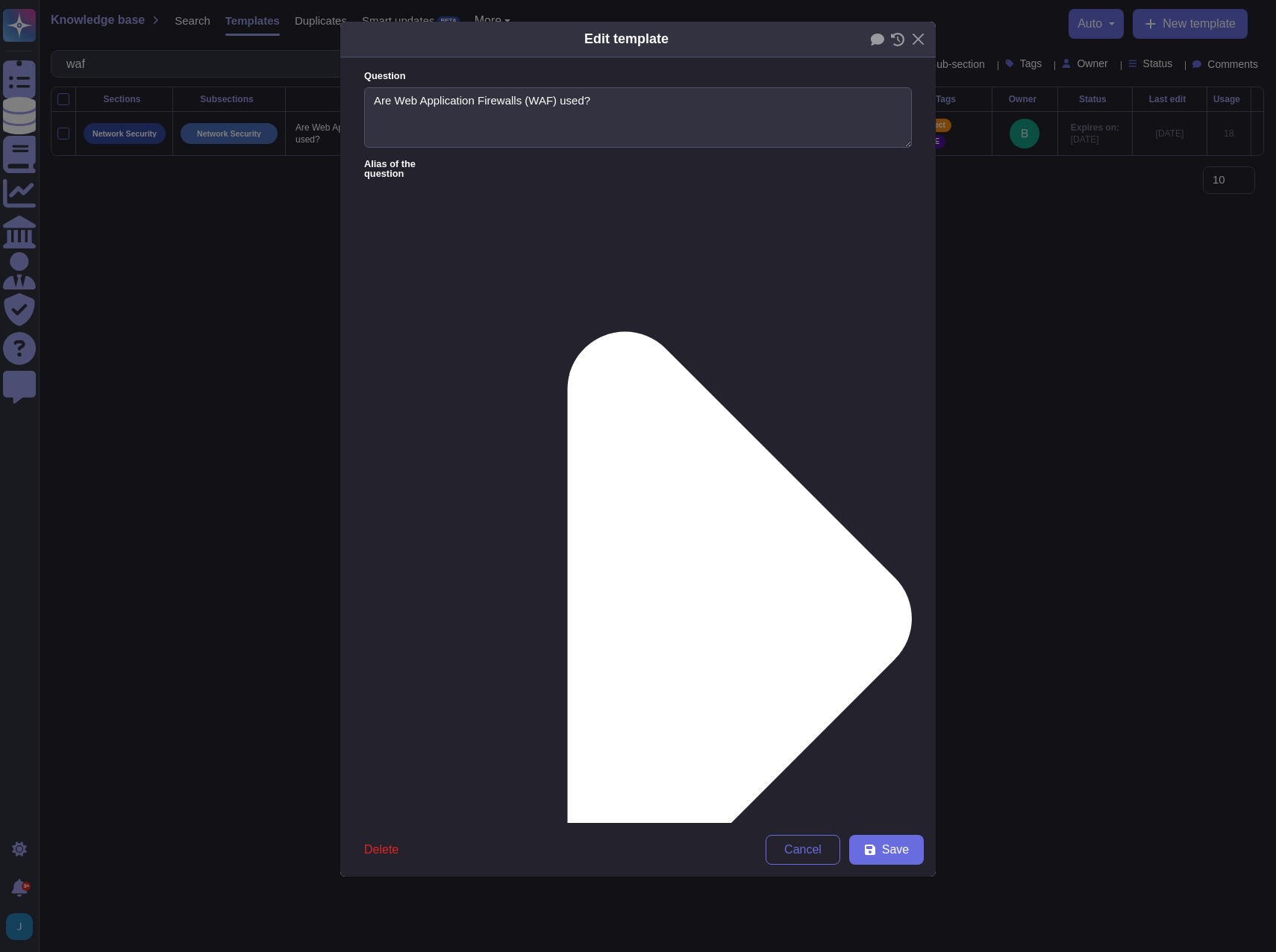
drag, startPoint x: 807, startPoint y: 222, endPoint x: 38, endPoint y: 122, distance: 775.5
click at [38, 122] on div "Edit template Question Are Web Application Firewalls (WAF) used? Alias of the q…" at bounding box center [638, 476] width 1276 height 952
paste textarea "No, a Web Application Firewall (WAF) is not currently used to secure our web ap…"
click at [881, 849] on button "Save" at bounding box center [886, 850] width 74 height 30
type textarea "Web Application Firewalls (WAF) are not currently used. This is a roadmap item."
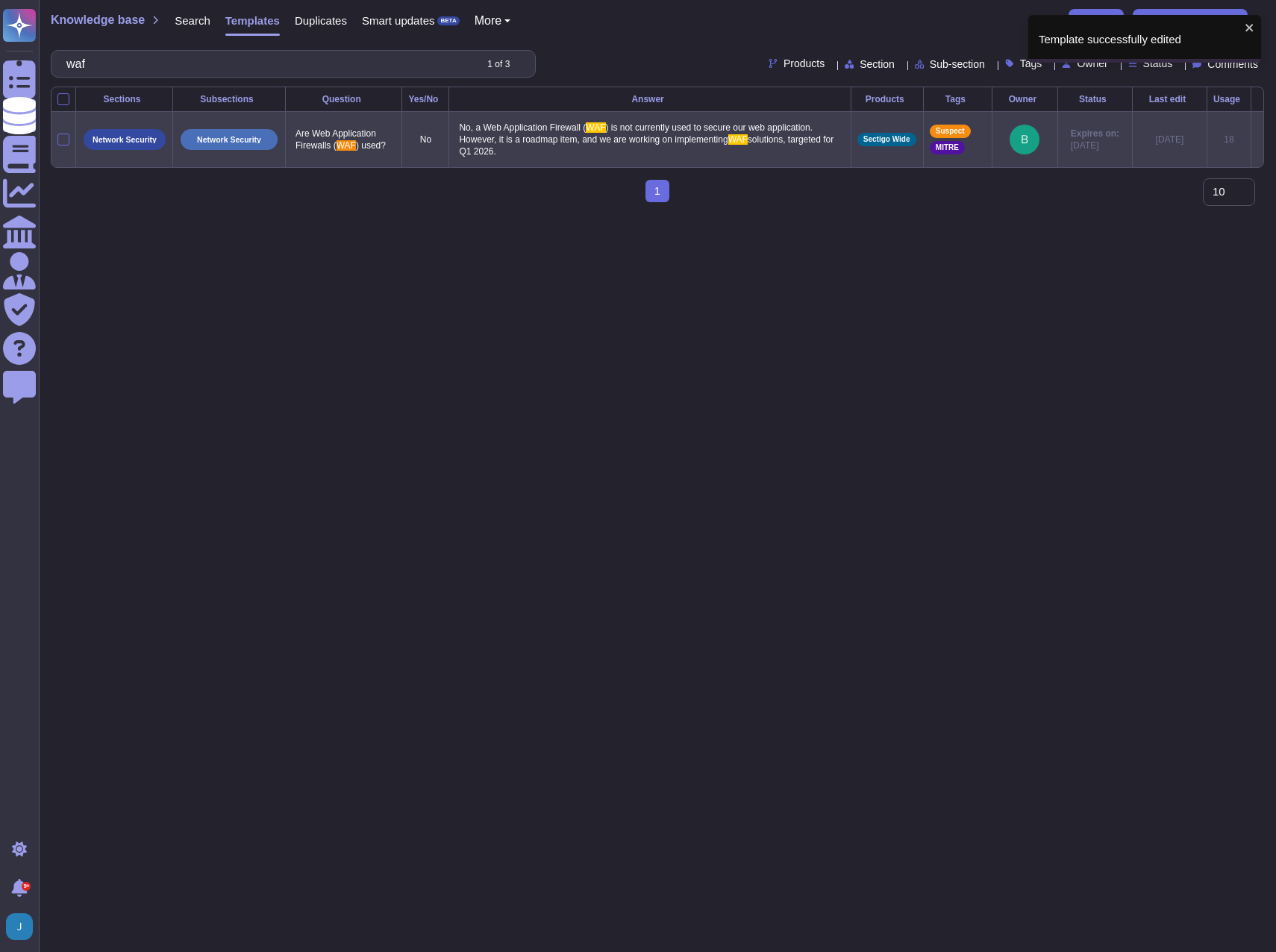
click at [948, 152] on div "MITRE" at bounding box center [947, 147] width 35 height 14
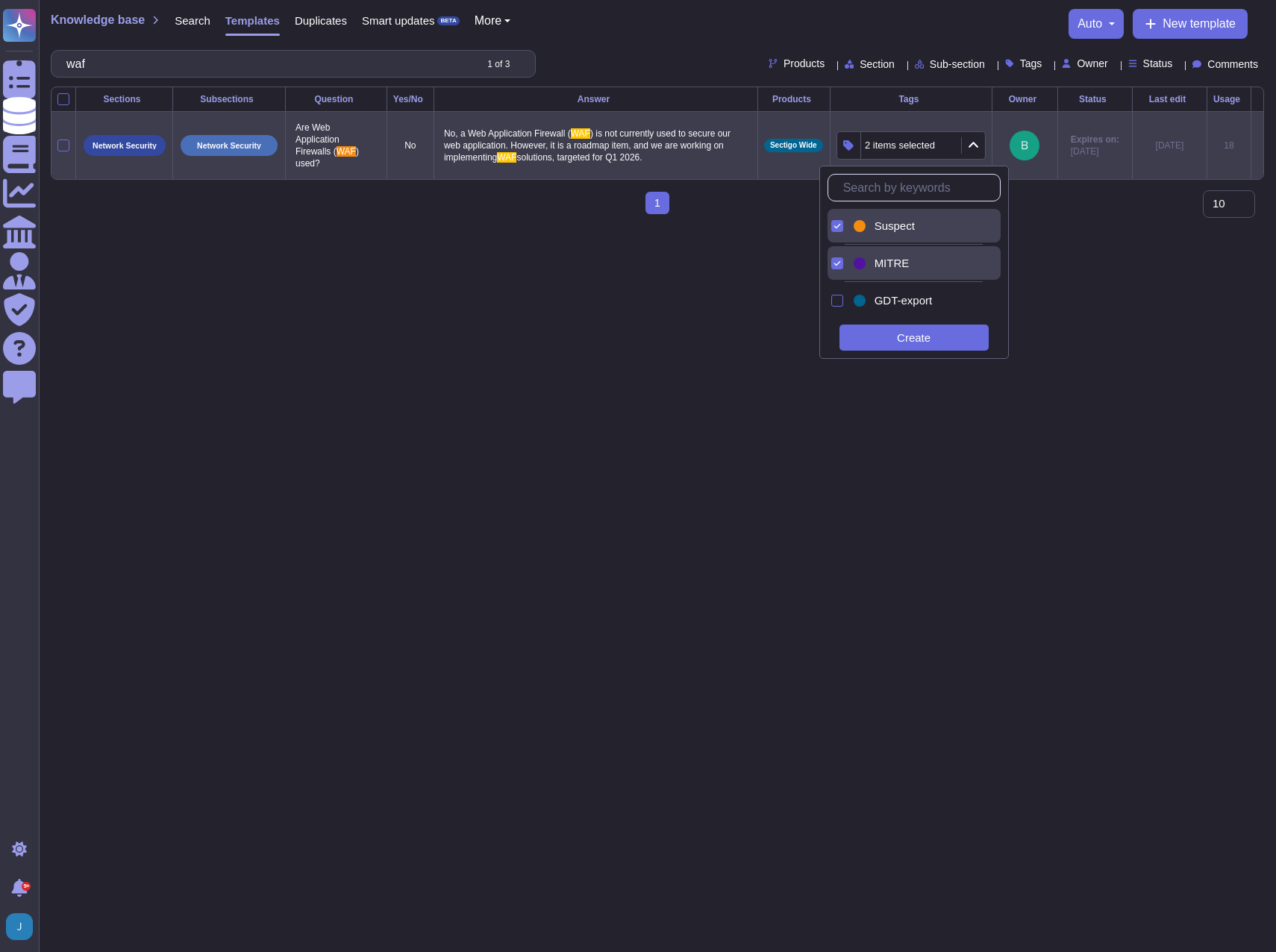
click at [845, 265] on div "MITRE" at bounding box center [914, 263] width 173 height 34
click at [834, 224] on icon at bounding box center [837, 226] width 7 height 7
click at [916, 338] on div "Create" at bounding box center [913, 337] width 149 height 26
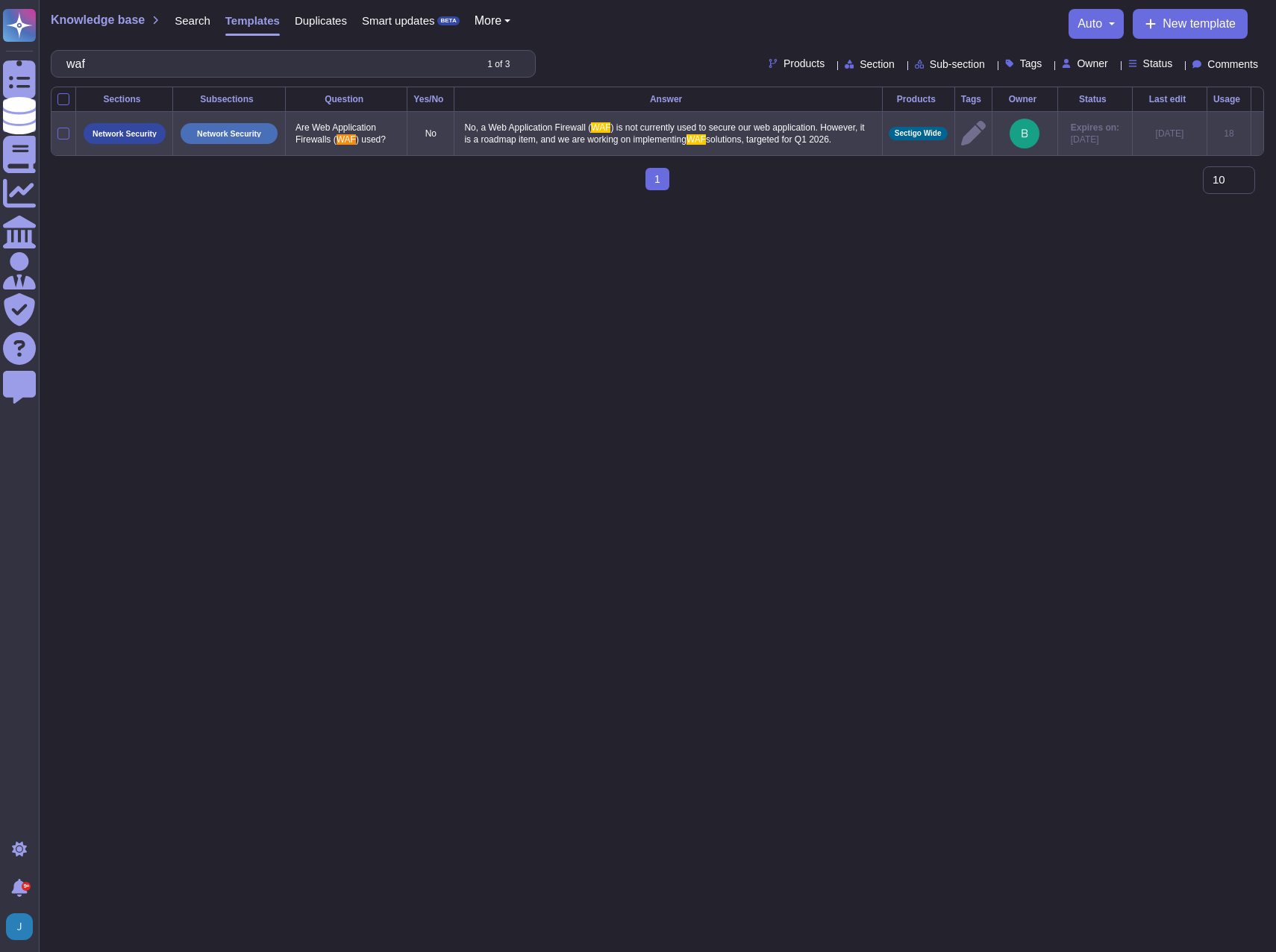
click at [191, 20] on span "Search" at bounding box center [192, 21] width 36 height 11
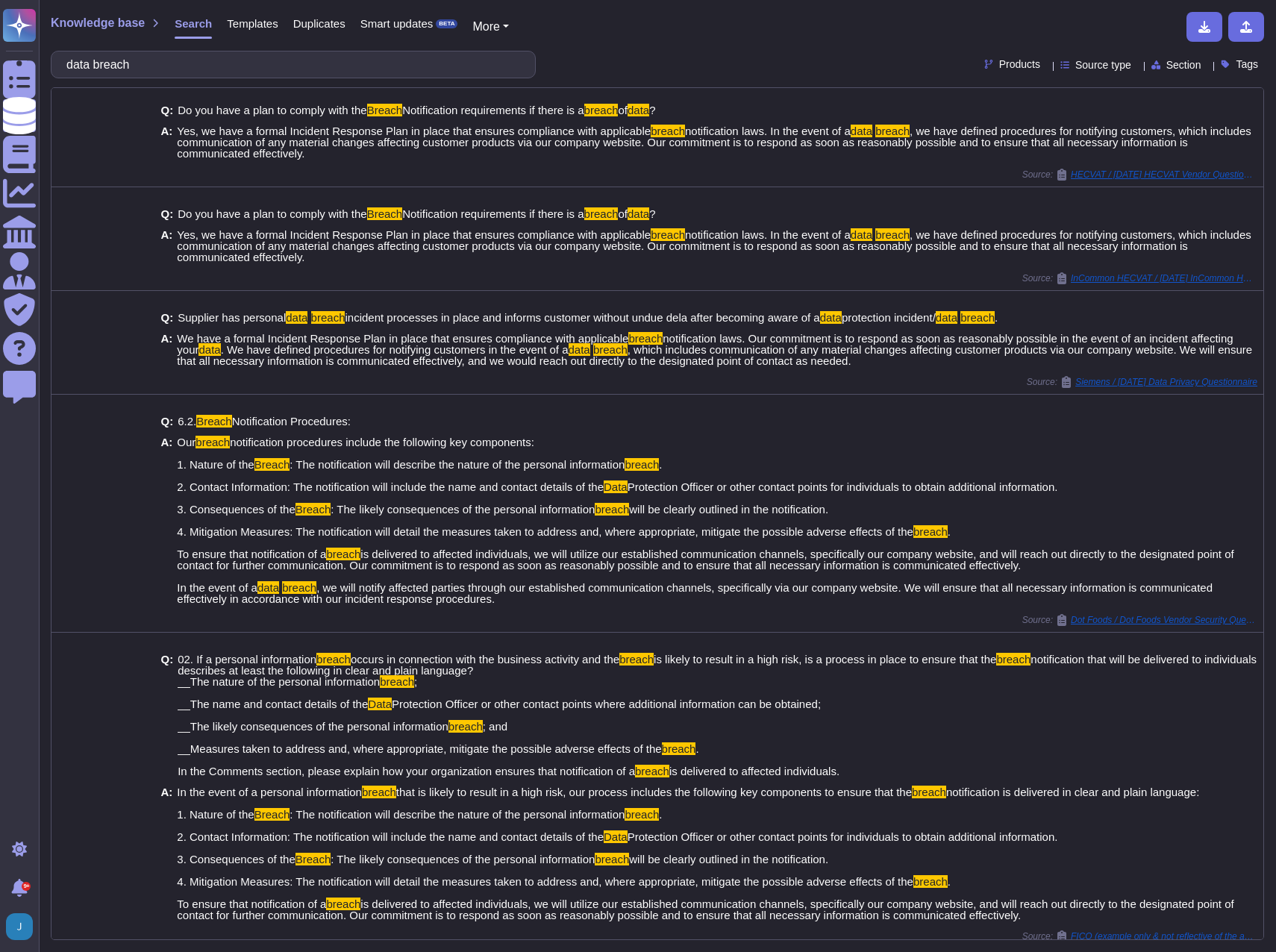
scroll to position [546, 0]
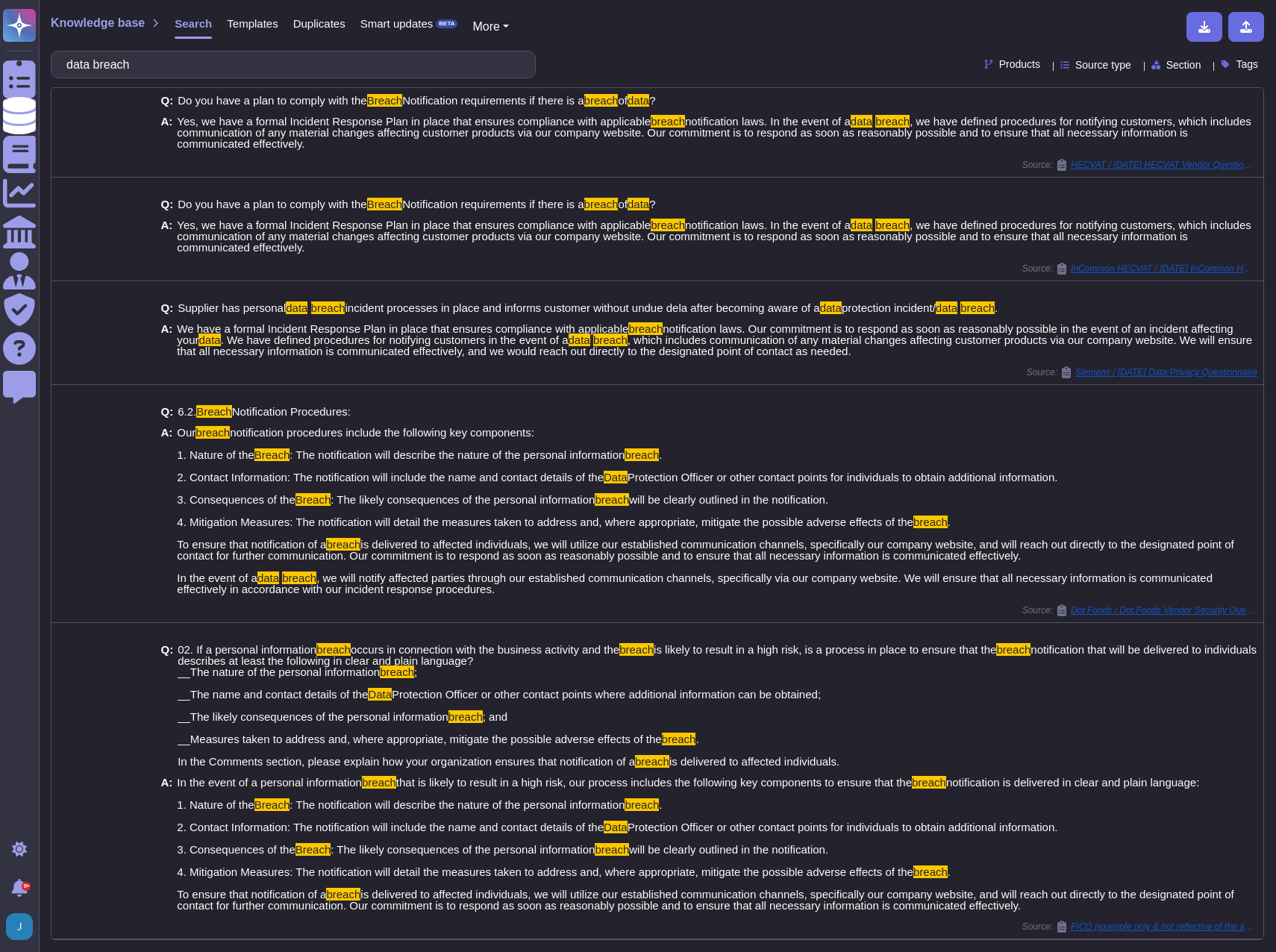
click at [80, 66] on input "data breach" at bounding box center [290, 64] width 461 height 26
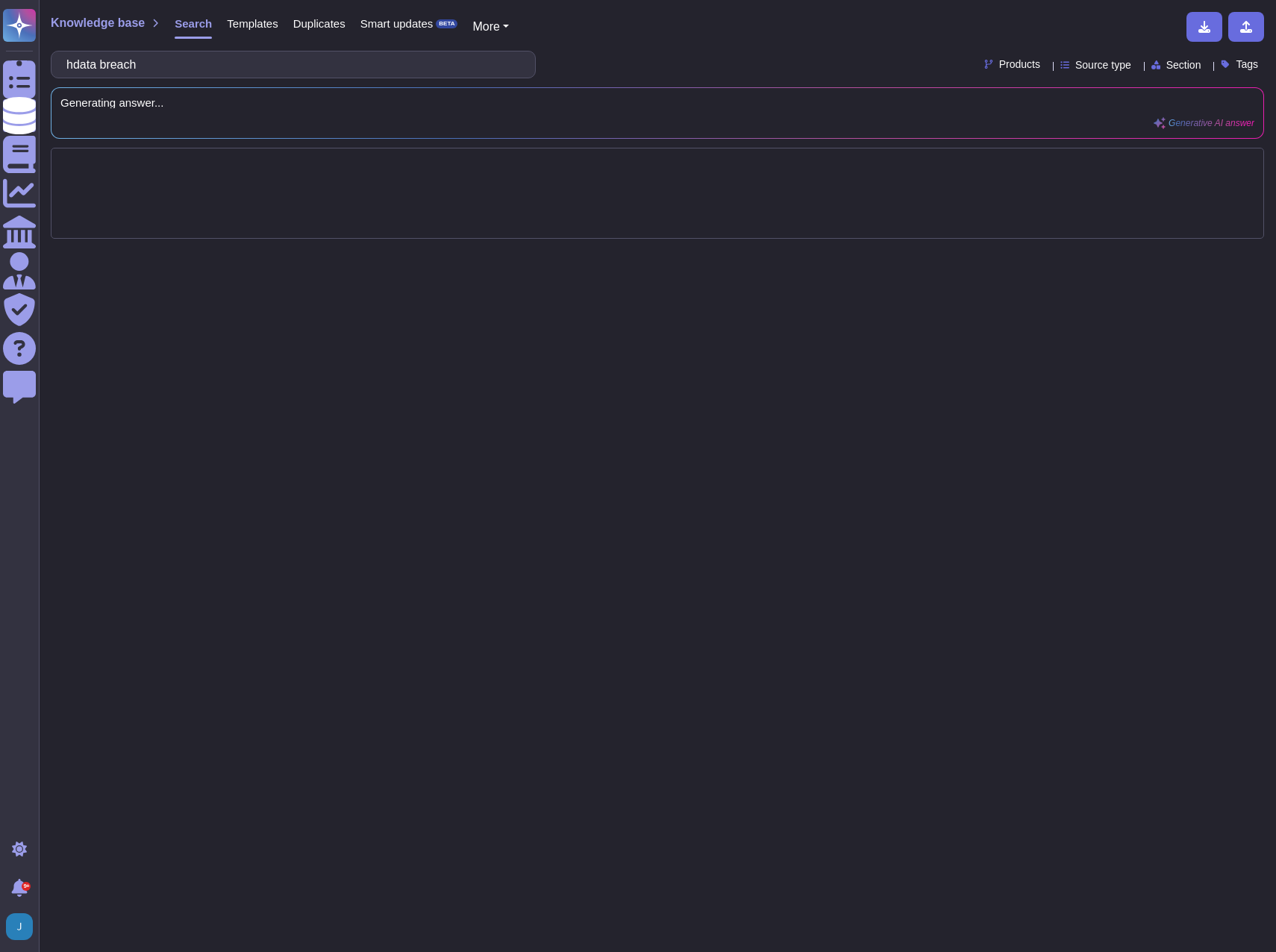
scroll to position [0, 0]
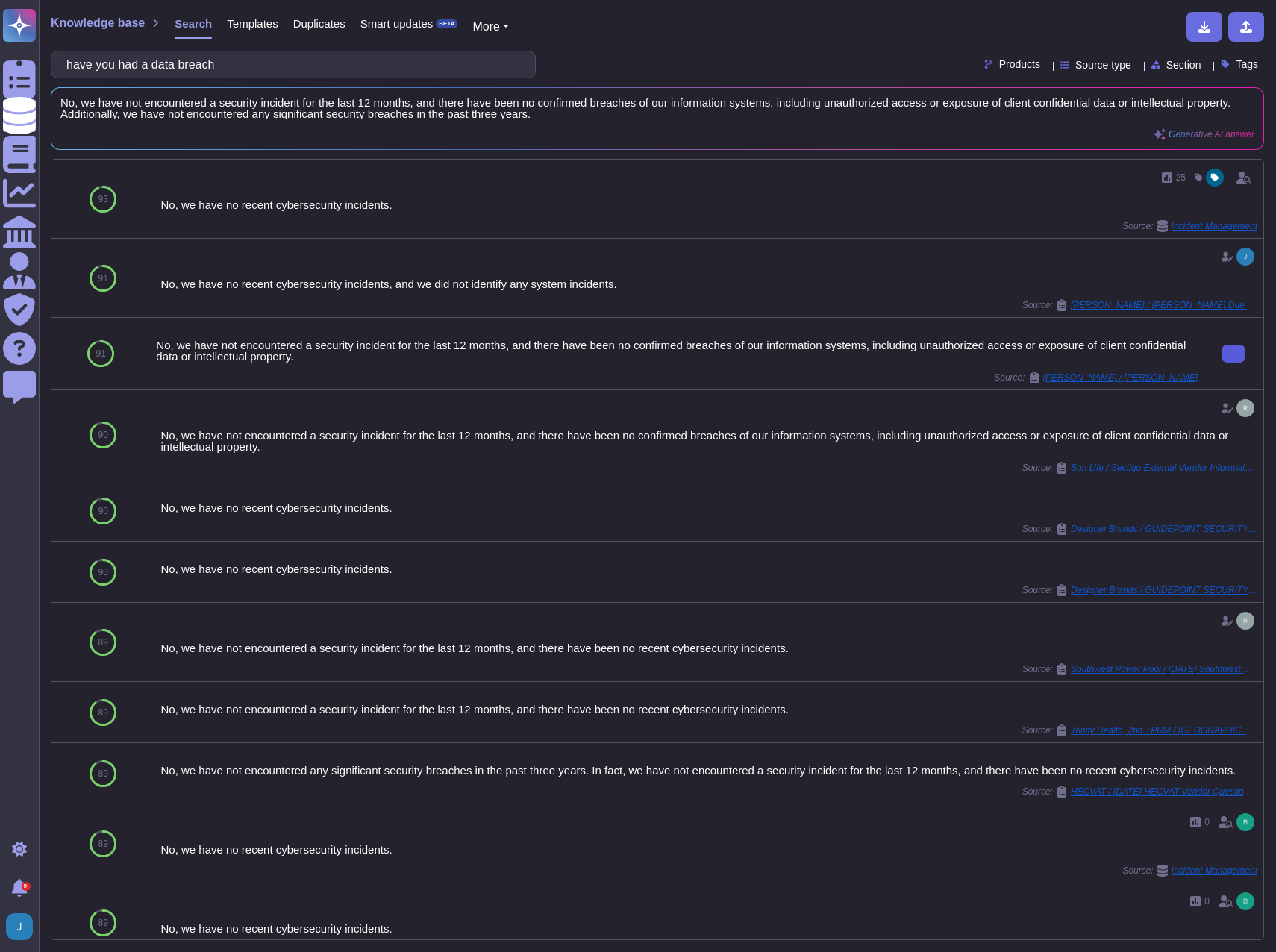
drag, startPoint x: 161, startPoint y: 65, endPoint x: 71, endPoint y: 60, distance: 90.1
click at [71, 60] on div "have you had a data breach" at bounding box center [293, 64] width 485 height 27
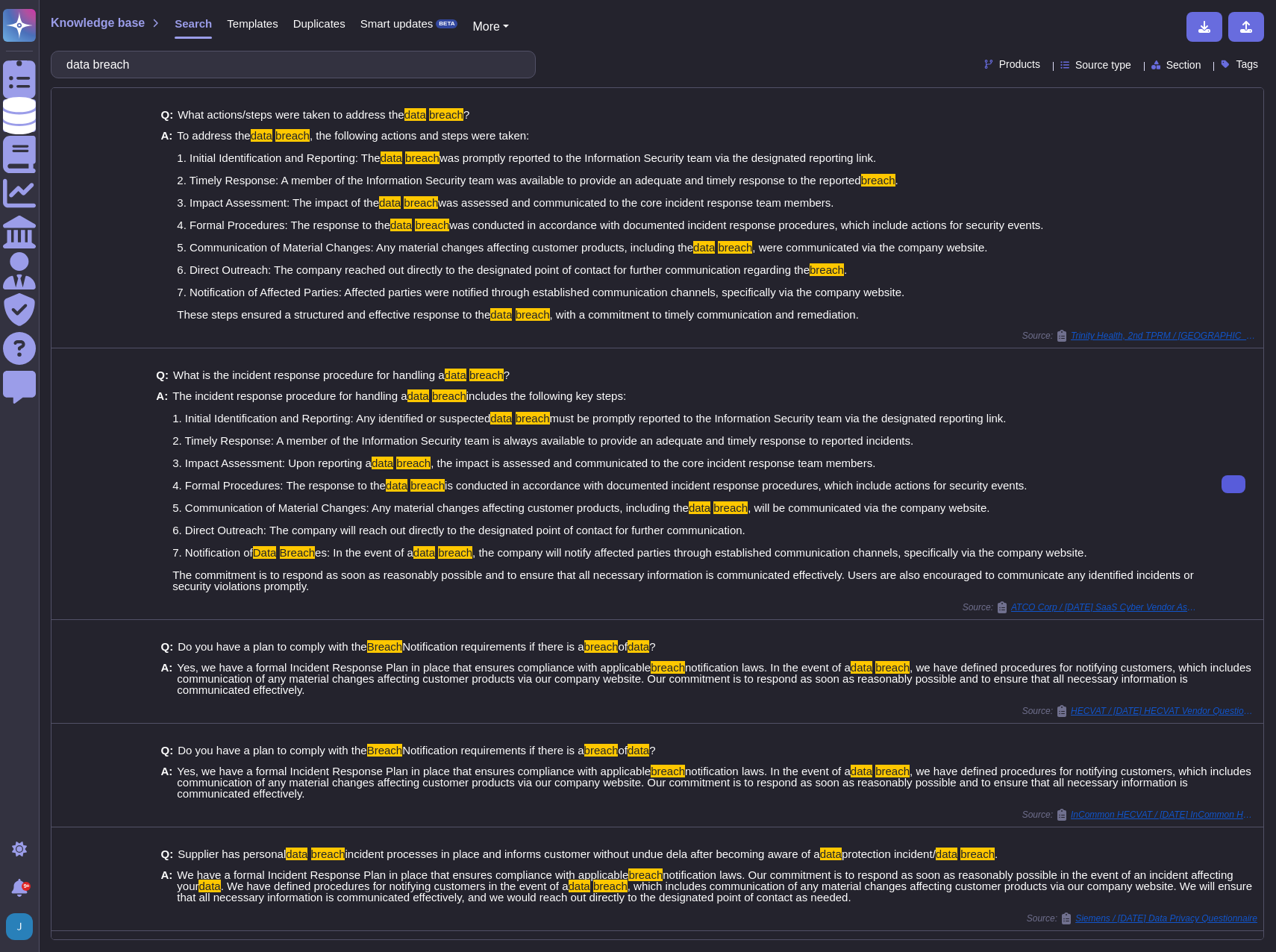
type input "data breach"
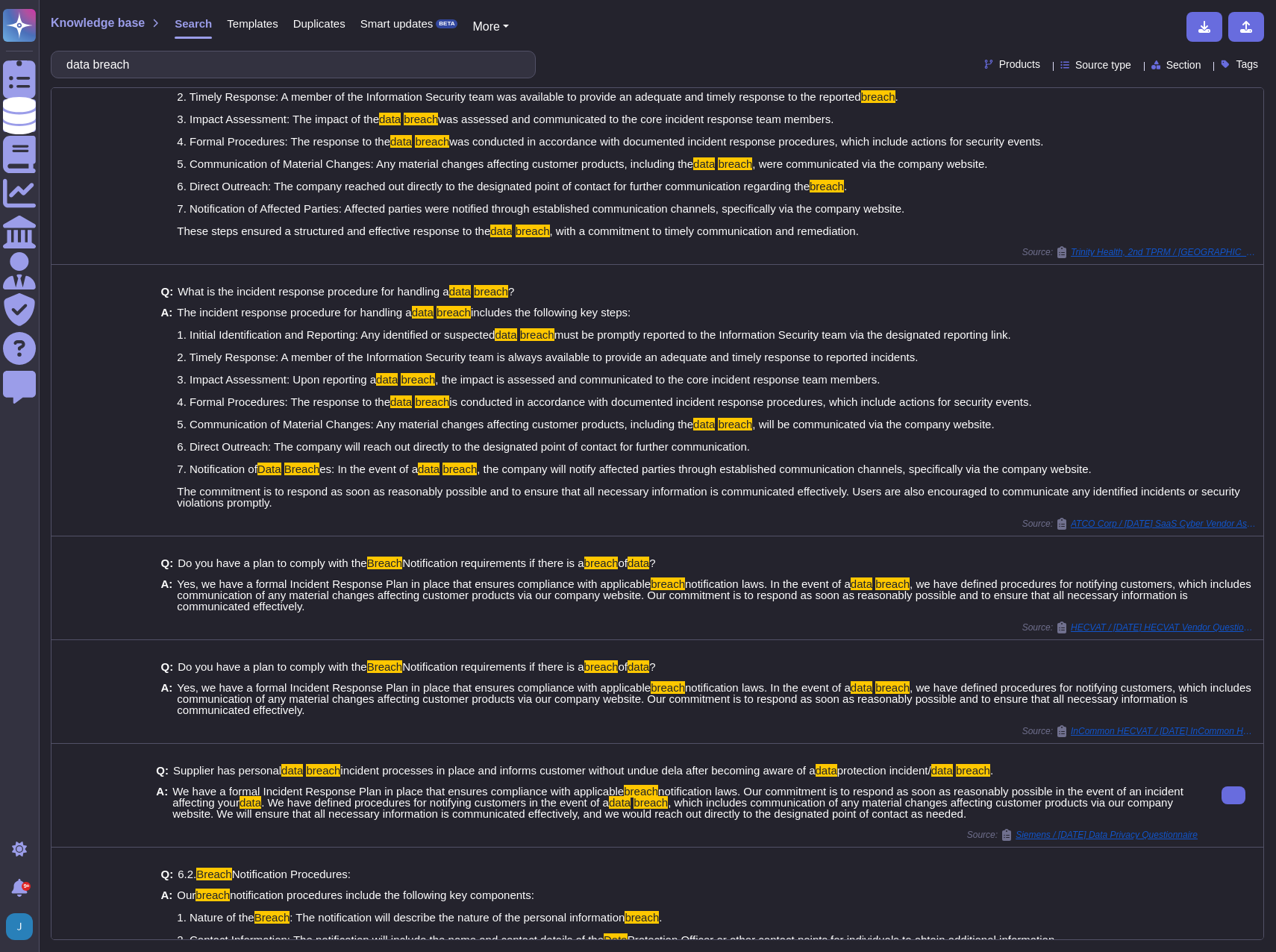
scroll to position [373, 0]
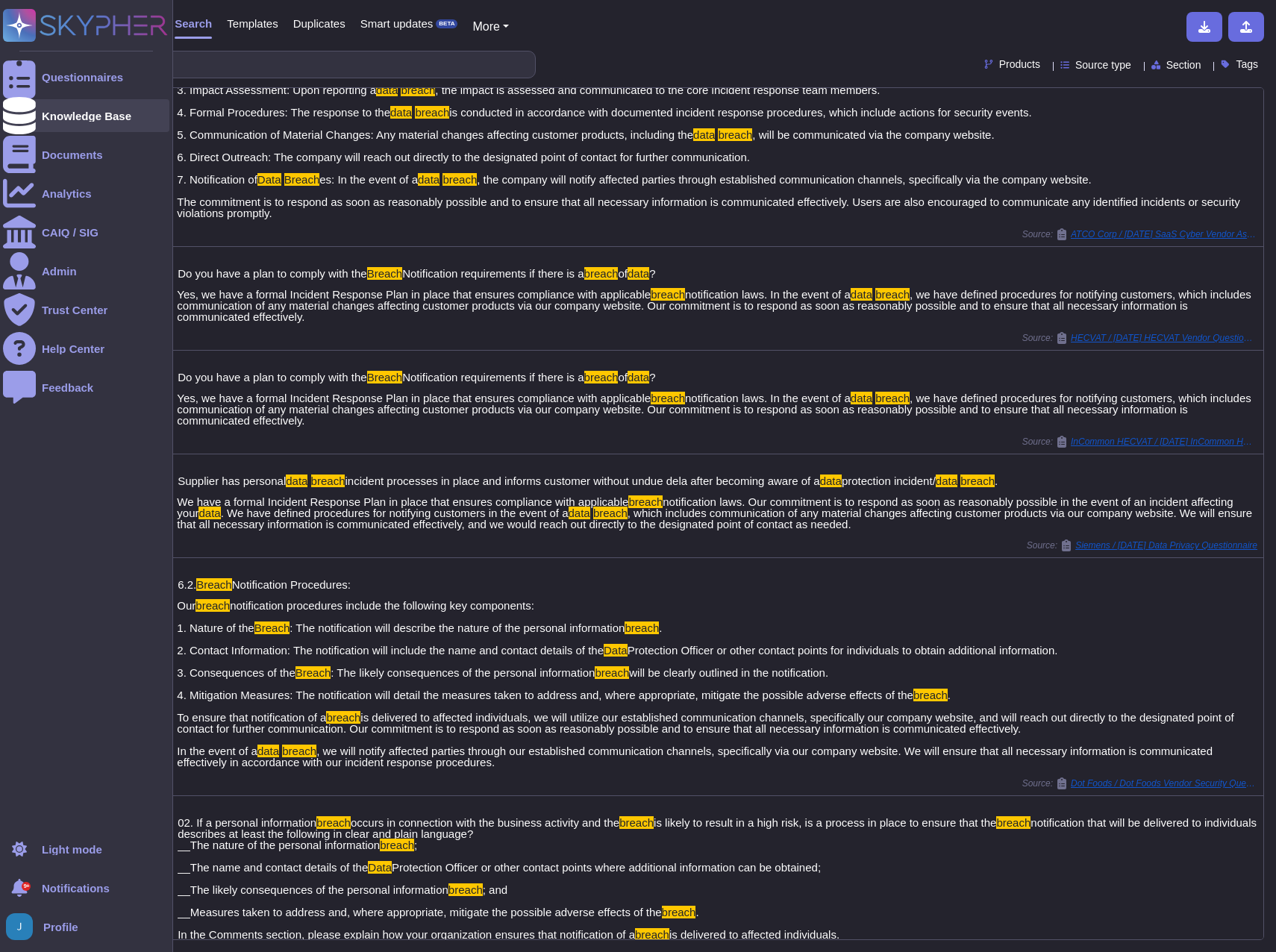
click at [79, 111] on div "Knowledge Base" at bounding box center [86, 116] width 90 height 11
click at [79, 117] on div "Knowledge Base" at bounding box center [86, 116] width 90 height 11
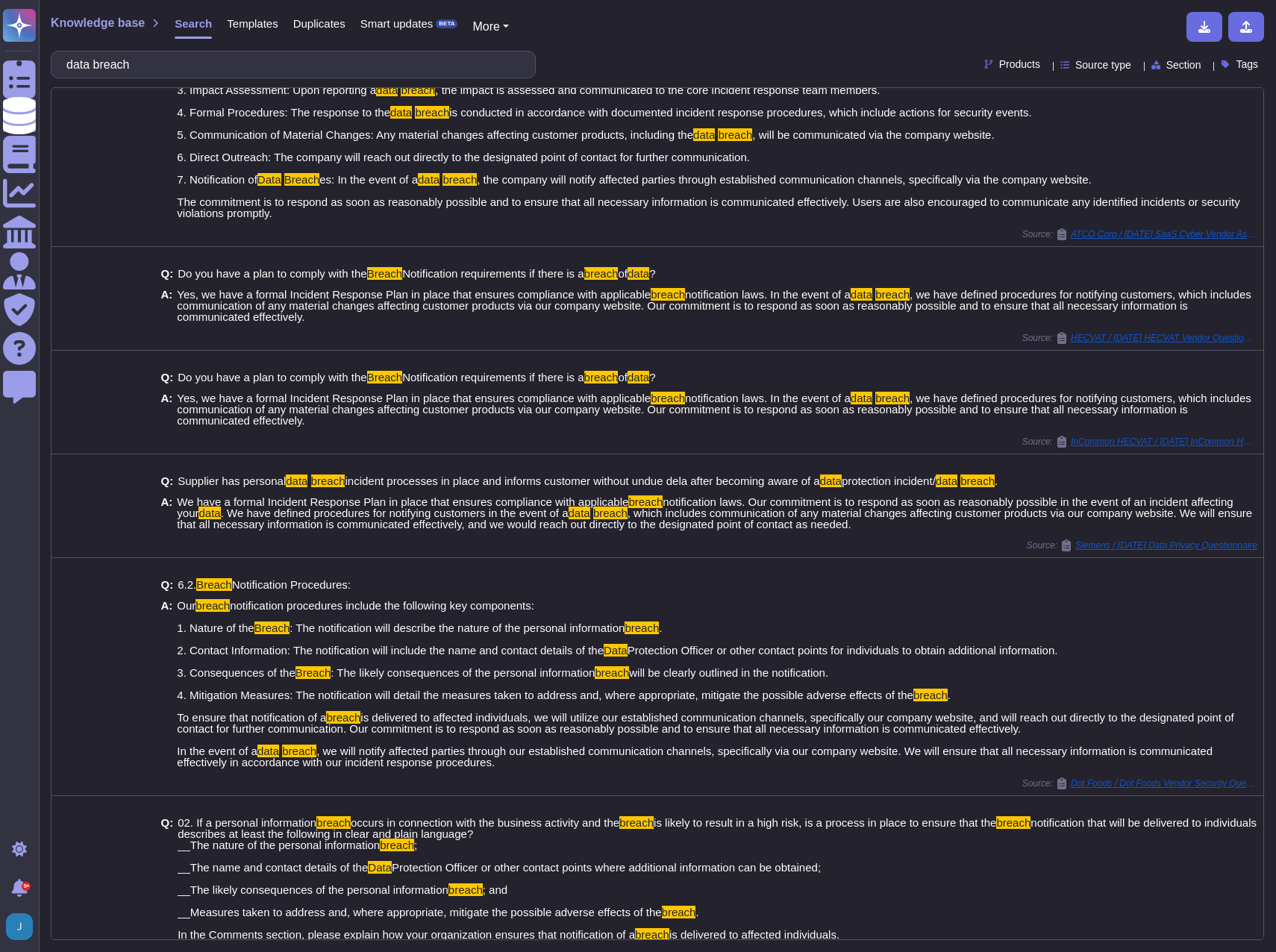
click at [248, 29] on span "Templates" at bounding box center [251, 23] width 50 height 11
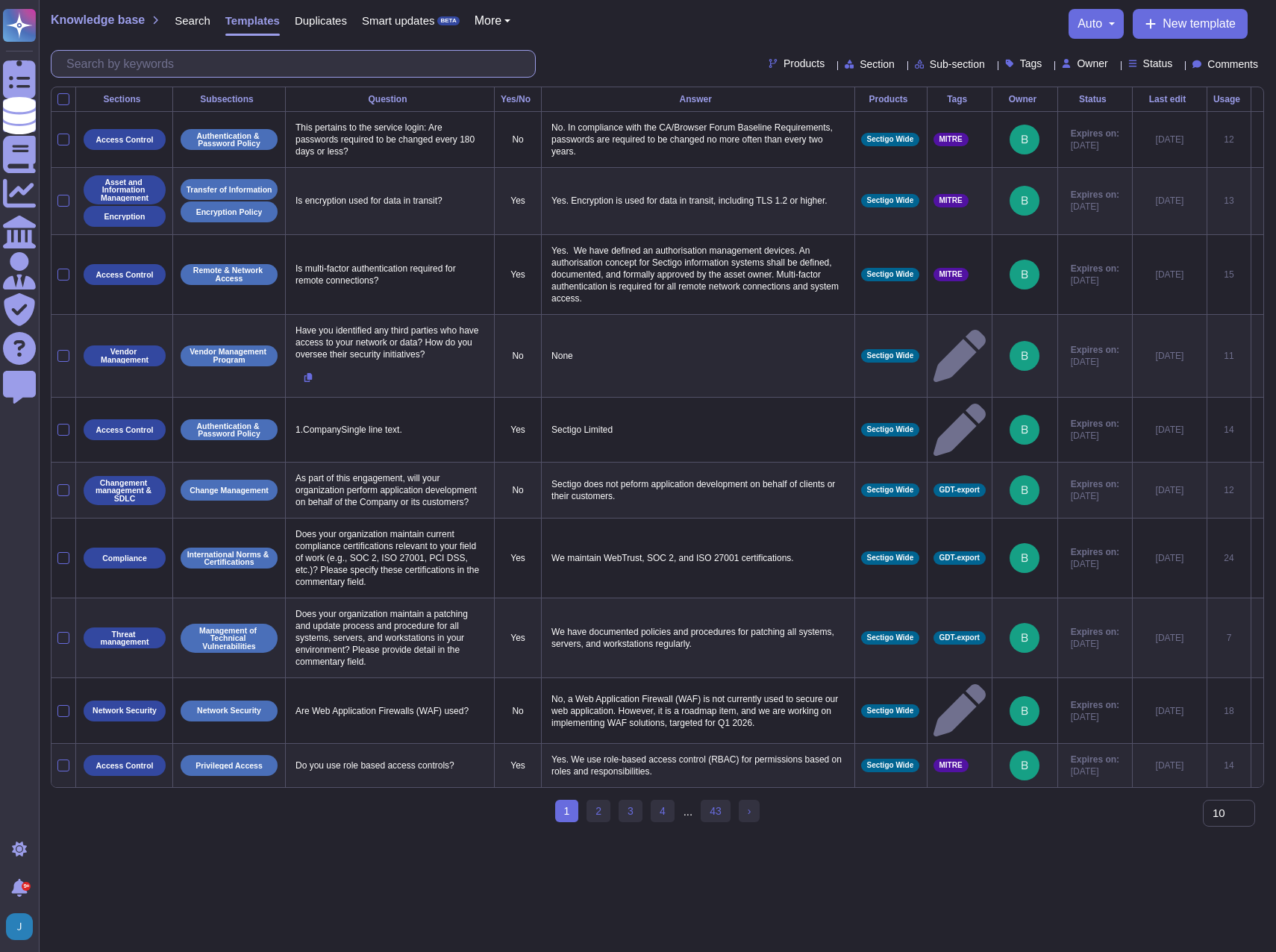
click at [91, 66] on input "text" at bounding box center [297, 63] width 476 height 26
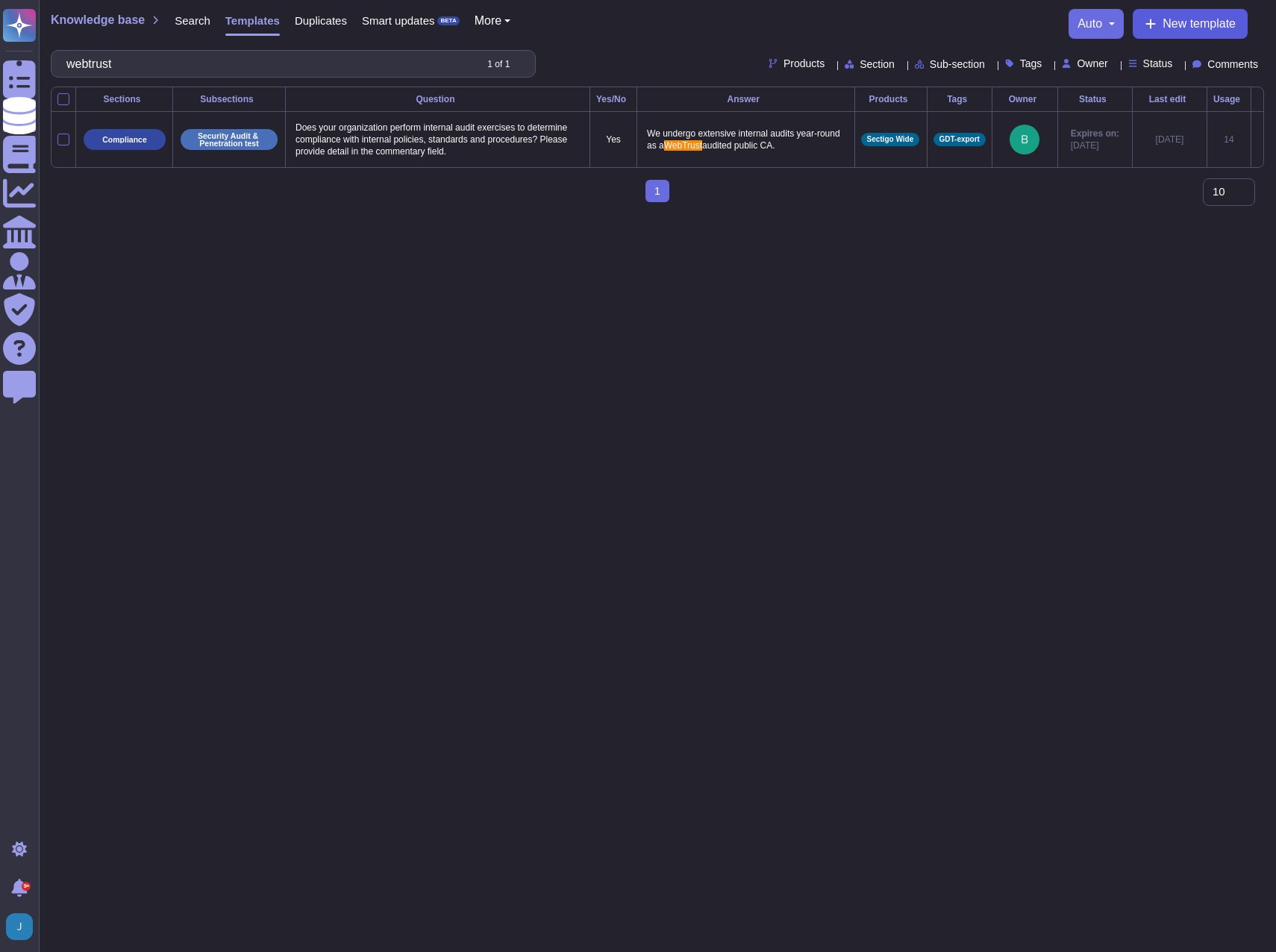
type input "webtrust"
click at [1174, 27] on span "New template" at bounding box center [1198, 23] width 73 height 12
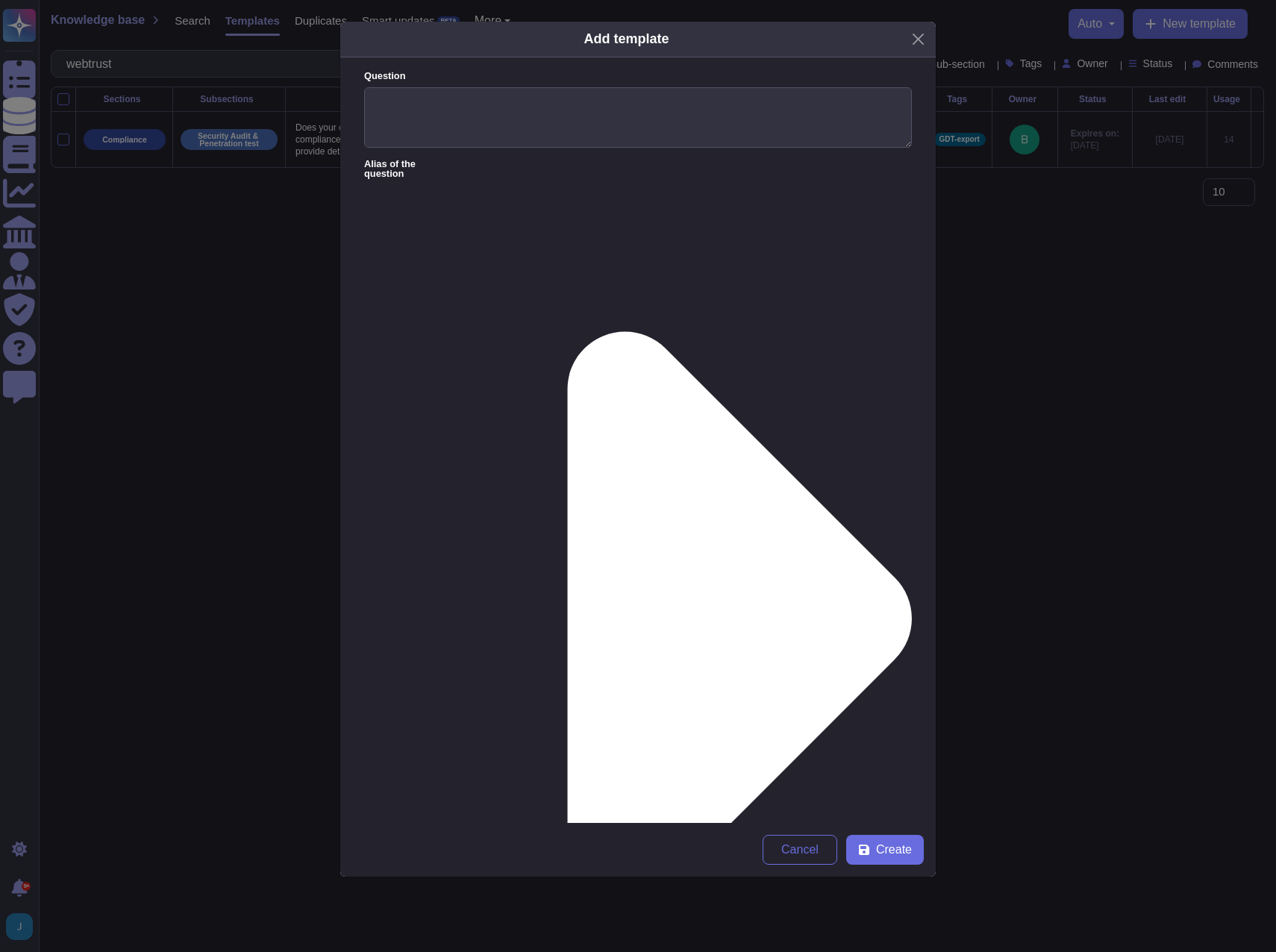
paste textarea "Sectigo Limited has successfully completed an independent WebTrust for Certific…"
type textarea "Sectigo Limited has successfully completed an independent WebTrust for Certific…"
click at [379, 94] on textarea "Question" at bounding box center [638, 118] width 548 height 61
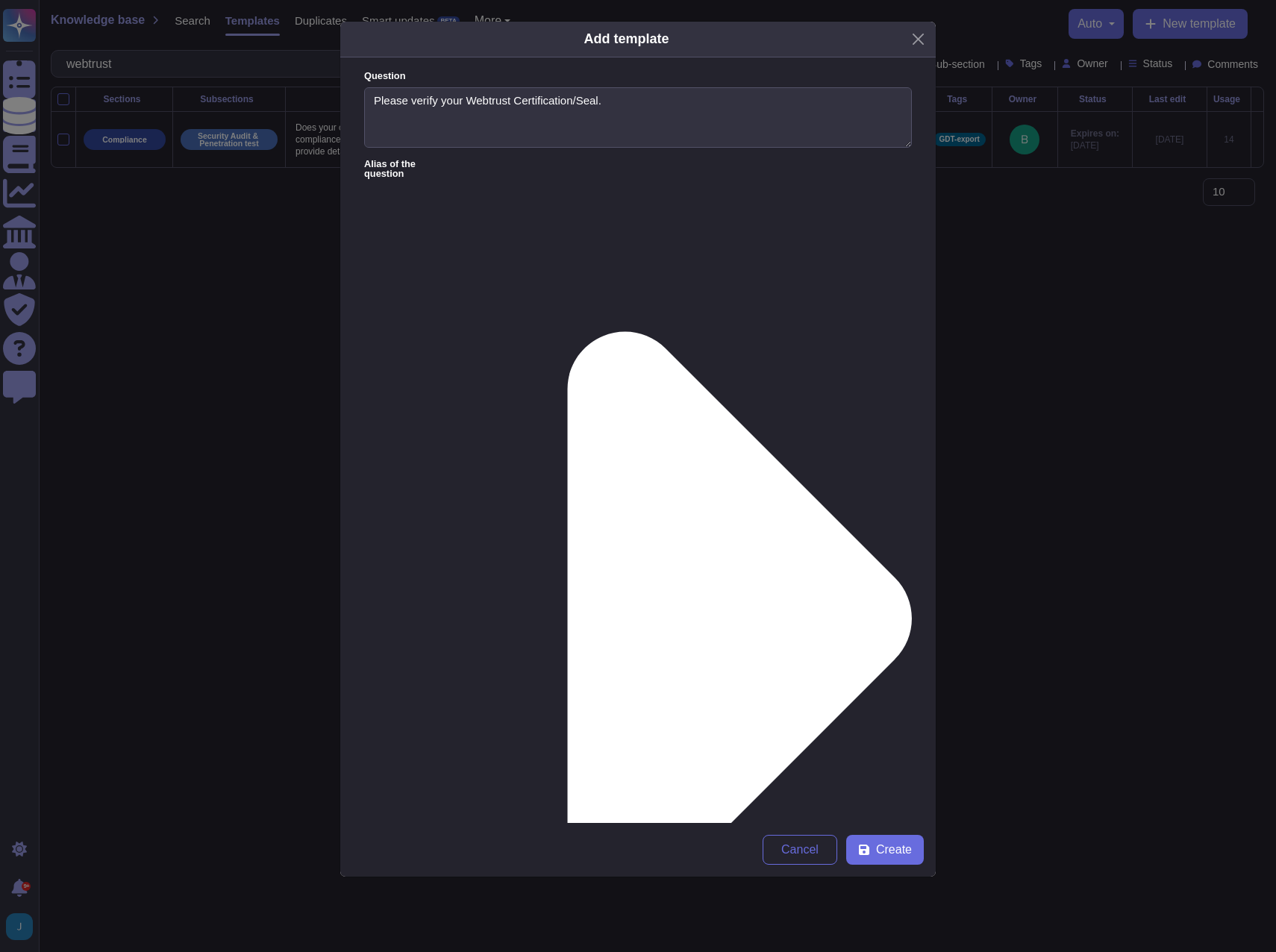
type textarea "Please verify your Webtrust Certification/Seal."
click at [870, 850] on icon at bounding box center [864, 850] width 12 height 12
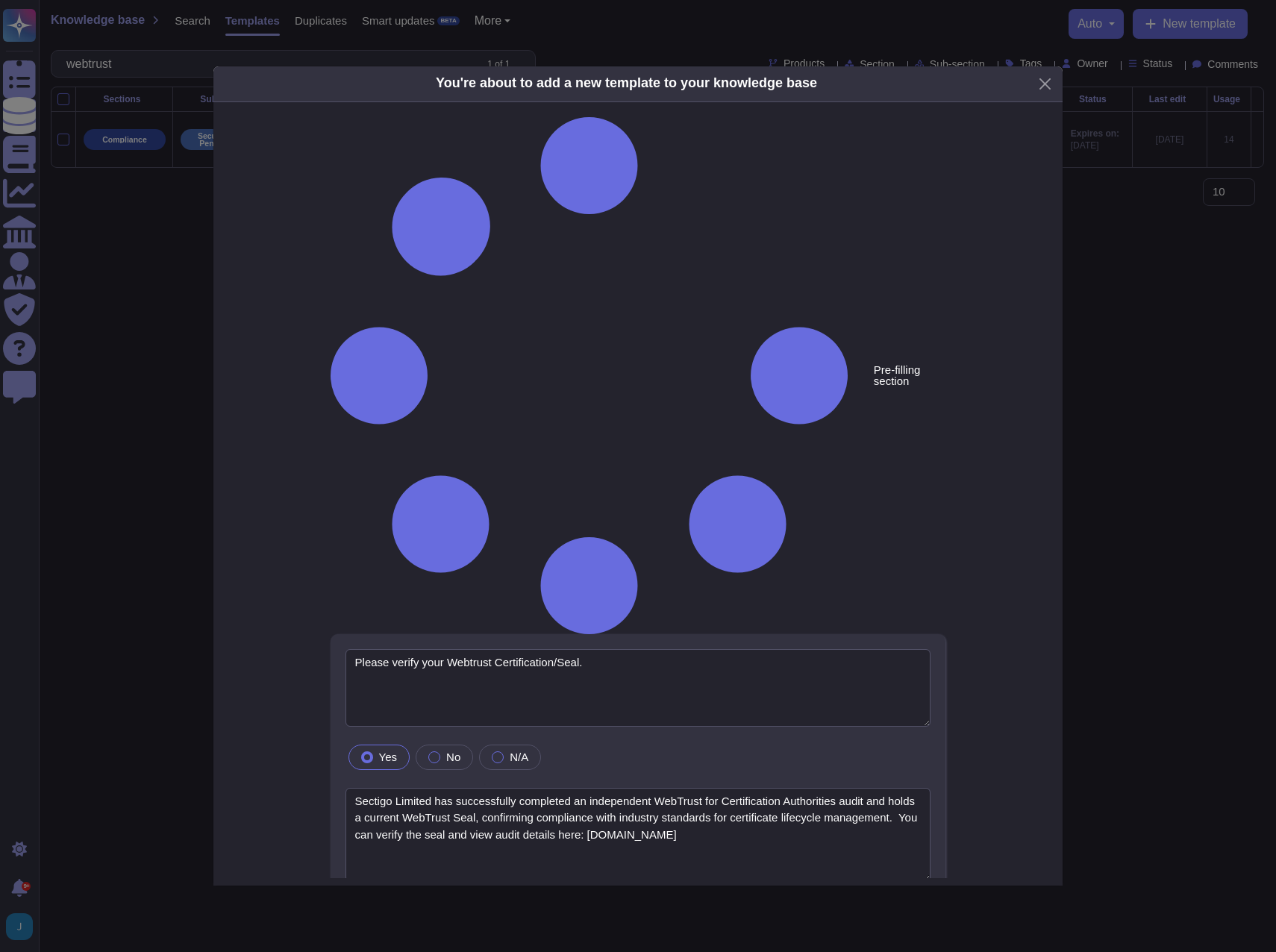
type textarea "Please verify your Webtrust Certification/Seal."
type textarea "Sectigo Limited has successfully completed an independent WebTrust for Certific…"
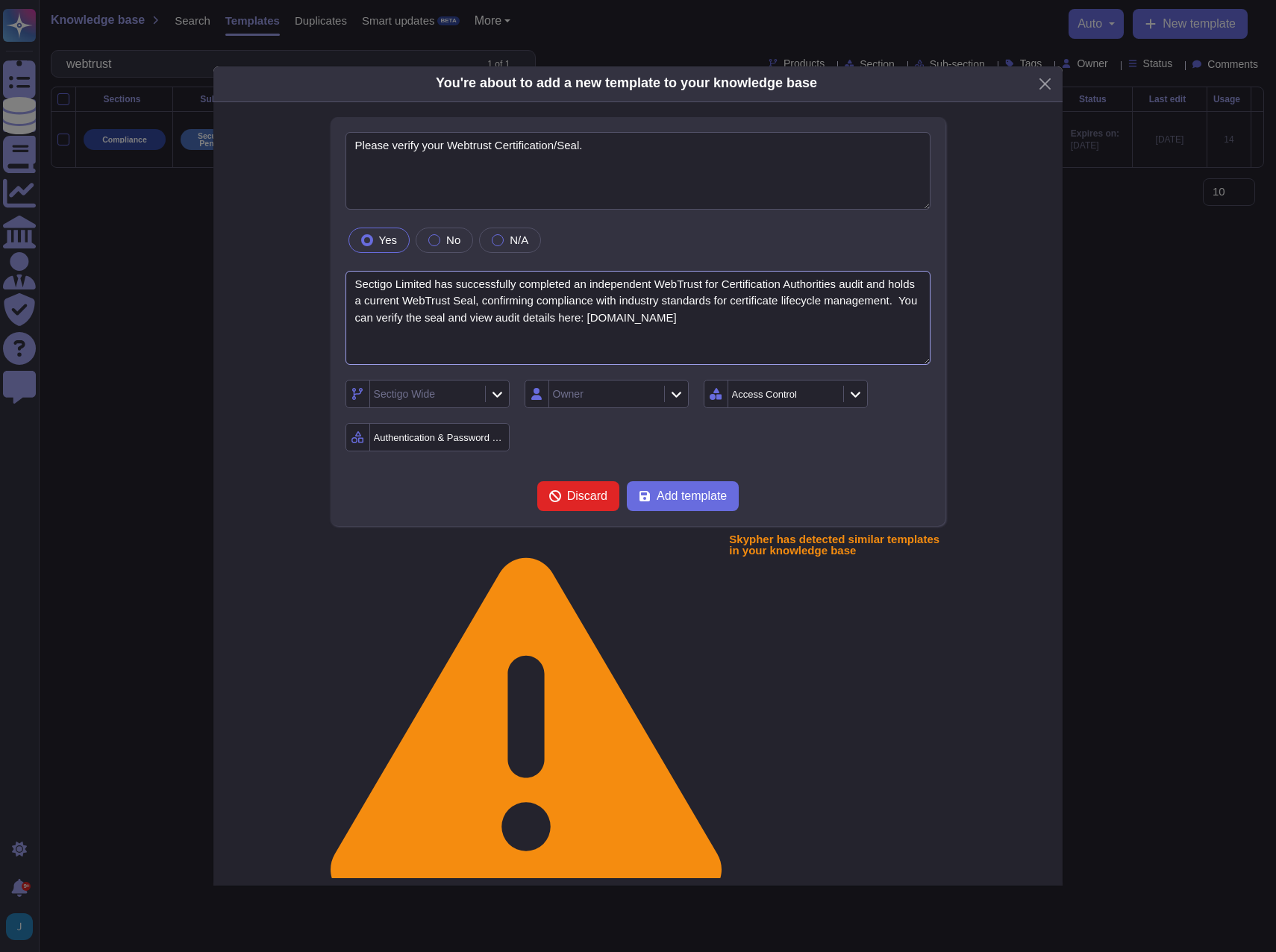
drag, startPoint x: 783, startPoint y: 422, endPoint x: 318, endPoint y: 335, distance: 473.1
click at [318, 335] on div "Please verify your Webtrust Certification/Seal. Yes No N/A Sectigo Limited has …" at bounding box center [637, 520] width 769 height 808
click at [712, 502] on span "Add template" at bounding box center [692, 496] width 70 height 12
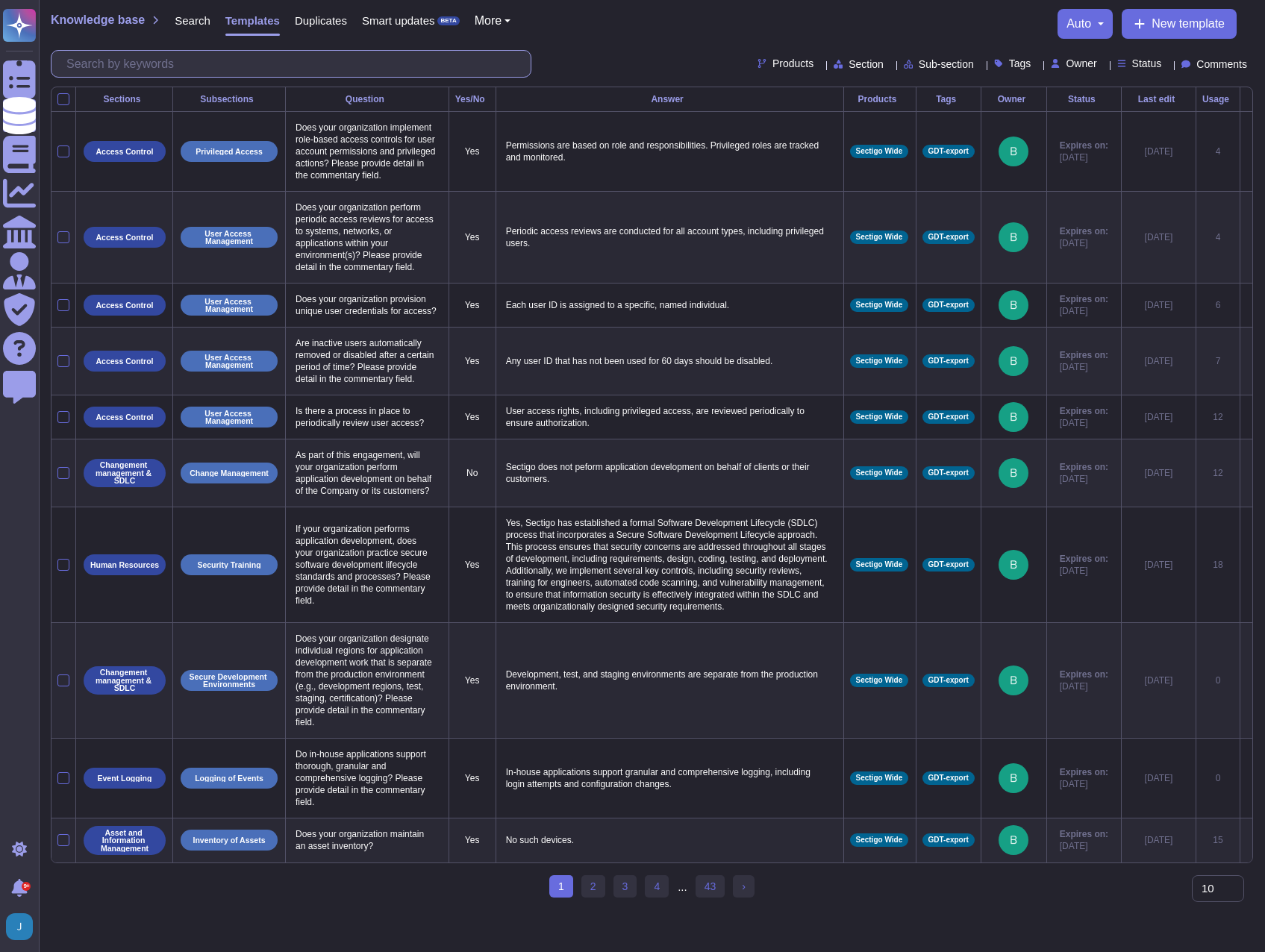
click at [227, 58] on input "text" at bounding box center [295, 63] width 472 height 26
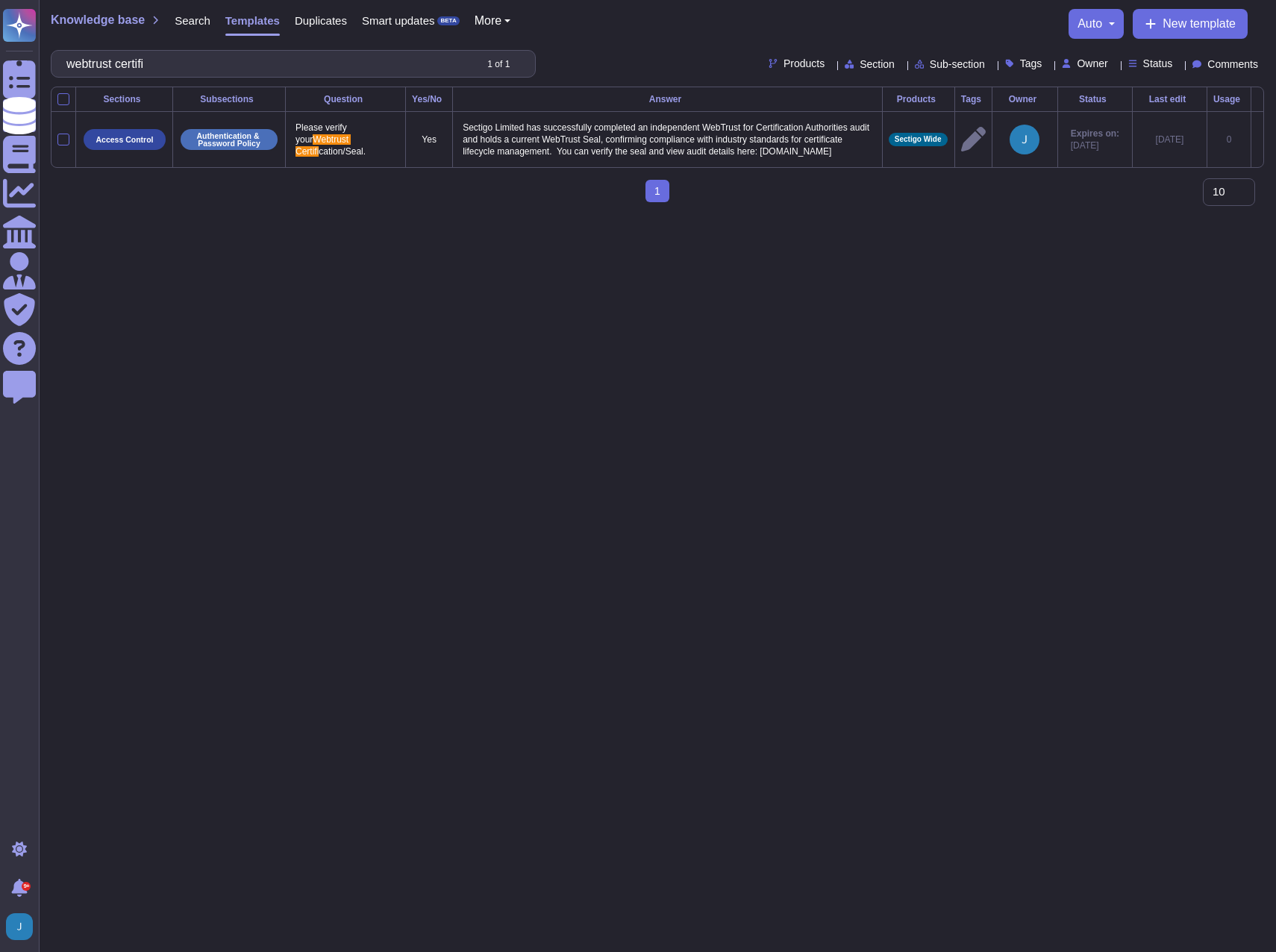
type input "webtrust certifi"
click at [743, 214] on html "Questionnaires Knowledge Base Documents Analytics CAIQ / SIG Admin Trust Center…" at bounding box center [638, 106] width 1276 height 214
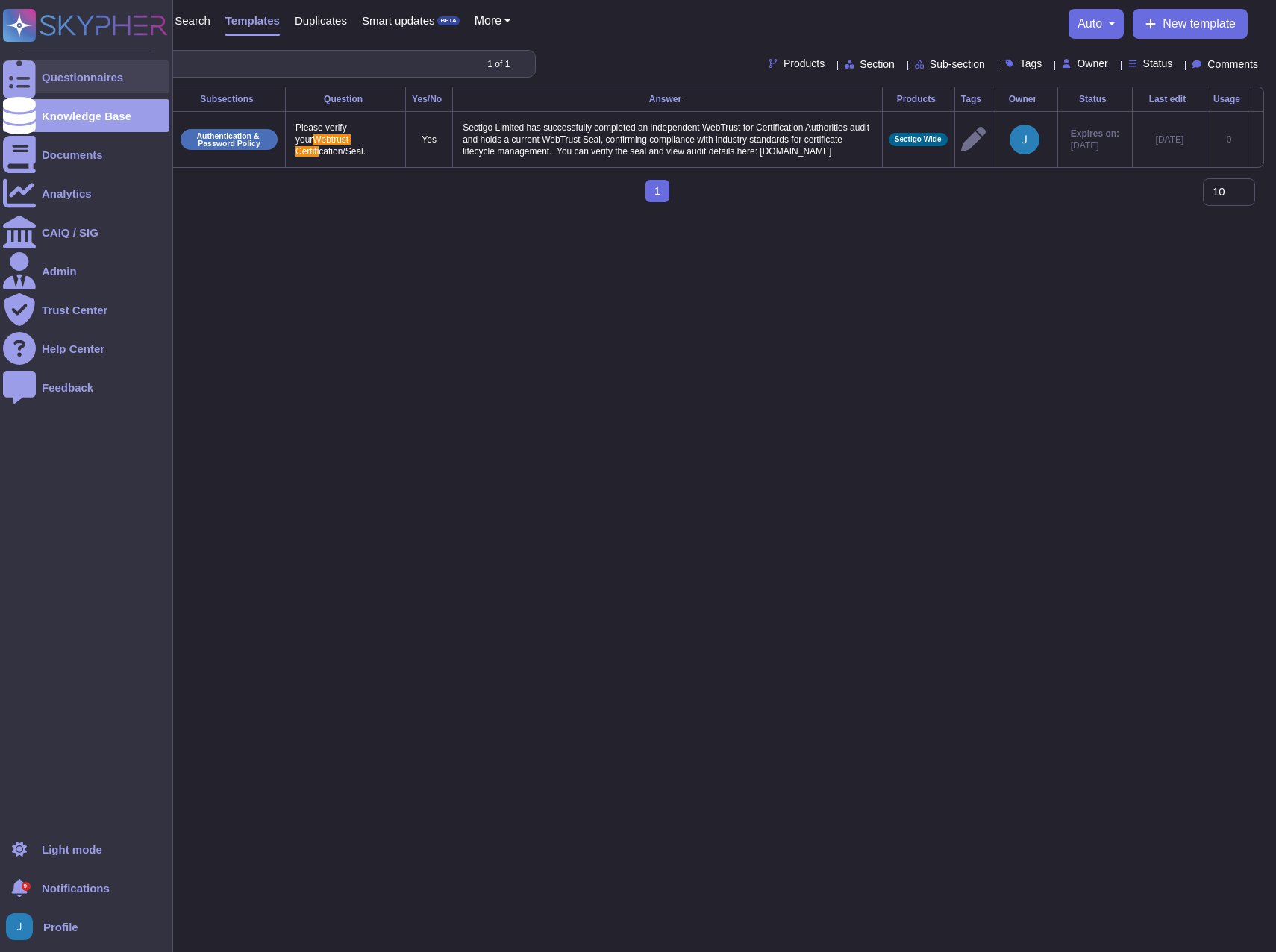
click at [46, 72] on div "Questionnaires" at bounding box center [82, 77] width 82 height 11
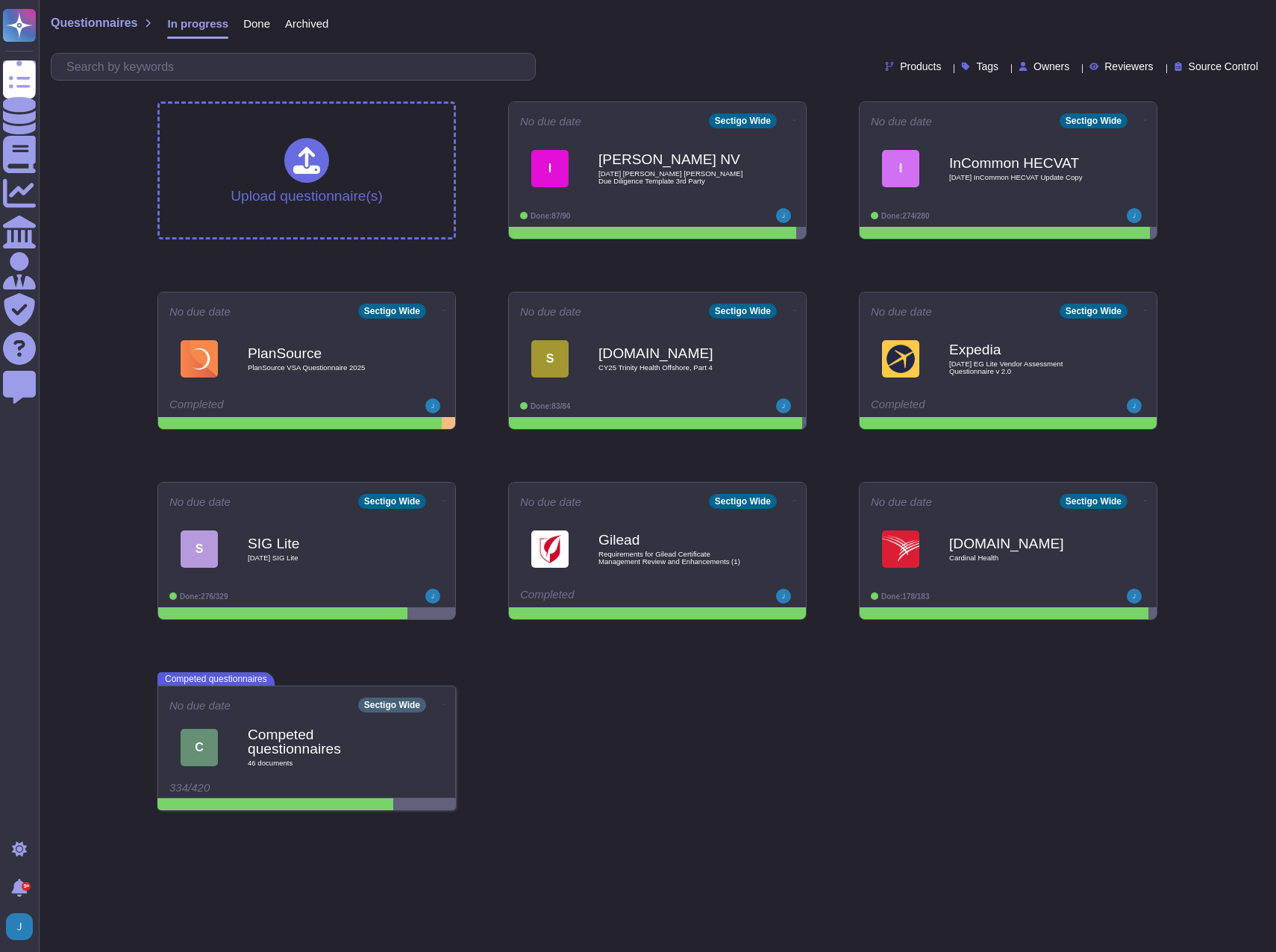
click at [247, 20] on span "Done" at bounding box center [257, 23] width 27 height 11
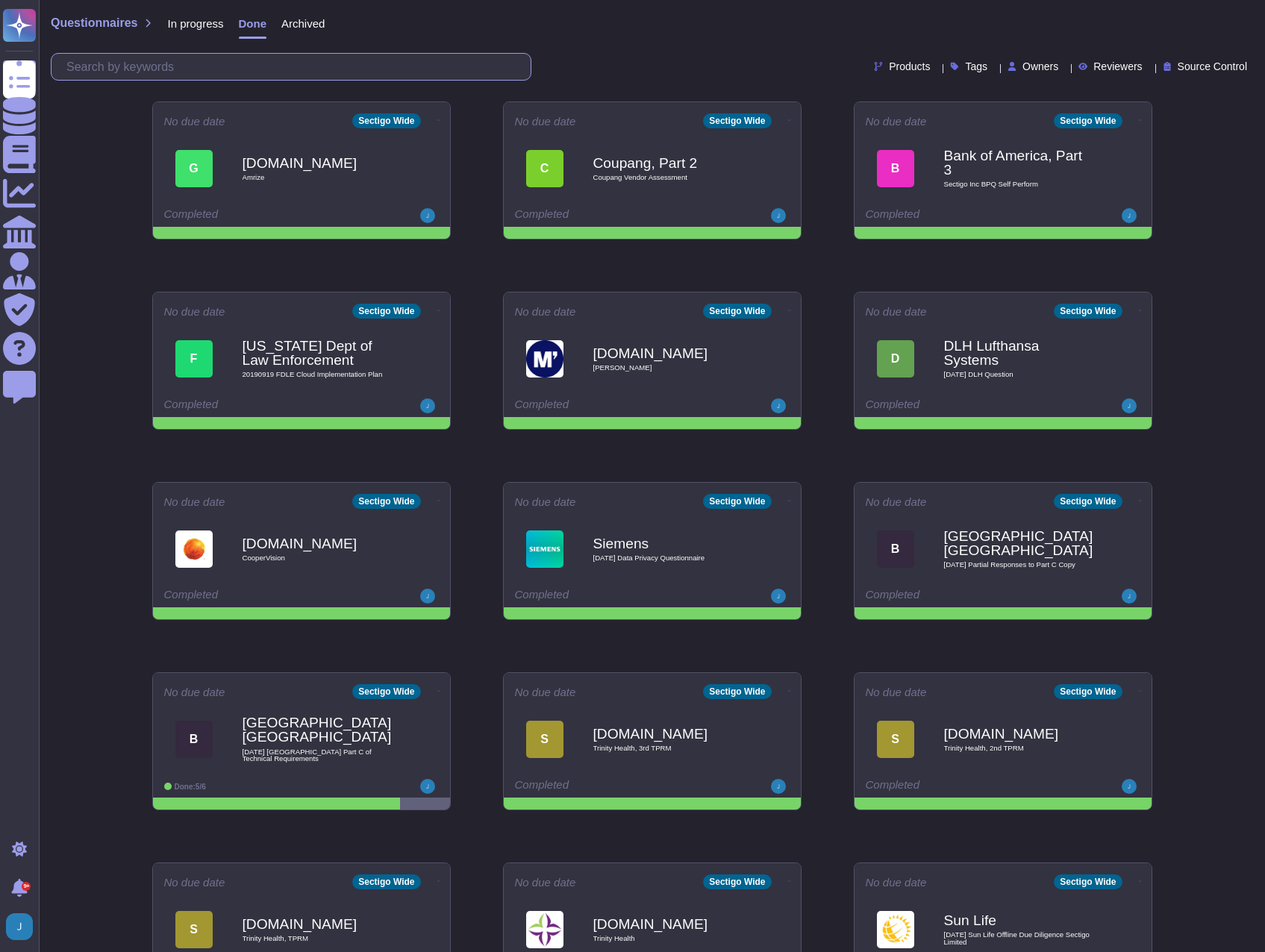
click at [227, 64] on input "text" at bounding box center [295, 66] width 472 height 26
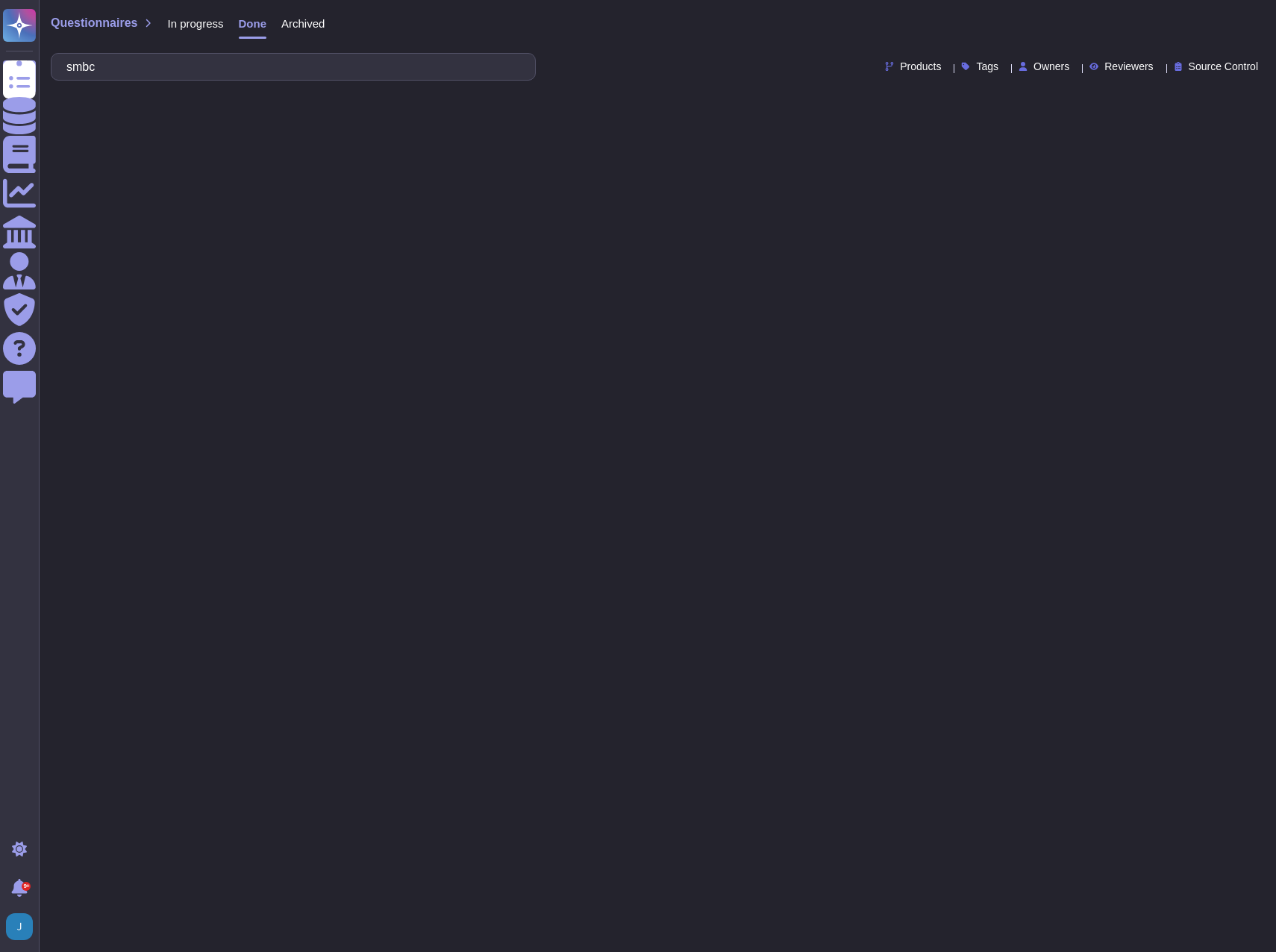
type input "smbc"
click at [198, 14] on div "In progress" at bounding box center [187, 26] width 71 height 30
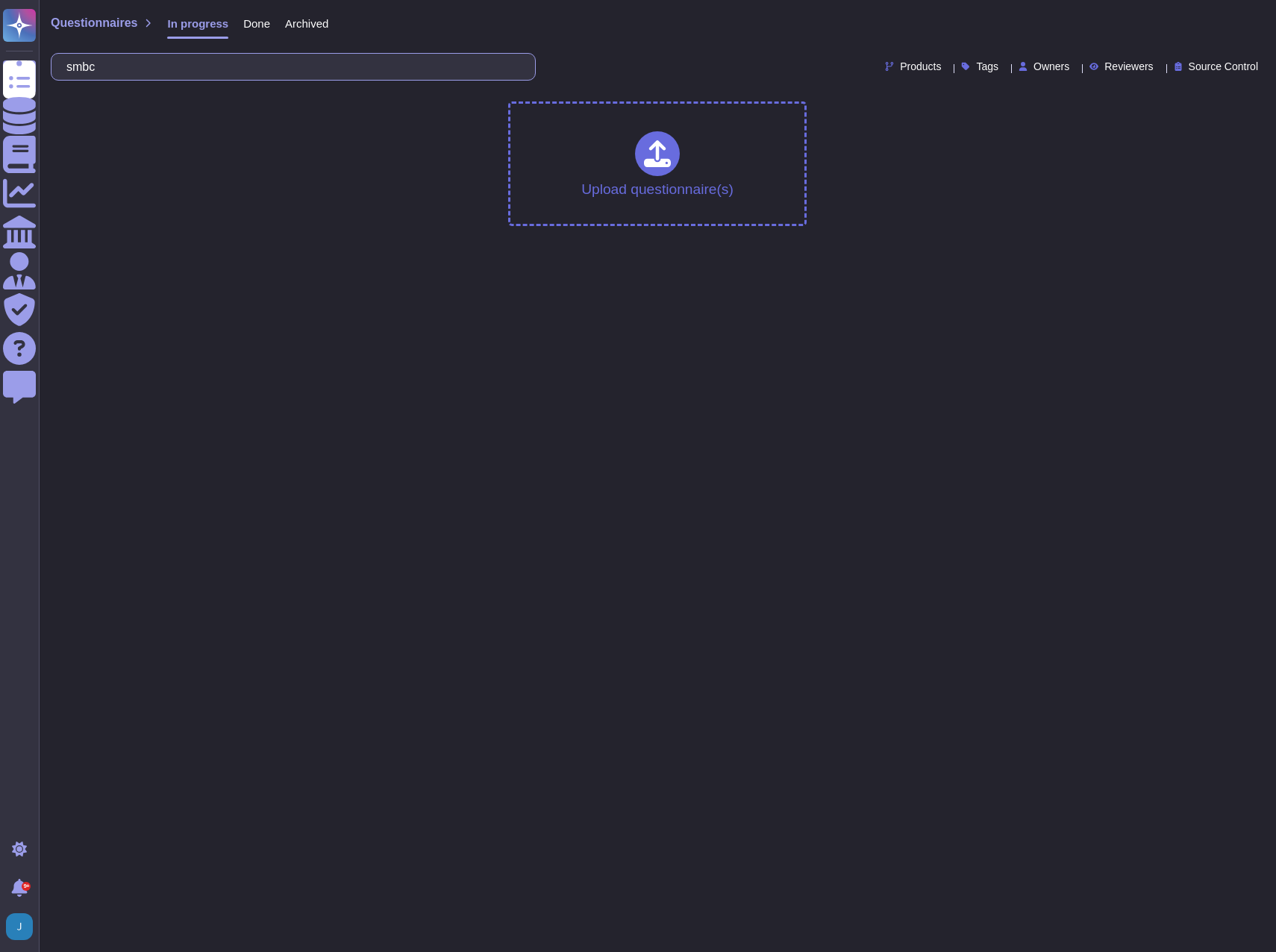
click at [148, 63] on input "smbc" at bounding box center [290, 66] width 461 height 26
click at [253, 238] on html "Questionnaires Knowledge Base Documents Analytics CAIQ / SIG Admin Trust Center…" at bounding box center [638, 118] width 1276 height 238
click at [254, 12] on div "Questionnaires In progress Done Archived smbc Products Tags Owners Reviewers So…" at bounding box center [656, 45] width 1237 height 90
click at [250, 18] on span "Done" at bounding box center [257, 23] width 27 height 11
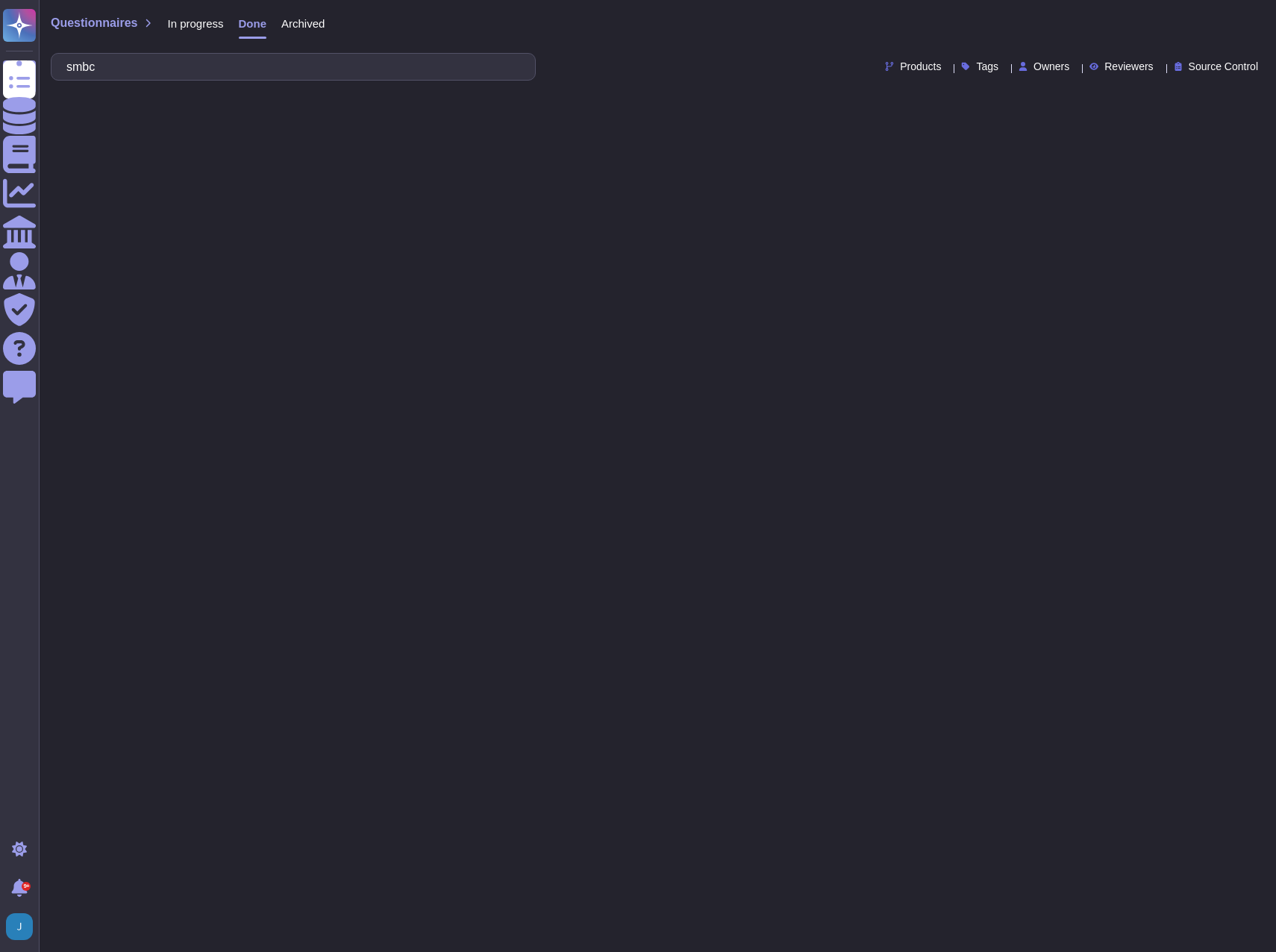
click at [298, 24] on span "Archived" at bounding box center [303, 23] width 43 height 11
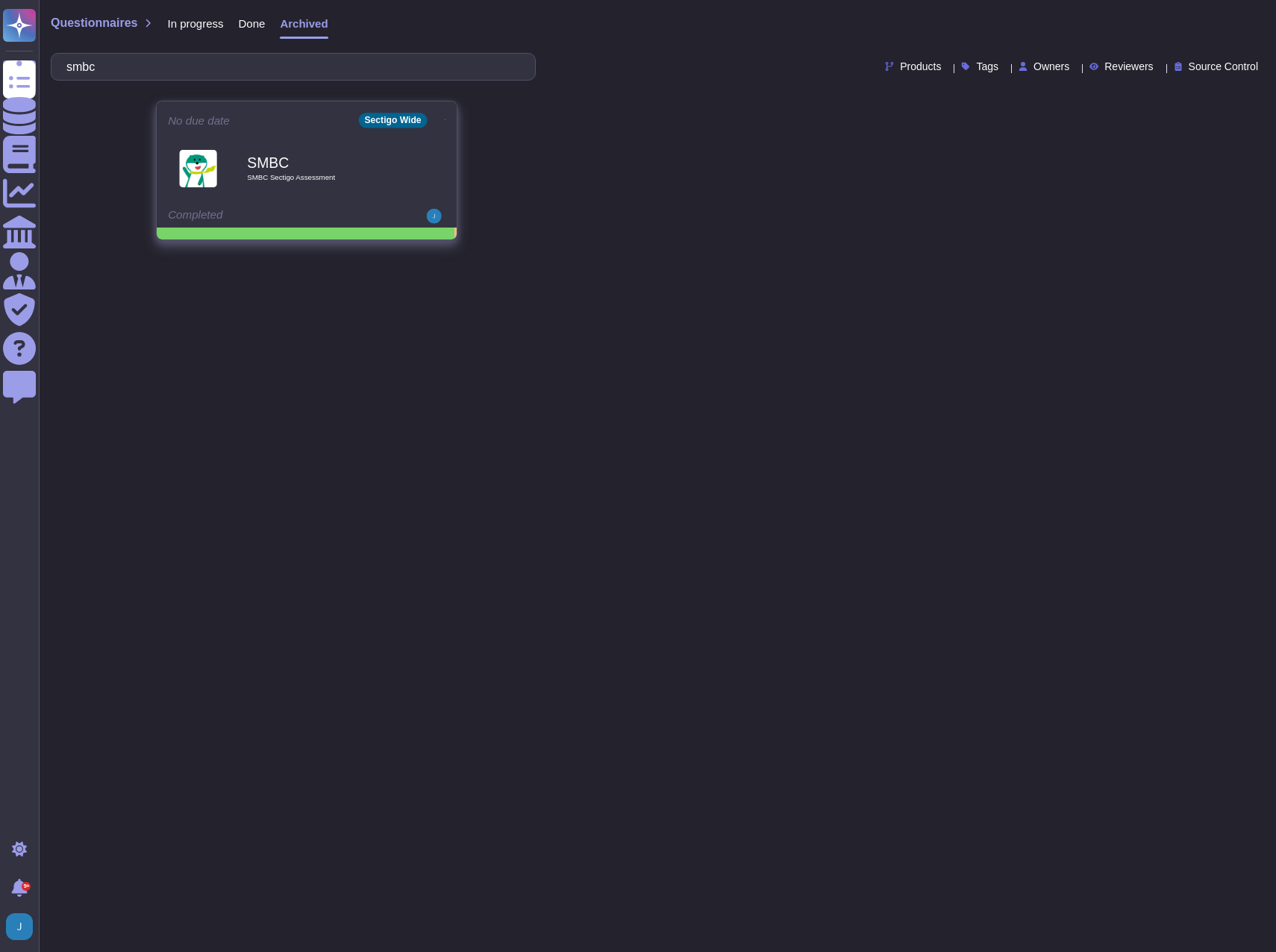
click at [444, 118] on icon at bounding box center [446, 119] width 3 height 4
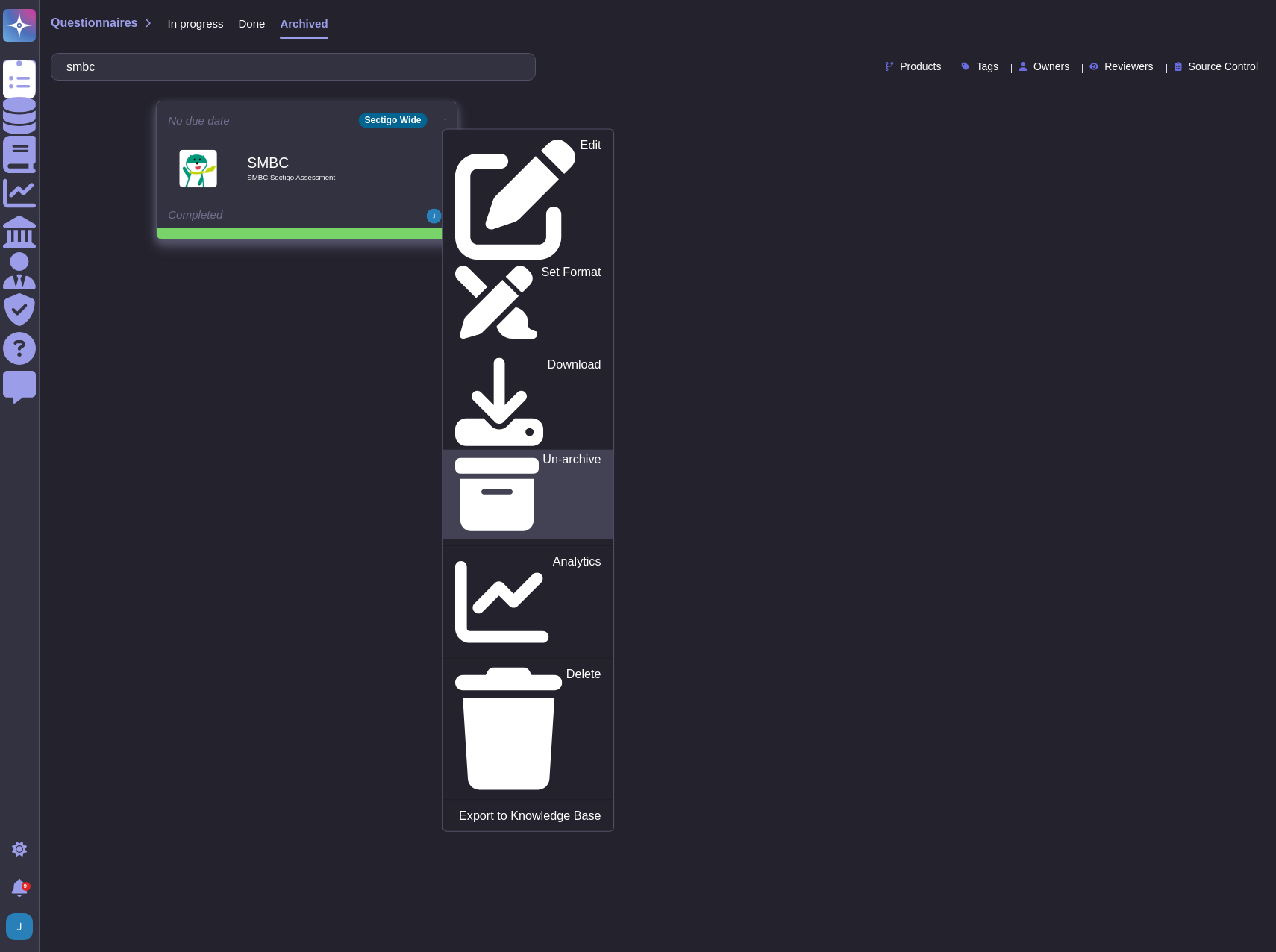
click at [516, 449] on link "Un-archive" at bounding box center [528, 494] width 170 height 90
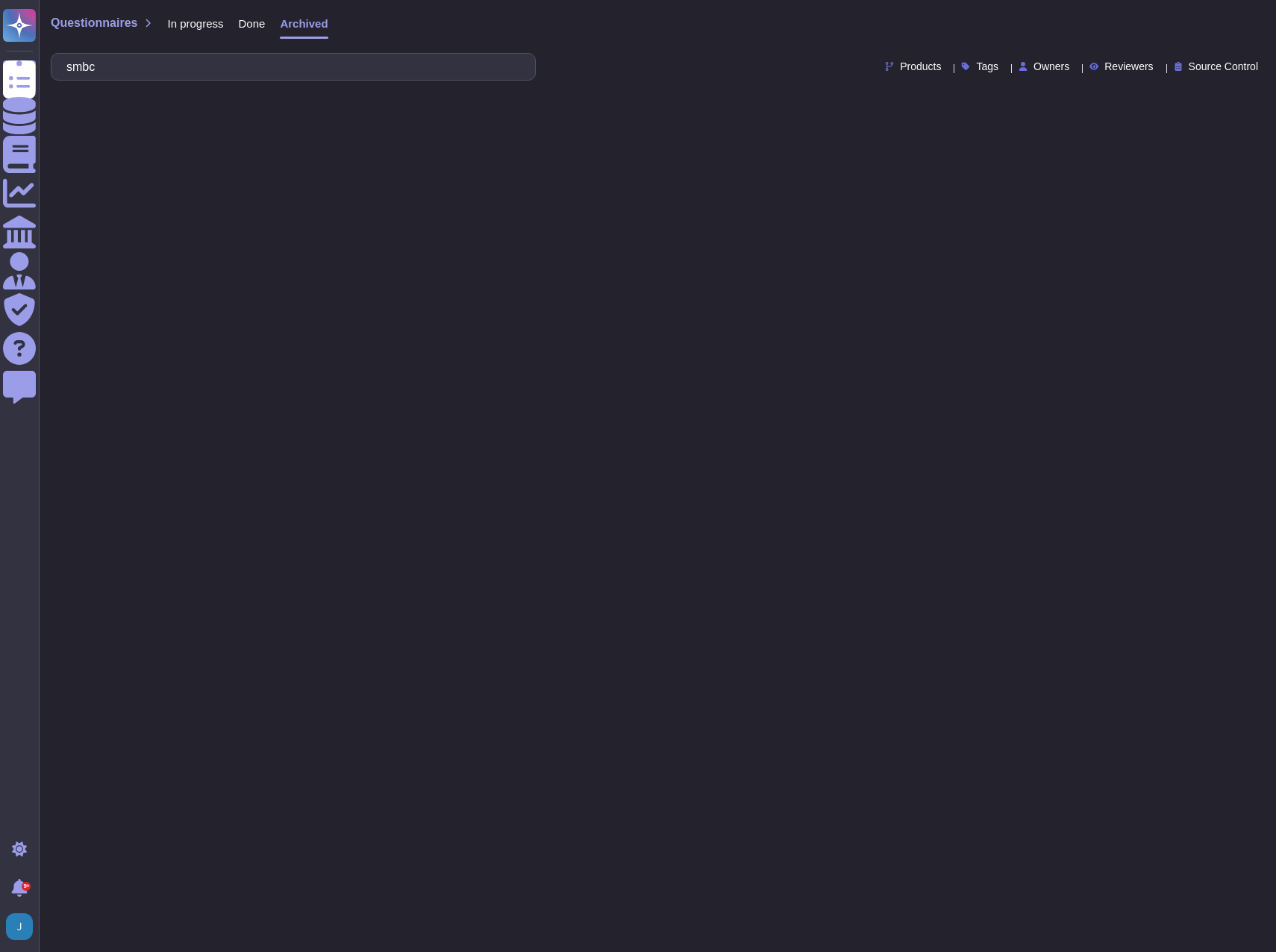
click at [201, 27] on span "In progress" at bounding box center [195, 23] width 56 height 11
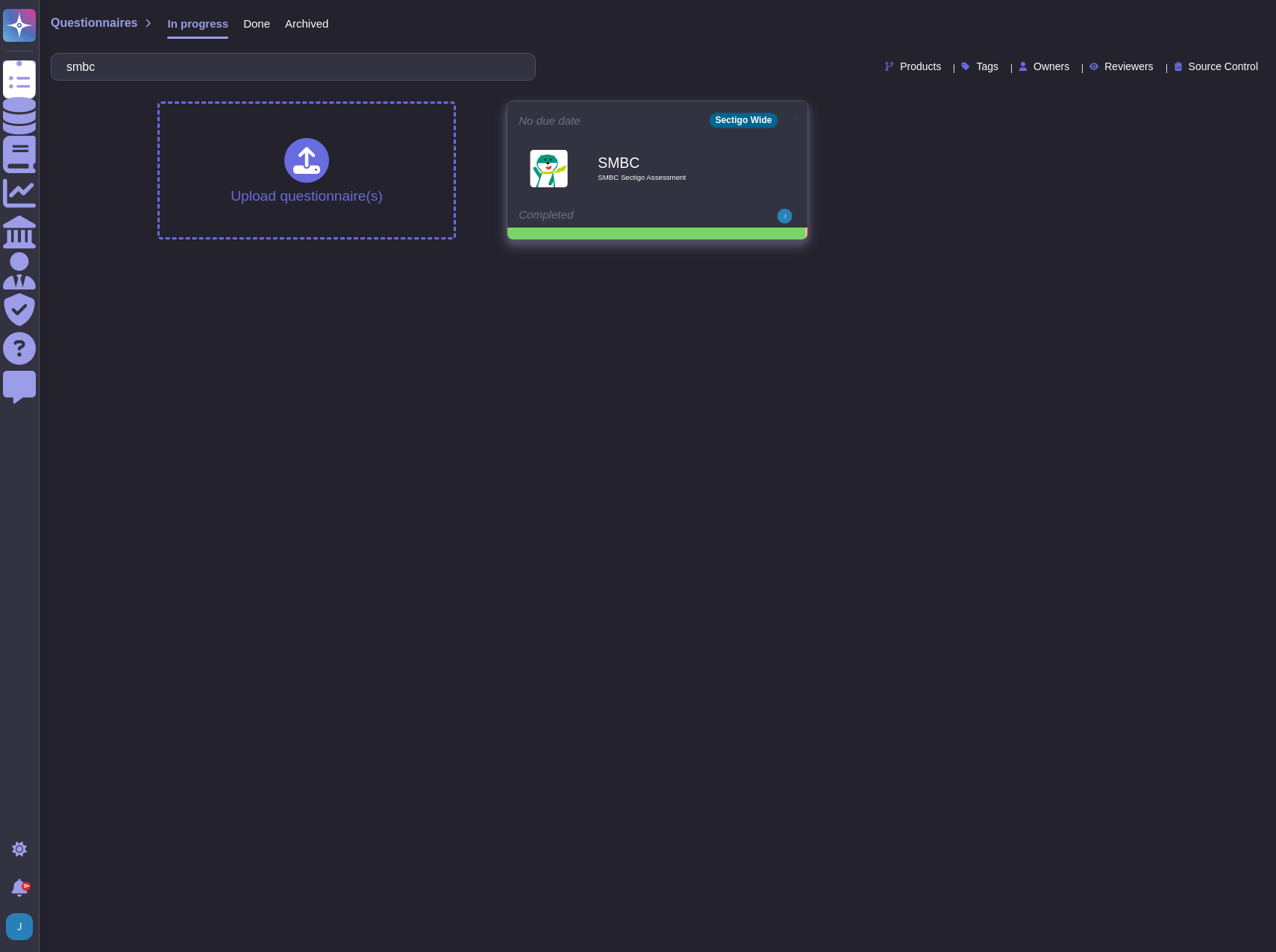
click at [692, 183] on div "SMBC SMBC Sectigo Assessment" at bounding box center [673, 167] width 150 height 60
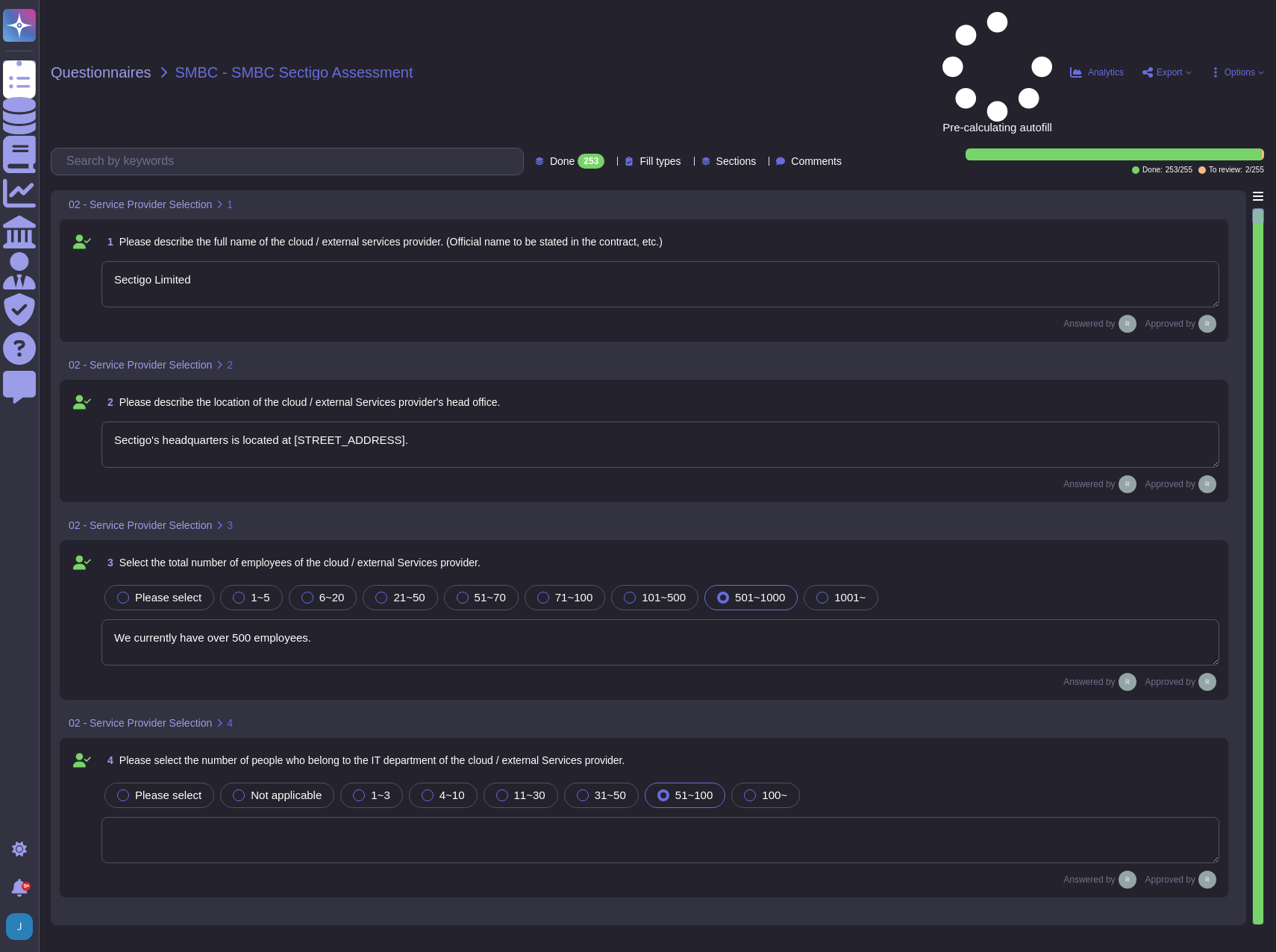
type textarea "Sectigo Limited"
type textarea "Sectigo's headquarters is located at 8800 E. Raintree Drive, Suite 110, Scottsd…"
type textarea "We currently have over 500 employees."
type textarea "The service to be provided is "Sectigo Certificate Manager," which offers digit…"
type textarea "The service provided is SaaS."
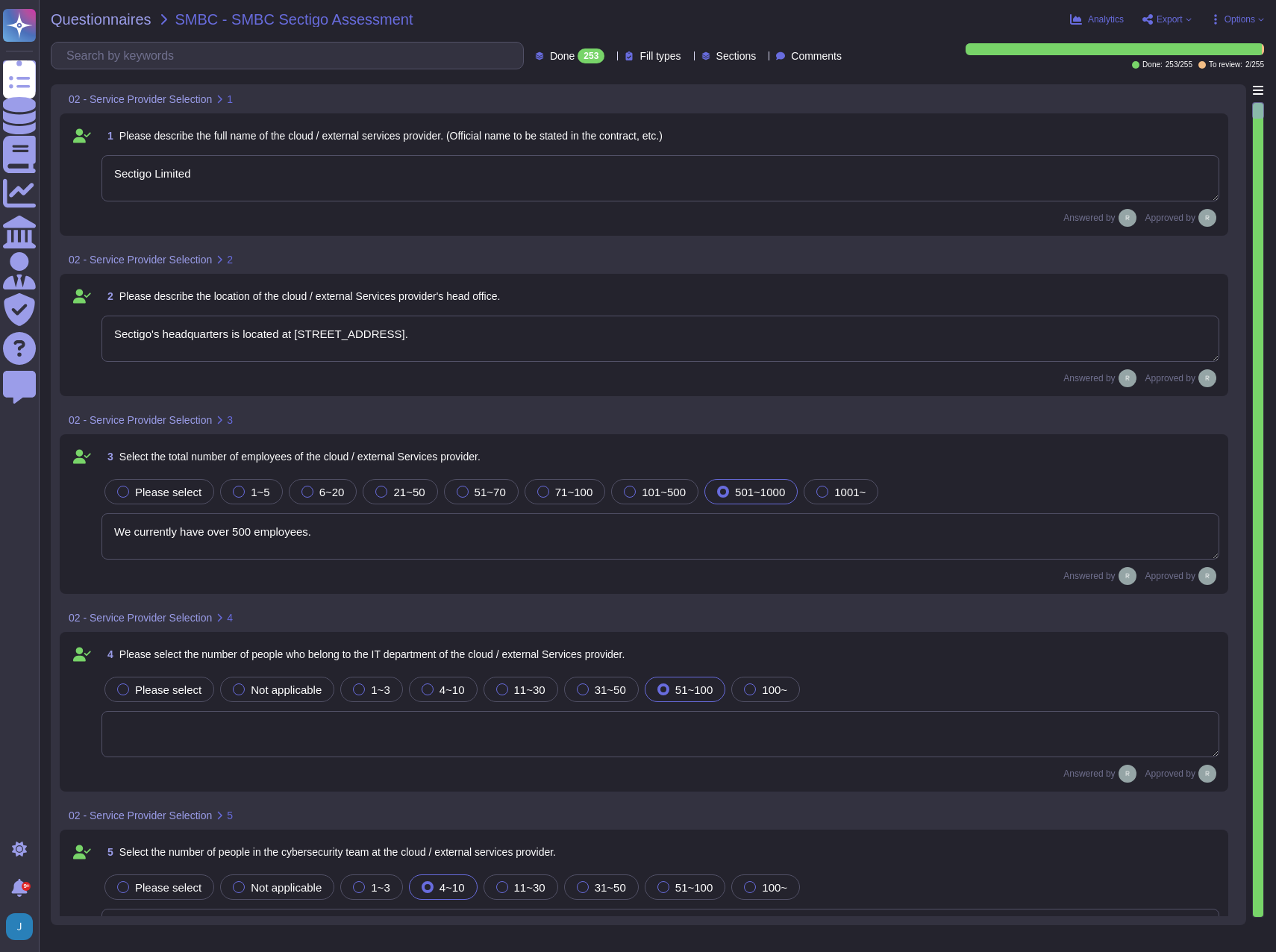
click at [1210, 71] on div "Questionnaires SMBC - SMBC Sectigo Assessment Analytics Export Options Done 253…" at bounding box center [656, 476] width 1237 height 952
click at [1207, 67] on span "To review: 2 / 255" at bounding box center [1231, 64] width 66 height 7
click at [610, 57] on icon at bounding box center [610, 57] width 0 height 0
click at [565, 134] on div "To review 2" at bounding box center [576, 131] width 121 height 17
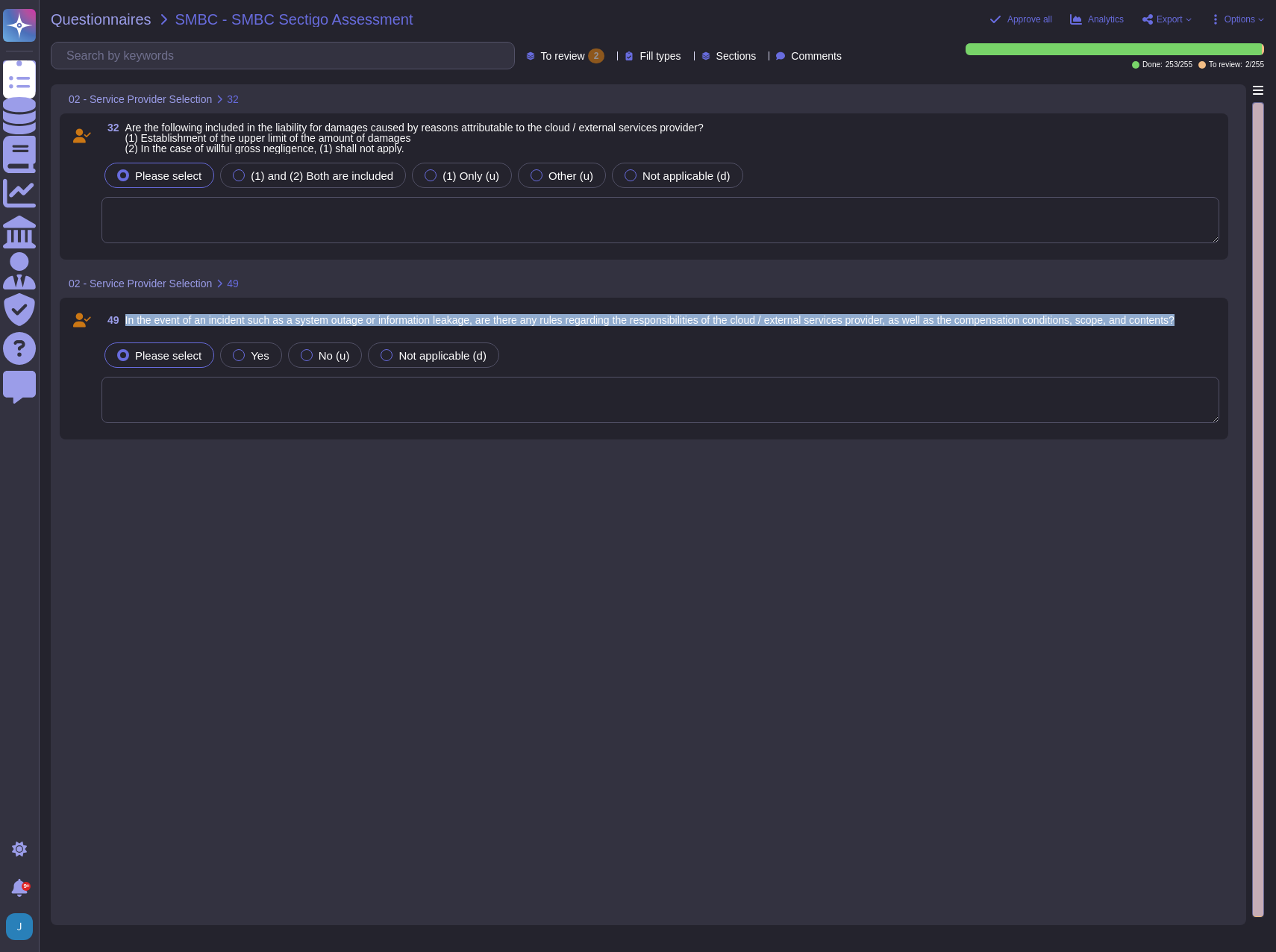
drag, startPoint x: 1203, startPoint y: 321, endPoint x: 124, endPoint y: 323, distance: 1079.0
click at [124, 323] on div "49 In the event of an incident such as a system outage or information leakage, …" at bounding box center [660, 320] width 1118 height 27
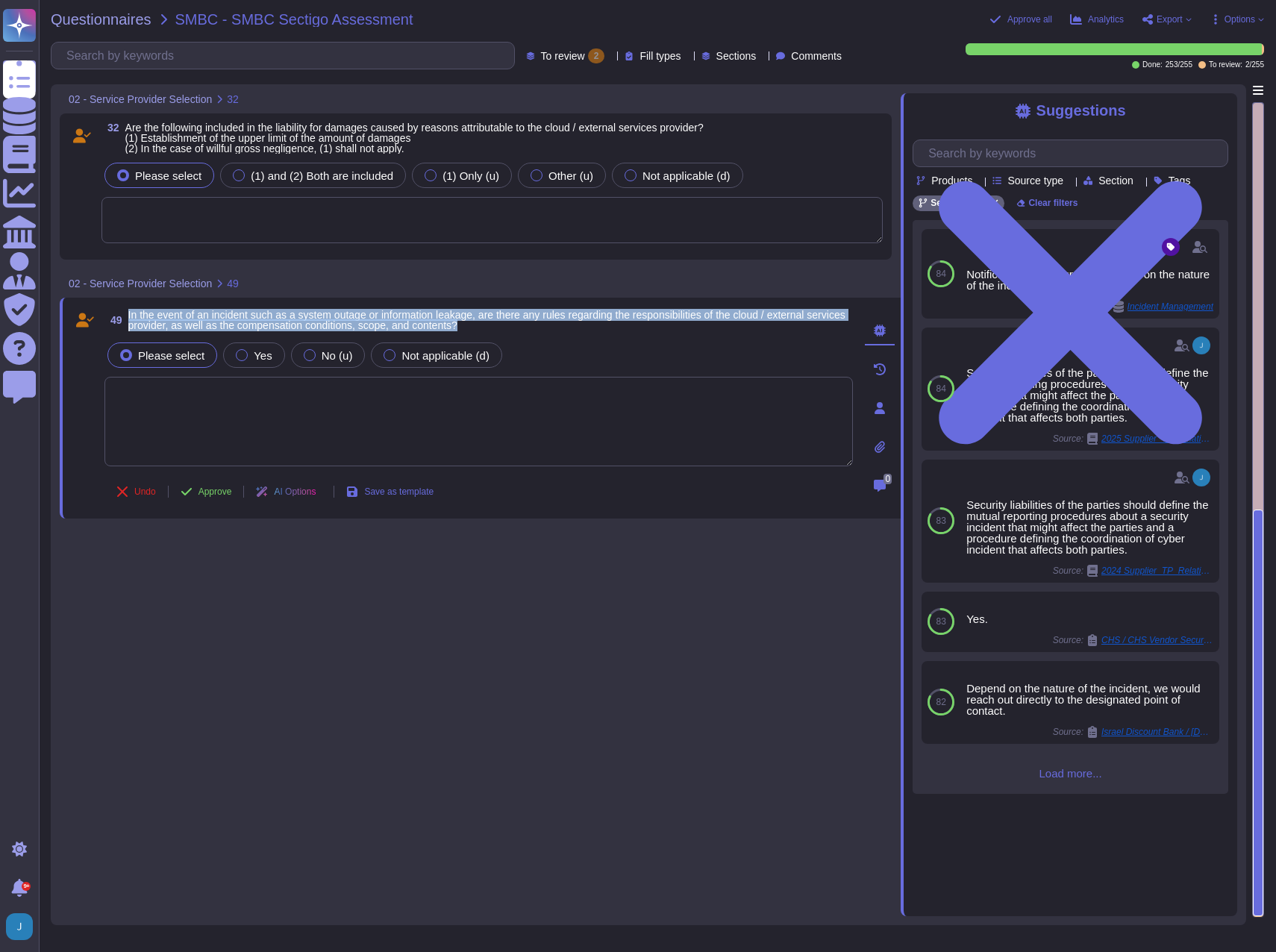
drag, startPoint x: 577, startPoint y: 332, endPoint x: 129, endPoint y: 314, distance: 448.4
click at [129, 314] on span "49 In the event of an incident such as a system outage or information leakage, …" at bounding box center [478, 320] width 748 height 27
click at [265, 319] on span "In the event of an incident such as a system outage or information leakage, are…" at bounding box center [487, 320] width 717 height 22
drag, startPoint x: 545, startPoint y: 332, endPoint x: 126, endPoint y: 319, distance: 419.2
click at [126, 319] on span "49 In the event of an incident such as a system outage or information leakage, …" at bounding box center [478, 320] width 748 height 27
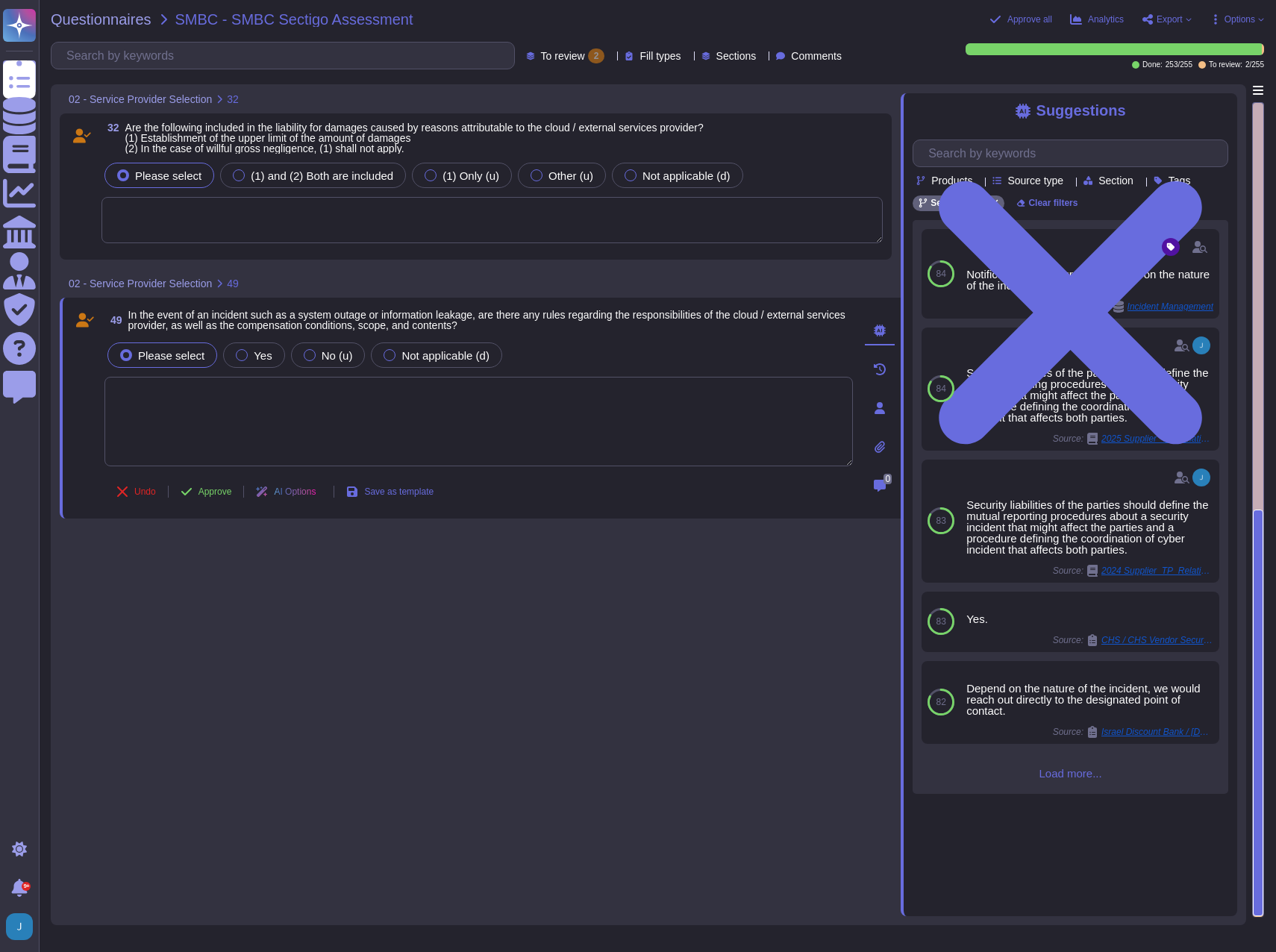
click at [231, 235] on textarea at bounding box center [492, 220] width 781 height 46
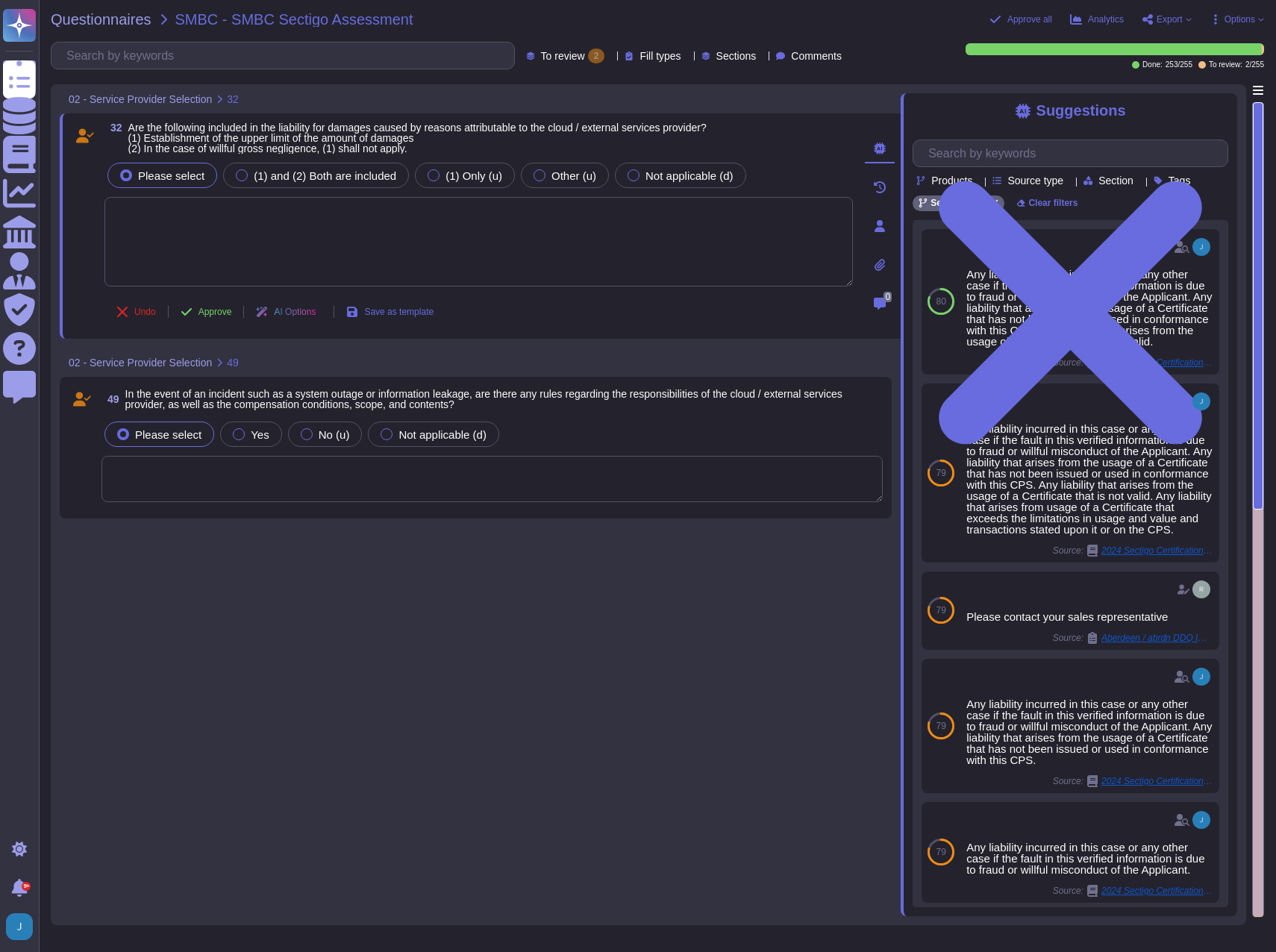
click at [171, 466] on textarea at bounding box center [492, 479] width 781 height 46
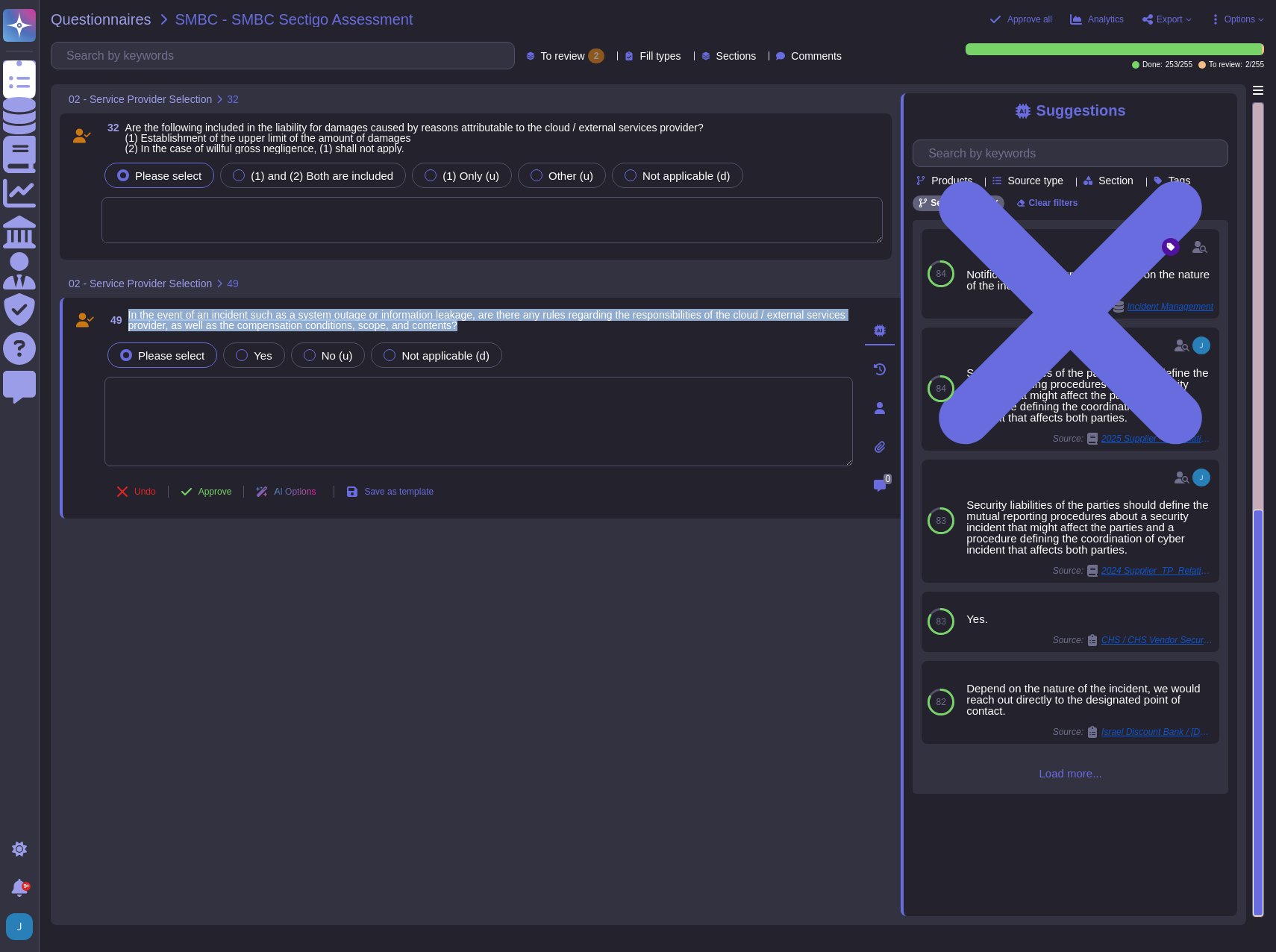
drag, startPoint x: 502, startPoint y: 325, endPoint x: 127, endPoint y: 315, distance: 375.1
click at [126, 315] on span "49 In the event of an incident such as a system outage or information leakage, …" at bounding box center [478, 320] width 748 height 27
copy span "In the event of an incident such as a system outage or information leakage, are…"
click at [152, 413] on textarea at bounding box center [478, 422] width 748 height 90
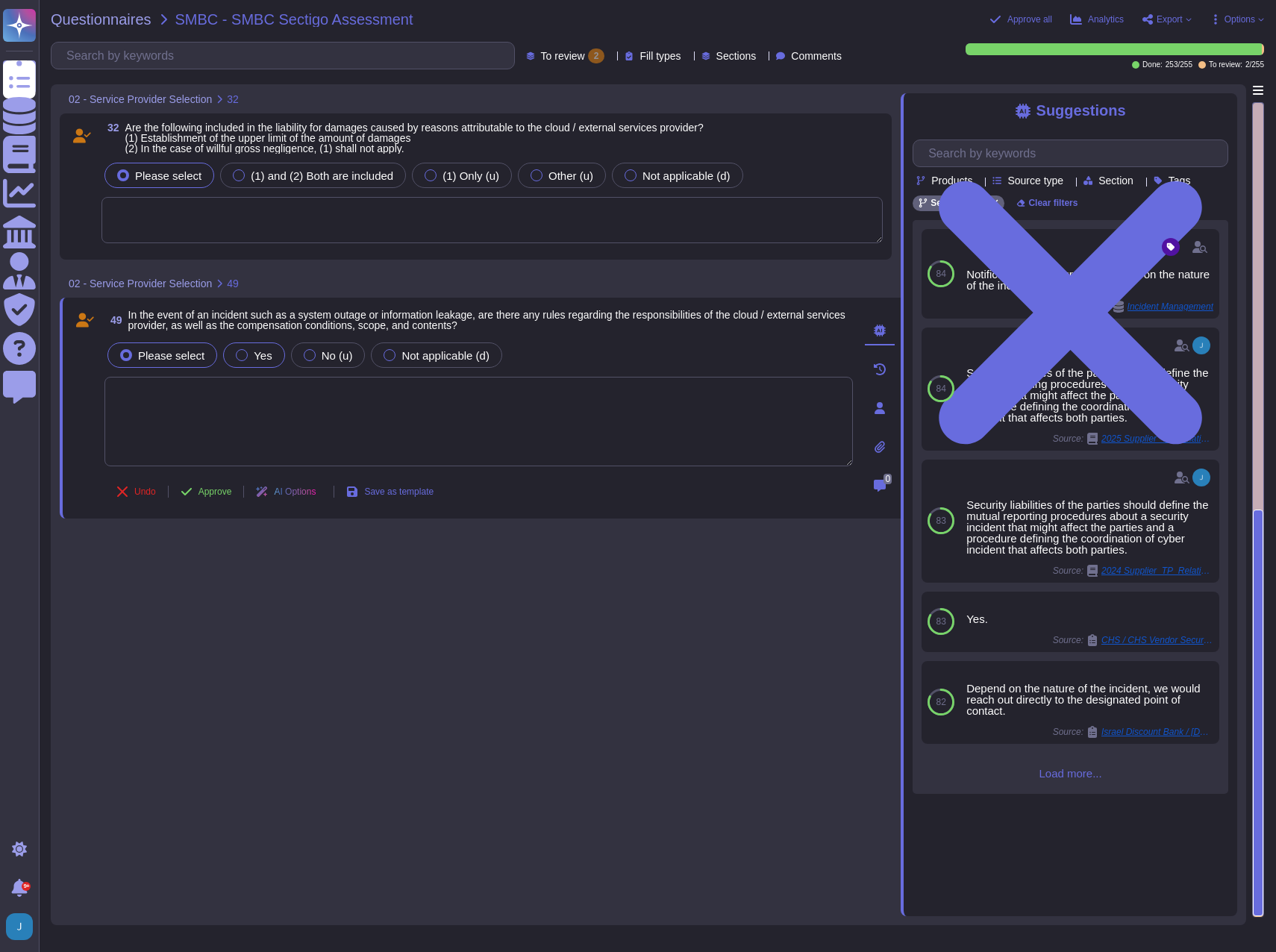
click at [254, 351] on span "Yes" at bounding box center [263, 355] width 18 height 13
click at [362, 416] on textarea at bounding box center [478, 422] width 748 height 90
paste textarea "Google Cloud Platform handles system outages through a structured incident resp…"
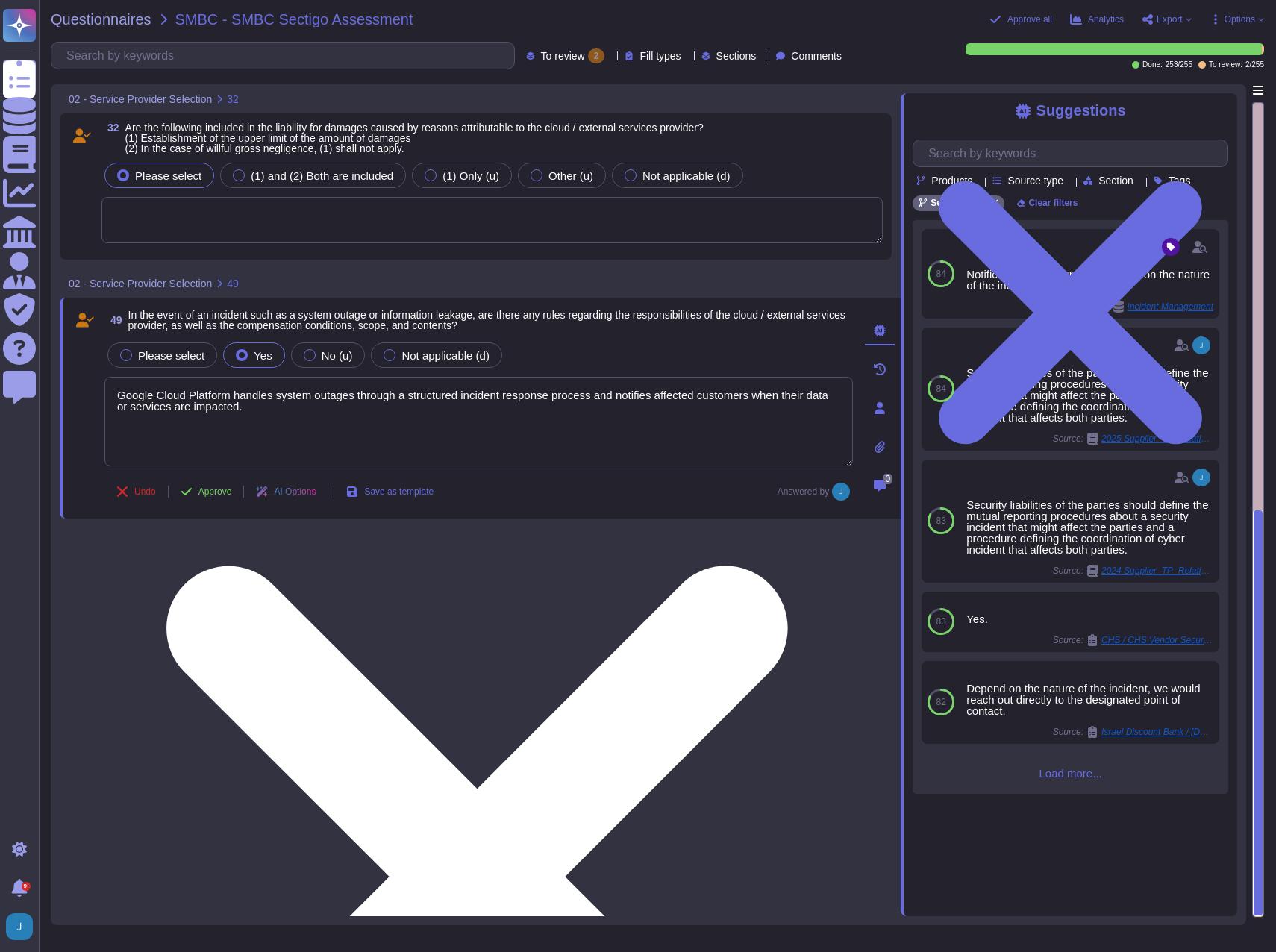
drag, startPoint x: 231, startPoint y: 393, endPoint x: 110, endPoint y: 389, distance: 121.1
click at [110, 389] on textarea "Google Cloud Platform handles system outages through a structured incident resp…" at bounding box center [478, 422] width 748 height 90
drag, startPoint x: 251, startPoint y: 393, endPoint x: 249, endPoint y: 409, distance: 16.1
click at [249, 409] on textarea "GCP, Equinix and Teledata handle system outages through a structured incident r…" at bounding box center [478, 422] width 748 height 90
paste textarea "Google Cloud Platform and Equinix follow a shared responsibility model: they se…"
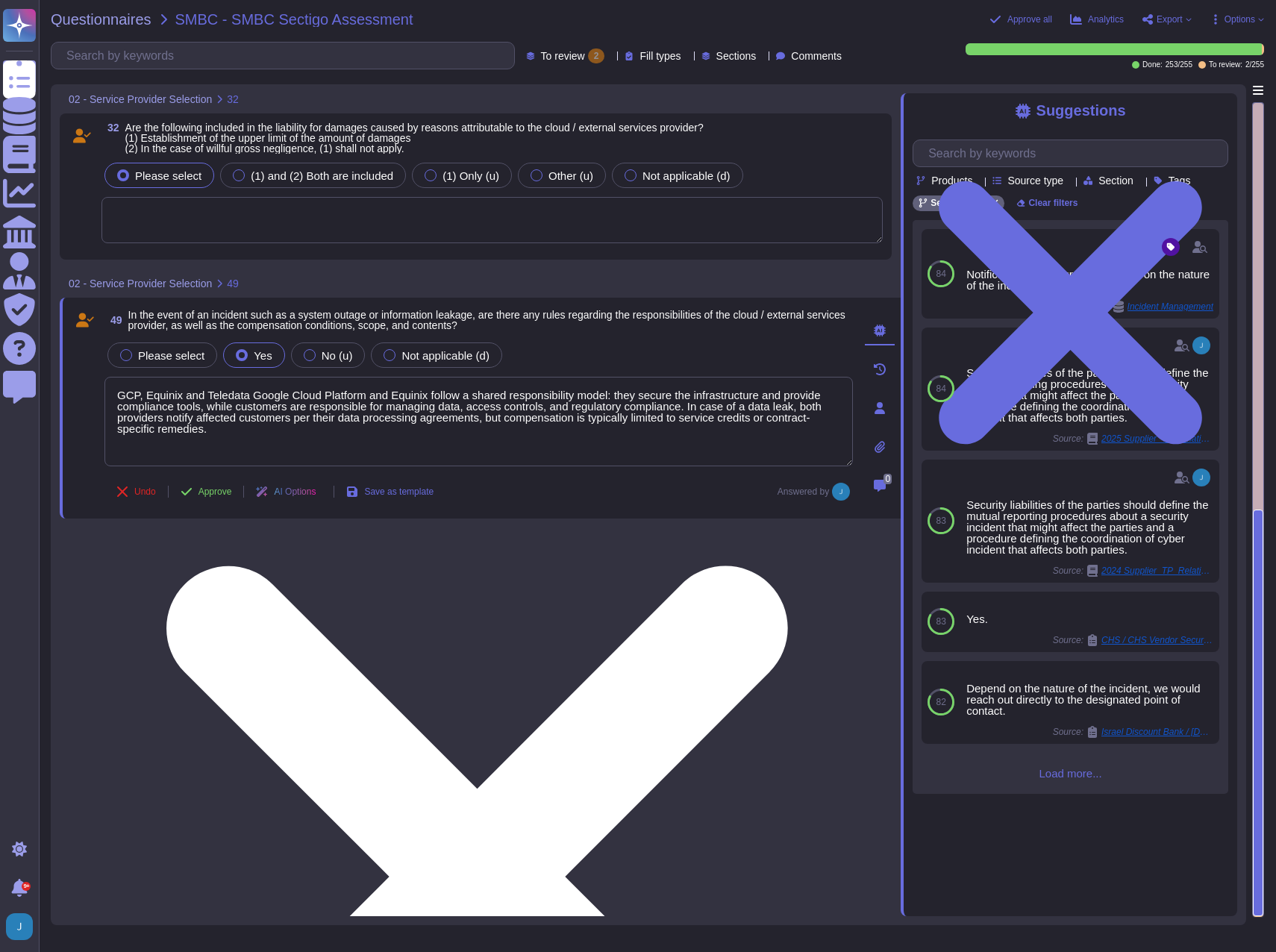
drag, startPoint x: 245, startPoint y: 389, endPoint x: 420, endPoint y: 391, distance: 175.0
click at [420, 391] on textarea "GCP, Equinix and Teledata Google Cloud Platform and Equinix follow a shared res…" at bounding box center [478, 422] width 748 height 90
click at [311, 396] on textarea "GCP, Equinix and Teledata follow a shared responsibility model: they secure the…" at bounding box center [478, 422] width 748 height 90
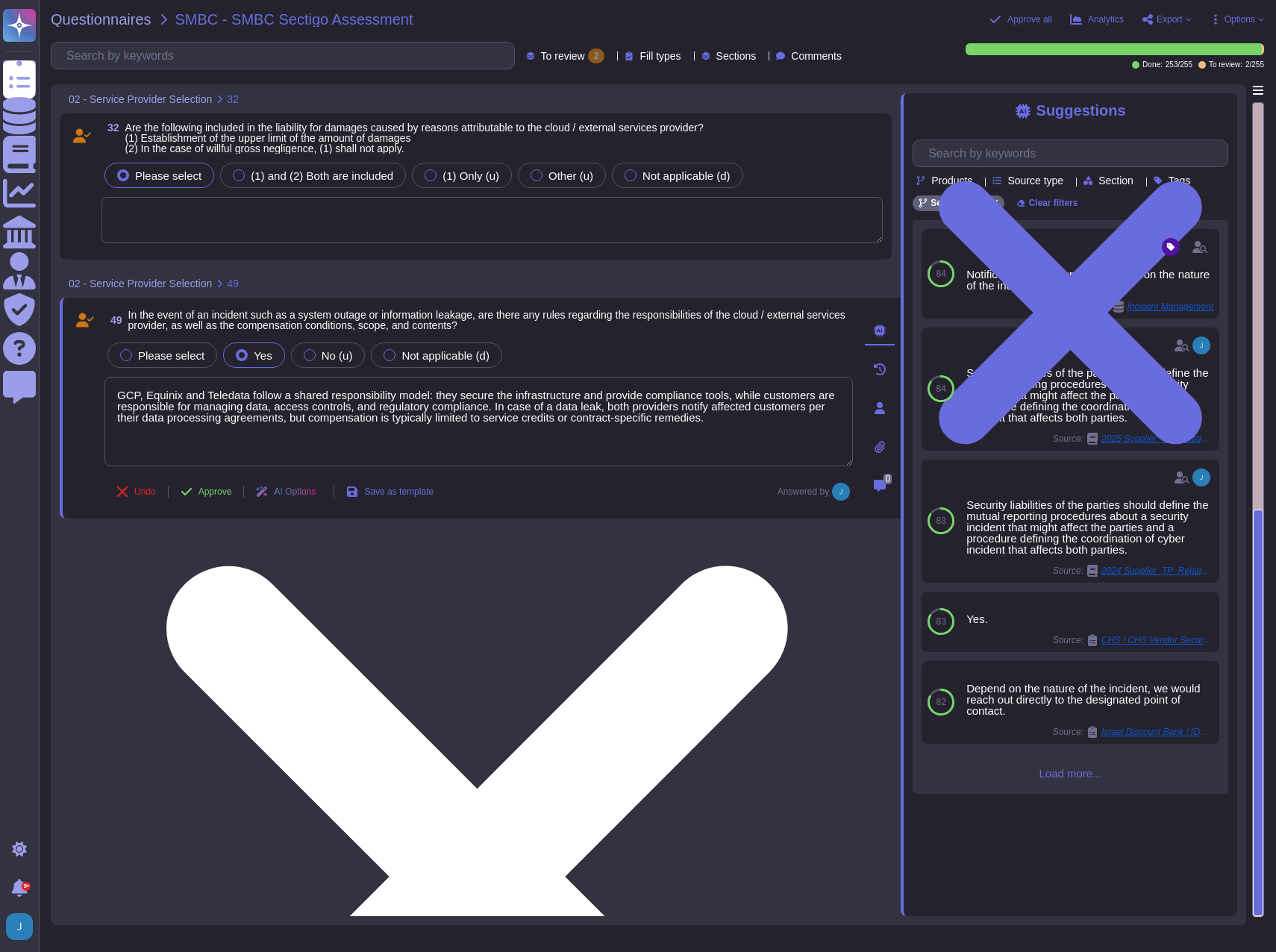
drag, startPoint x: 719, startPoint y: 396, endPoint x: 484, endPoint y: 404, distance: 235.1
click at [484, 404] on textarea "GCP, Equinix and Teledata follow a shared responsibility model: they secure the…" at bounding box center [478, 422] width 748 height 90
click at [129, 410] on textarea "GCP, Equinix and Teledata follow a shared responsibility model: they secure the…" at bounding box center [478, 422] width 748 height 90
drag, startPoint x: 499, startPoint y: 405, endPoint x: 490, endPoint y: 426, distance: 22.8
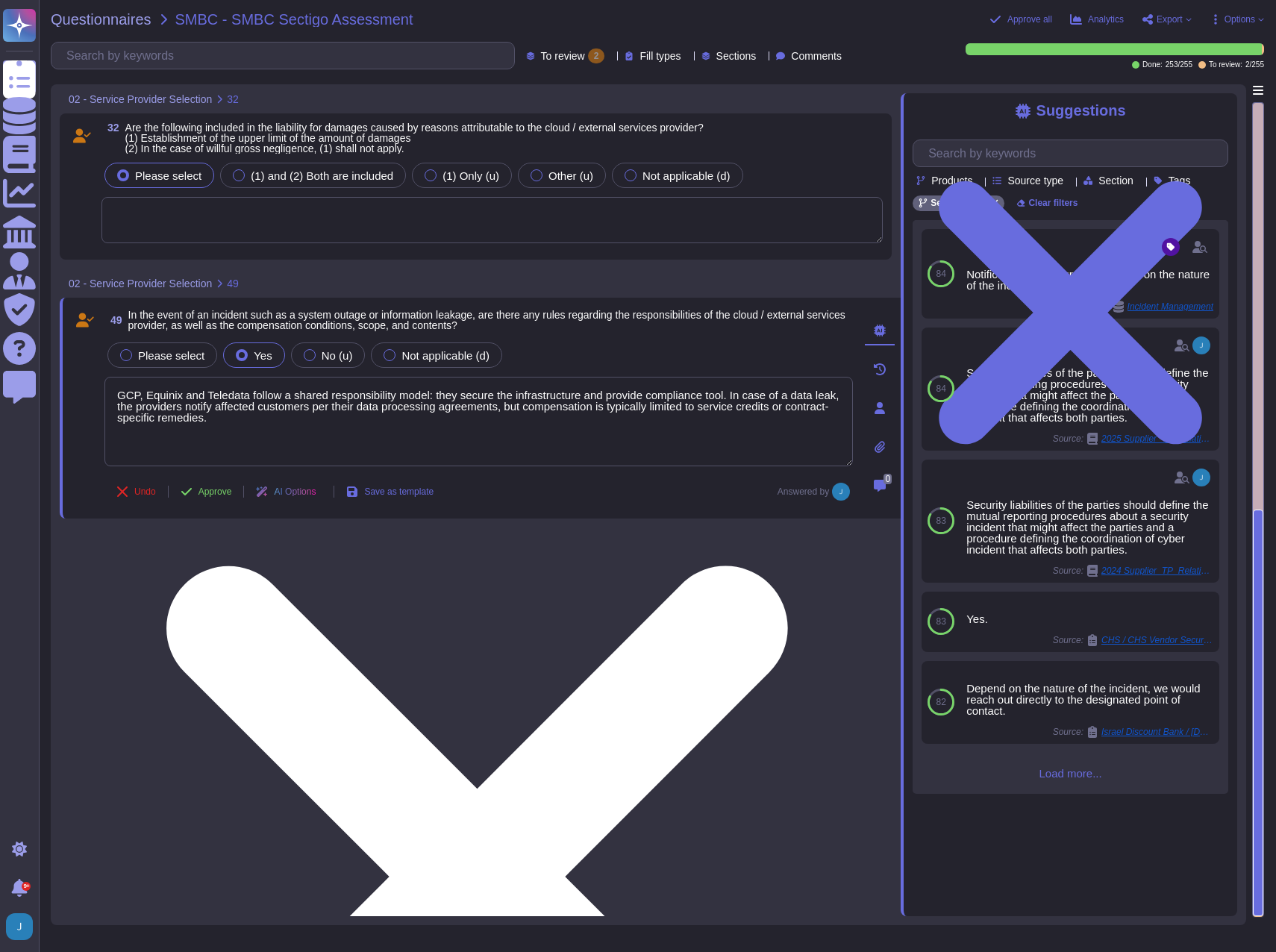
click at [490, 426] on textarea "GCP, Equinix and Teledata follow a shared responsibility model: they secure the…" at bounding box center [478, 422] width 748 height 90
click at [509, 408] on textarea "GCP, Equinix and Teledata follow a shared responsibility model: they secure the…" at bounding box center [478, 422] width 748 height 90
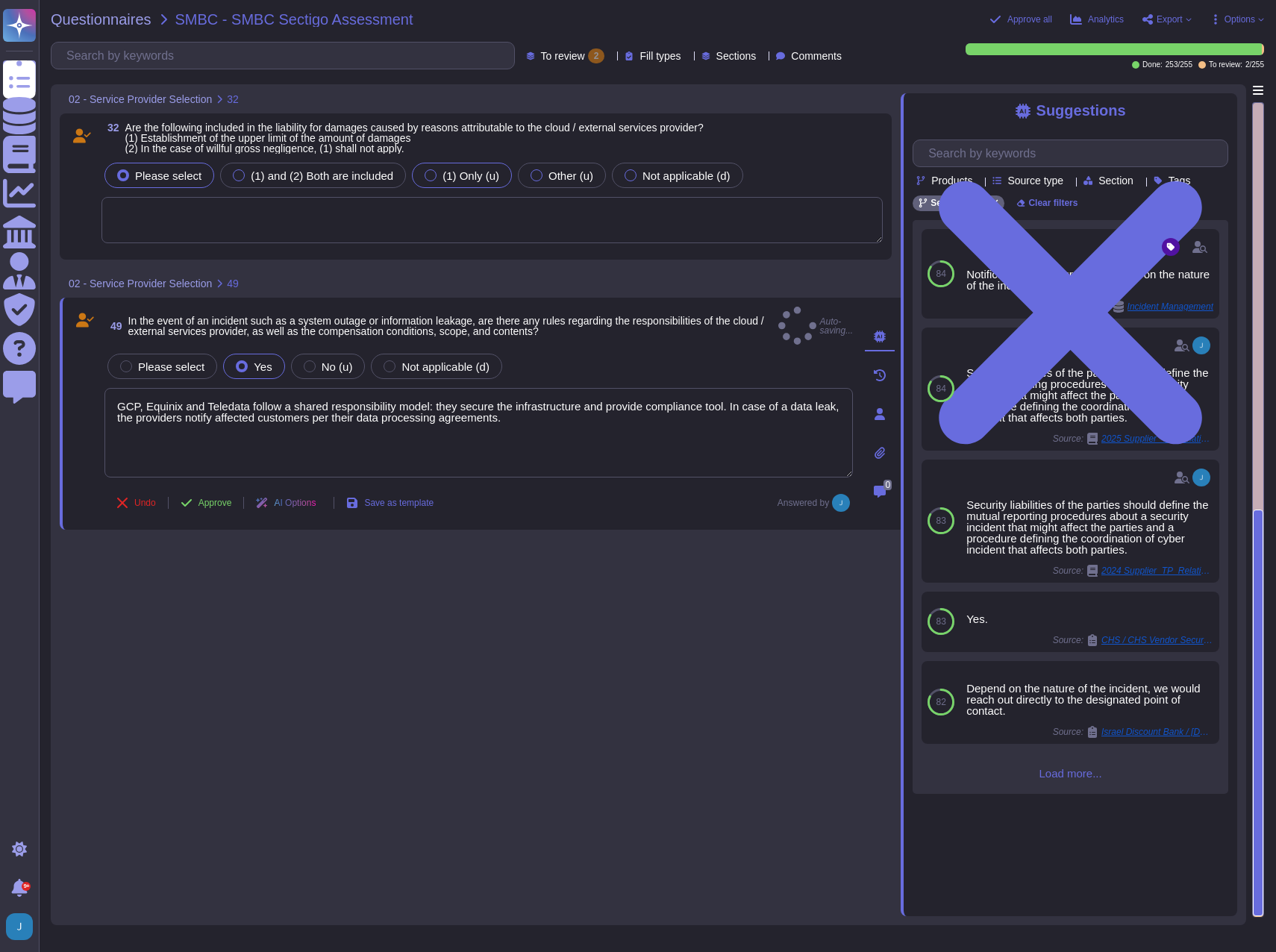
type textarea "GCP, Equinix and Teledata follow a shared responsibility model: they secure the…"
click at [443, 177] on span "(1) Only (u)" at bounding box center [471, 176] width 57 height 13
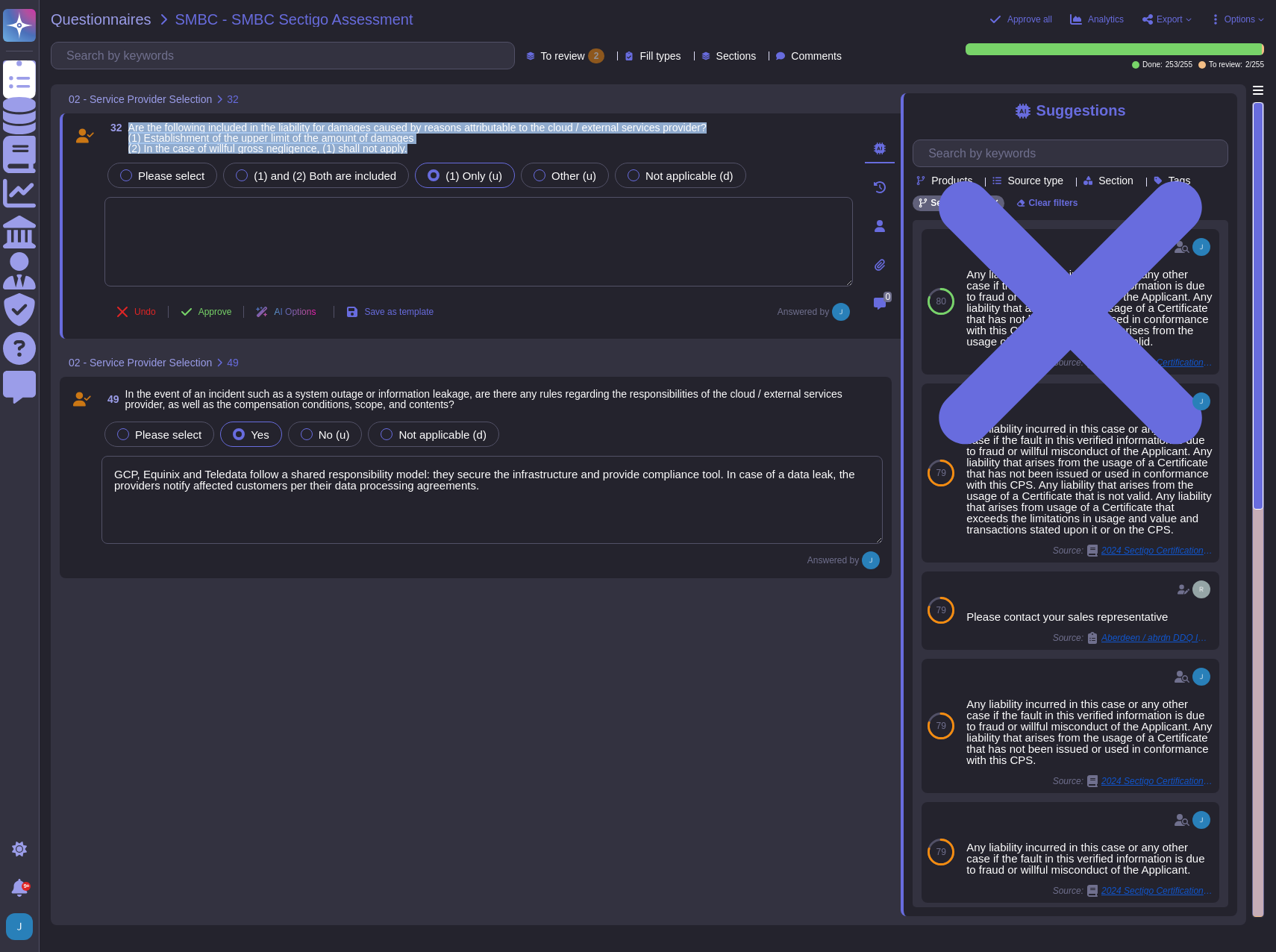
drag, startPoint x: 467, startPoint y: 150, endPoint x: 129, endPoint y: 134, distance: 338.4
click at [129, 134] on span "Are the following included in the liability for damages caused by reasons attri…" at bounding box center [417, 138] width 578 height 31
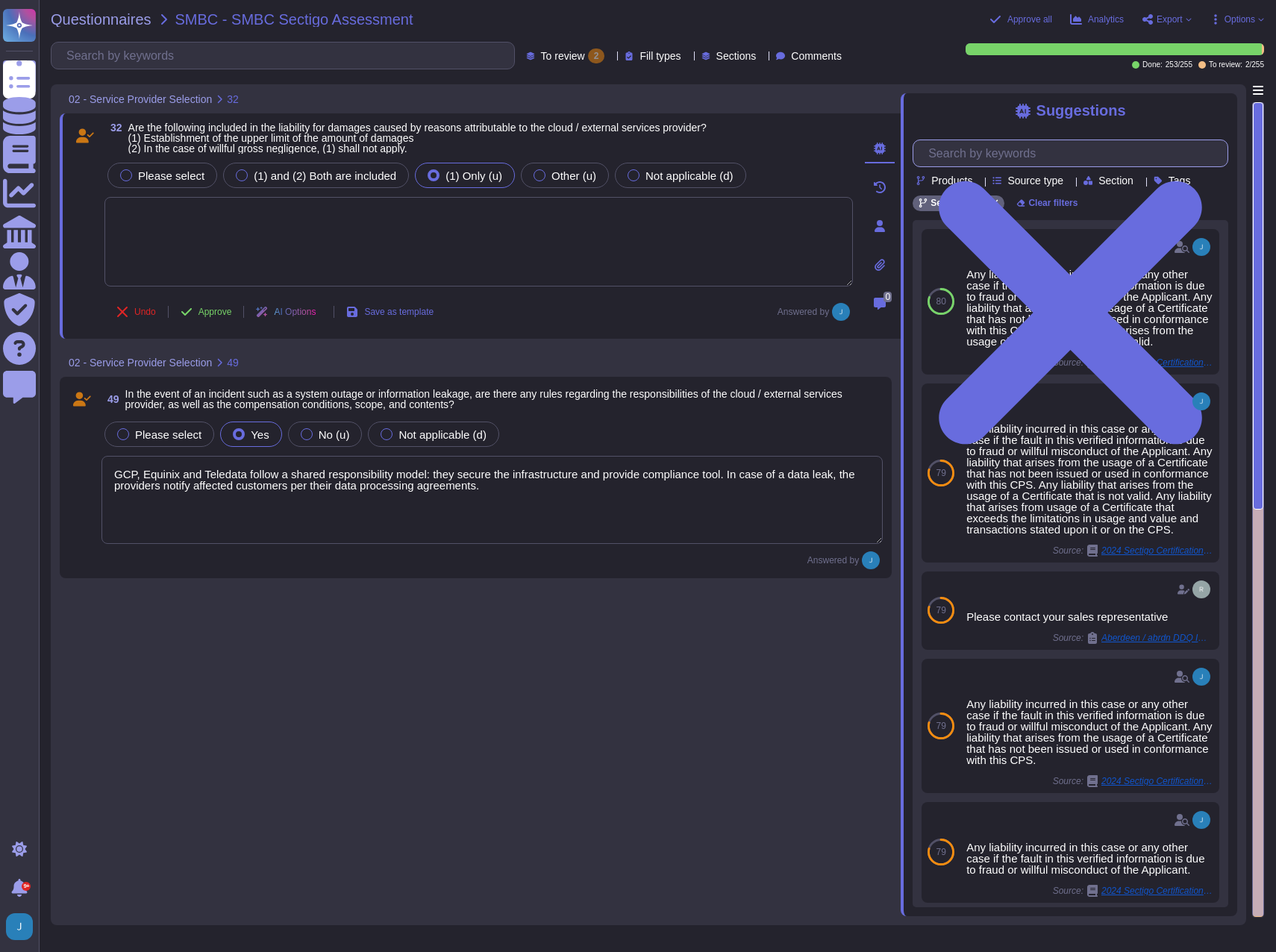
click at [984, 161] on input "text" at bounding box center [1073, 153] width 307 height 26
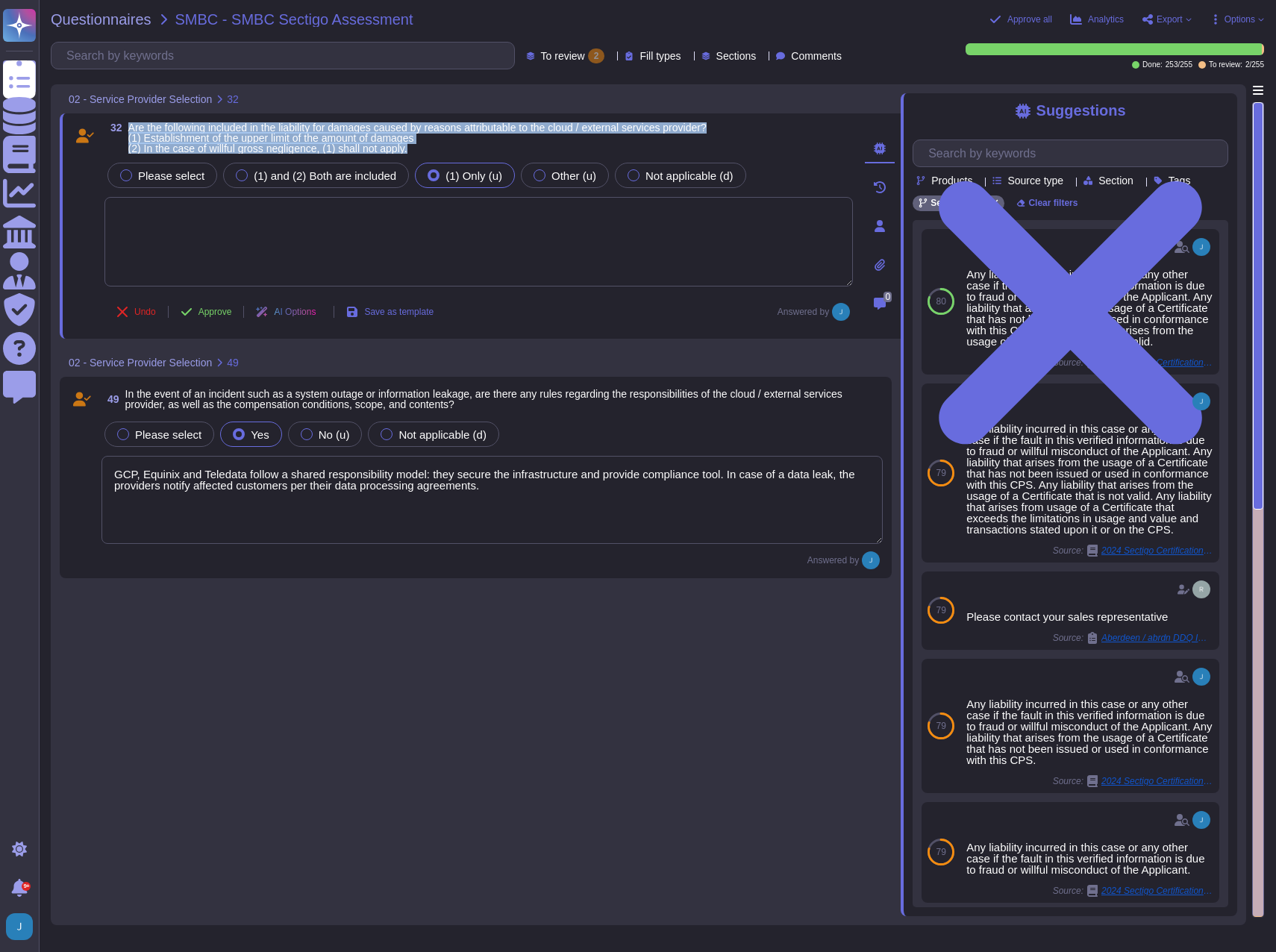
drag, startPoint x: 441, startPoint y: 144, endPoint x: 123, endPoint y: 128, distance: 318.4
click at [123, 128] on span "32 Are the following included in the liability for damages caused by reasons at…" at bounding box center [405, 138] width 602 height 31
copy span "Are the following included in the liability for damages caused by reasons attri…"
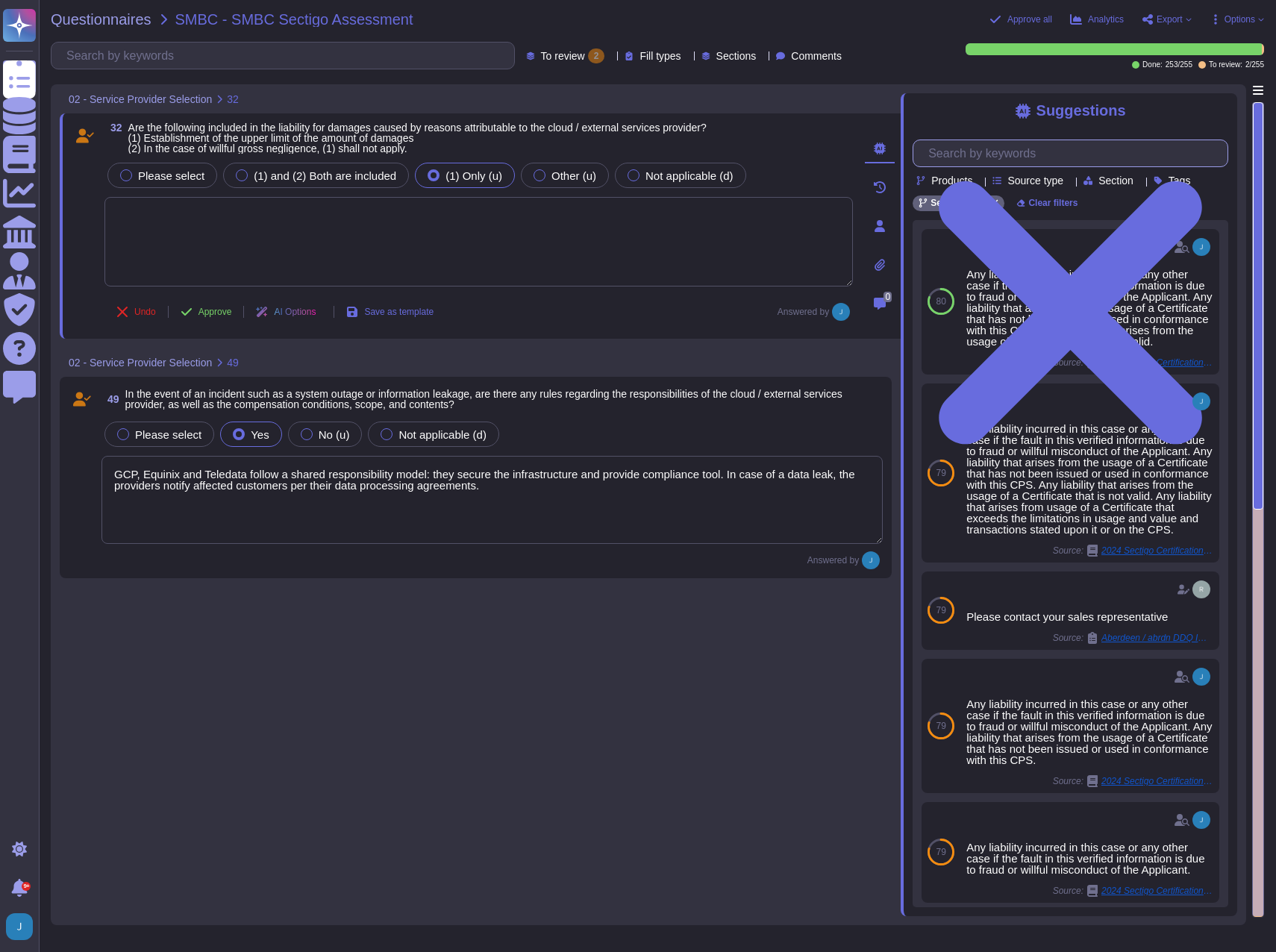
click at [1039, 151] on input "text" at bounding box center [1073, 153] width 307 height 26
paste input "Are the following included in the liability for damages caused by reasons attri…"
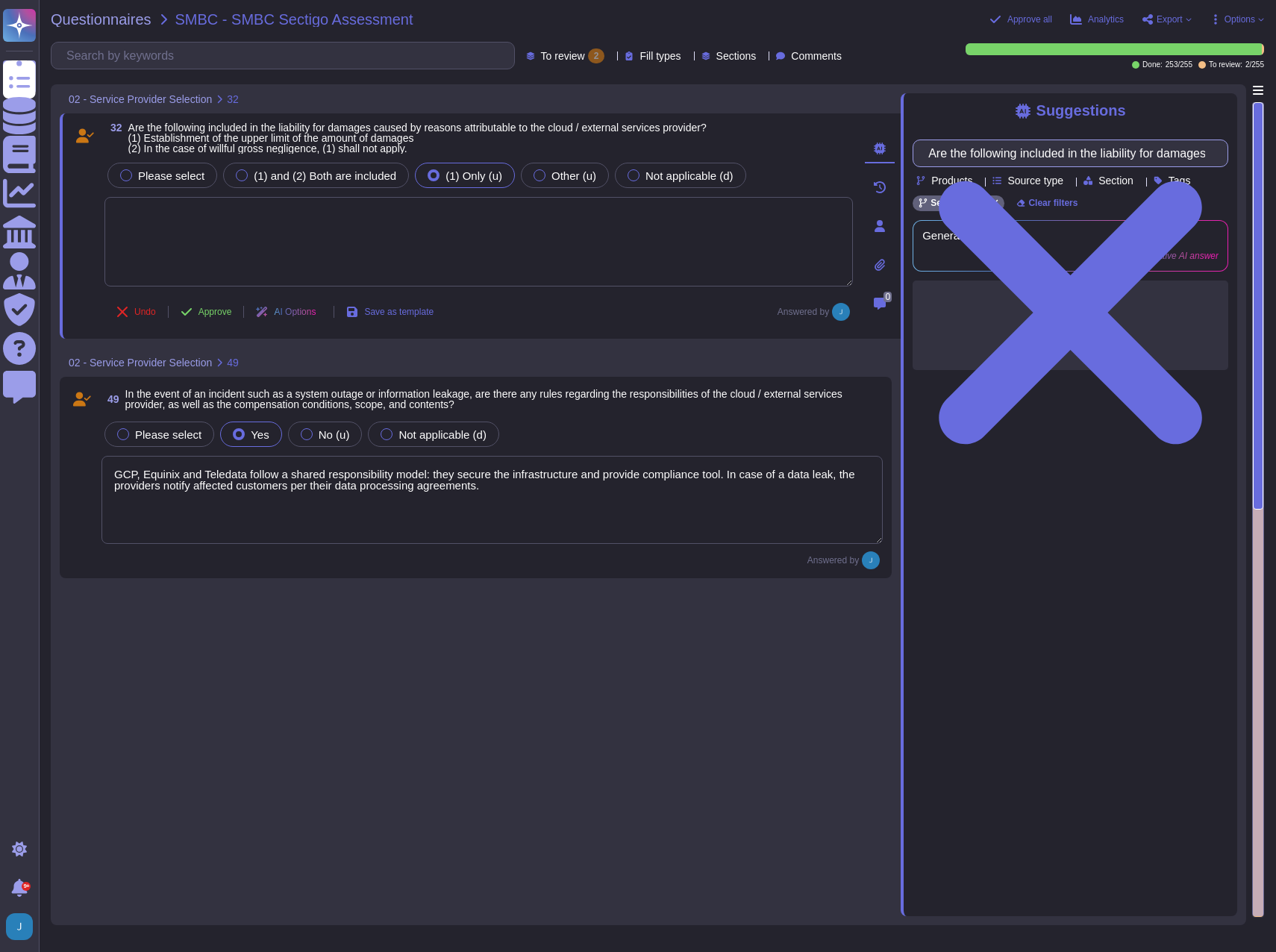
scroll to position [0, 1054]
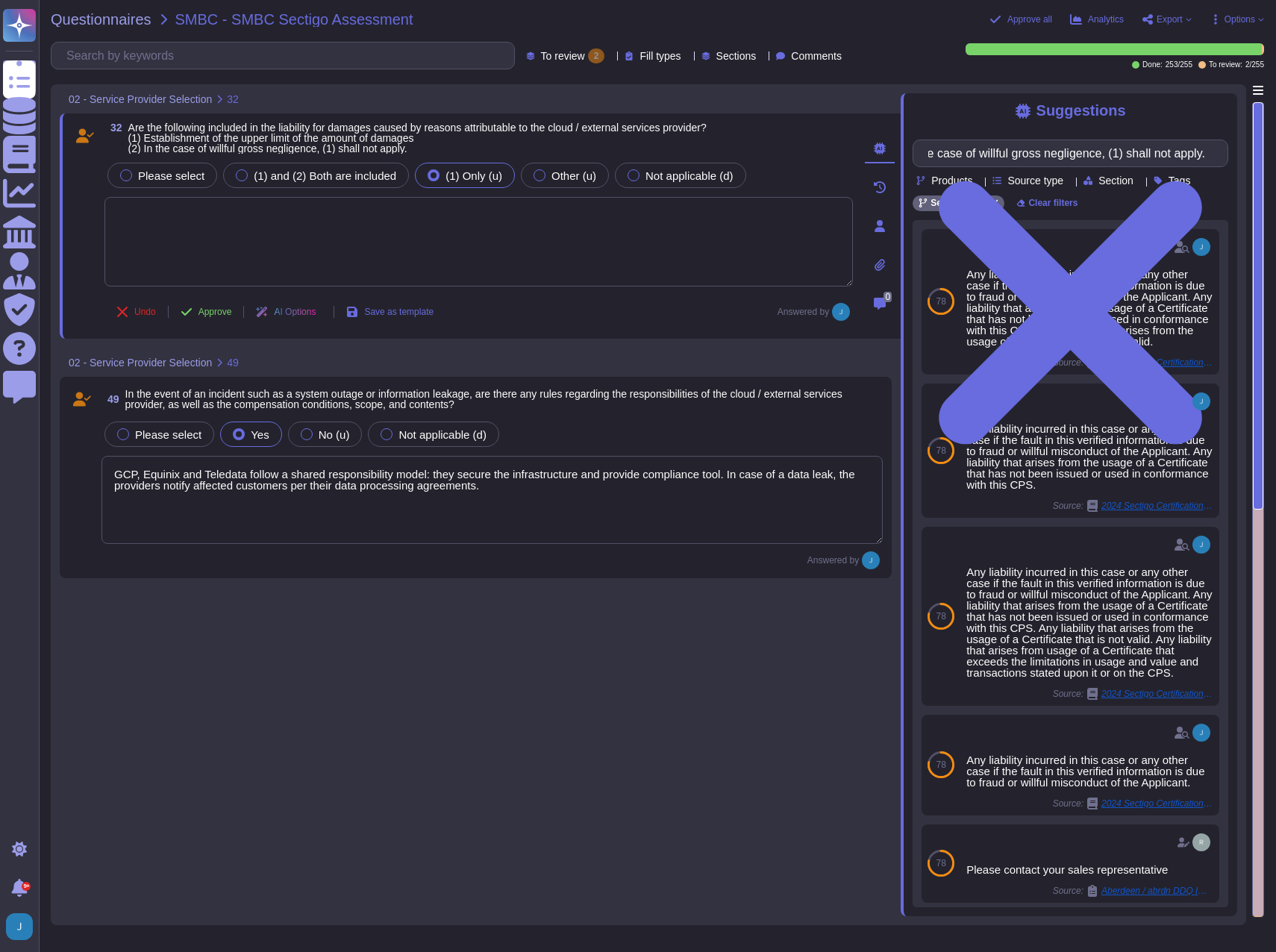
type input "Are the following included in the liability for damages caused by reasons attri…"
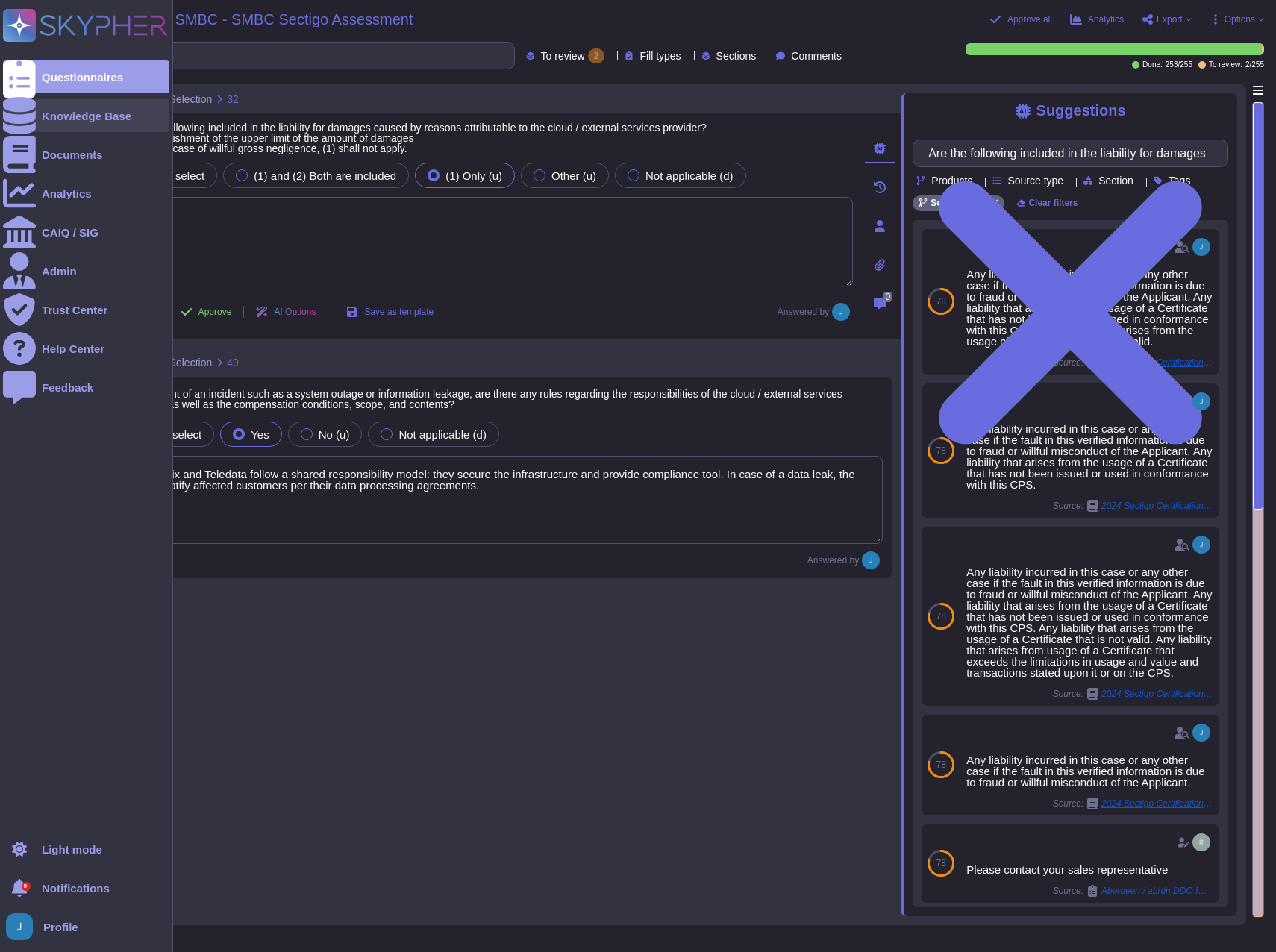
click at [86, 119] on div "Knowledge Base" at bounding box center [86, 116] width 90 height 11
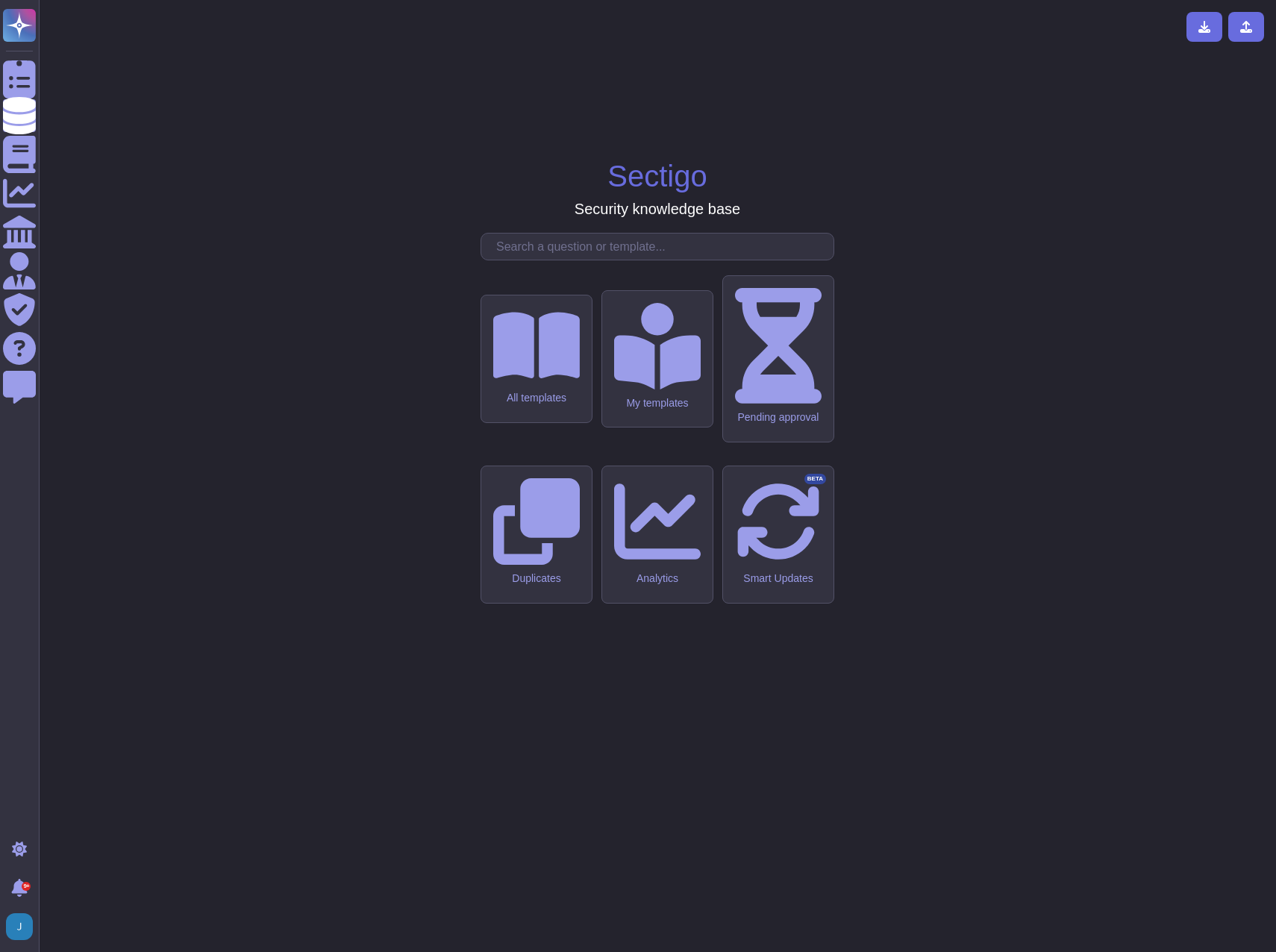
click at [553, 259] on input "text" at bounding box center [660, 247] width 345 height 26
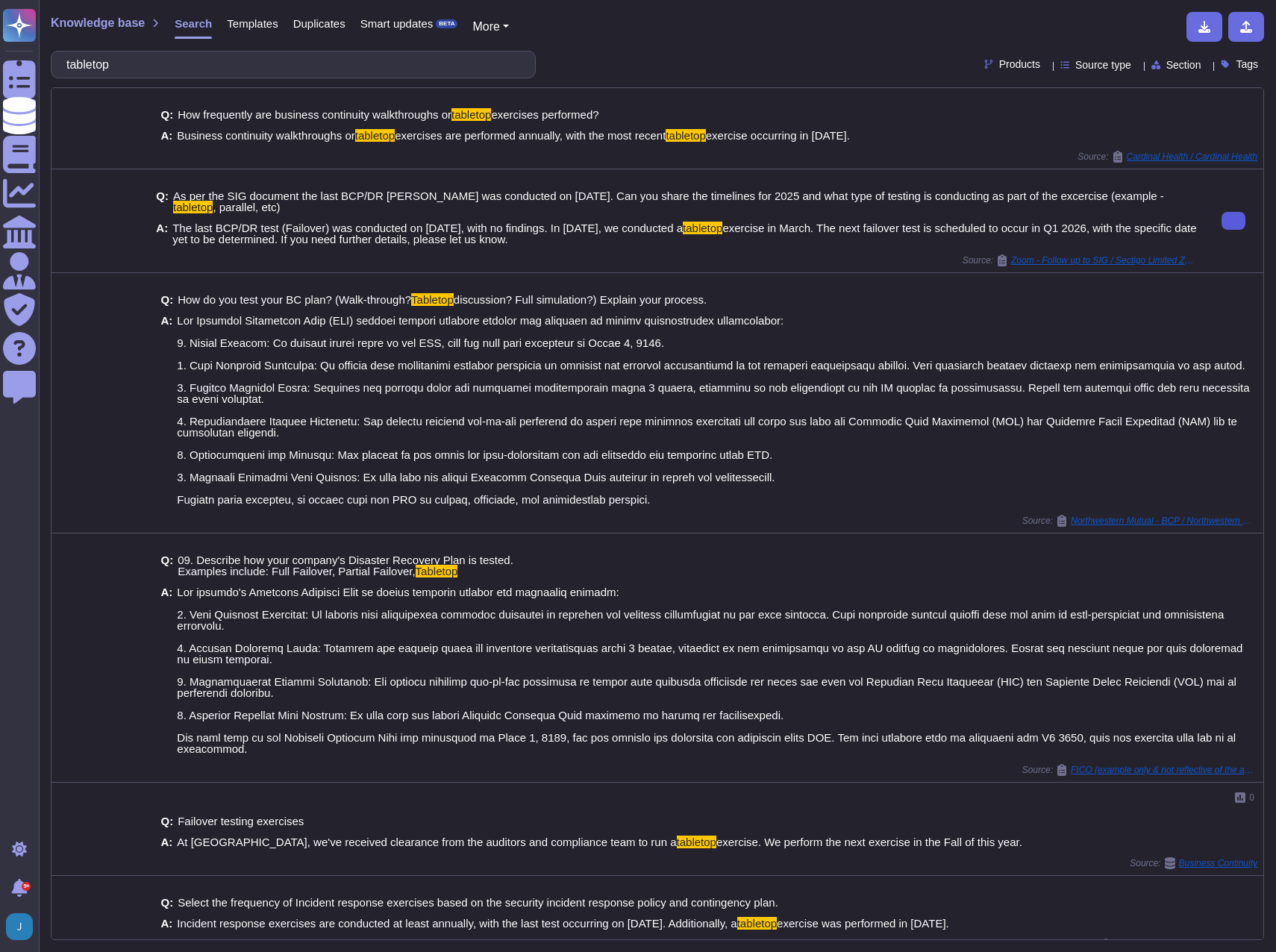
type input "tabletop"
click at [1234, 221] on icon at bounding box center [1234, 221] width 0 height 0
